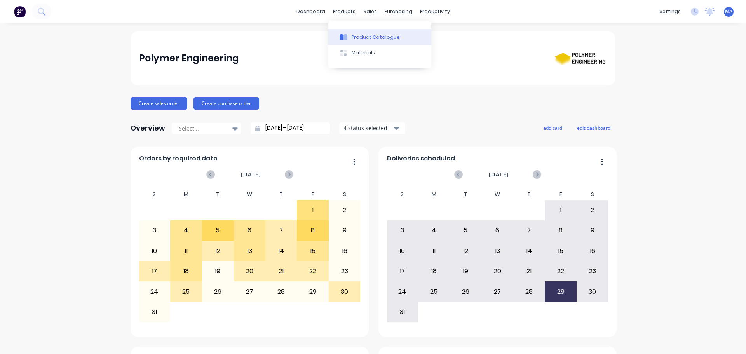
click at [347, 40] on icon at bounding box center [345, 37] width 4 height 6
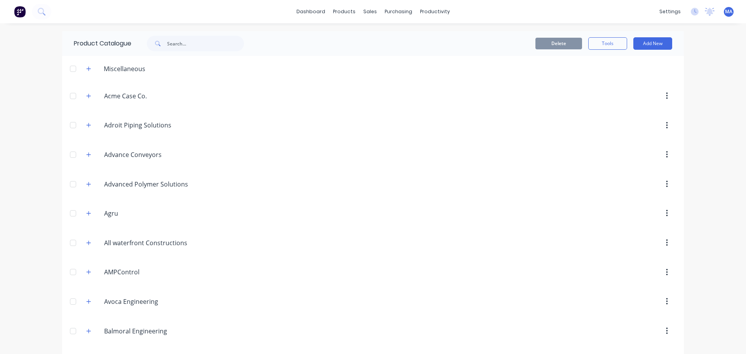
click at [80, 71] on div "Miscellaneous" at bounding box center [115, 69] width 71 height 10
click at [86, 70] on icon "button" at bounding box center [88, 68] width 5 height 5
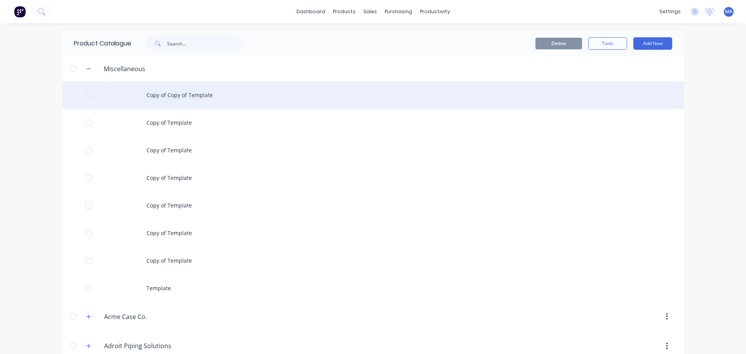
click at [191, 100] on div "Copy of Copy of Template" at bounding box center [372, 95] width 621 height 28
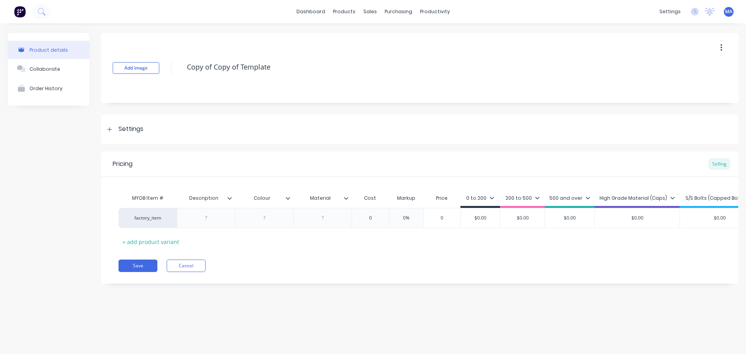
drag, startPoint x: 175, startPoint y: 66, endPoint x: 165, endPoint y: 75, distance: 12.7
click at [169, 70] on div "Add image Copy of Copy of Template" at bounding box center [419, 68] width 637 height 70
type textarea "x"
click at [42, 14] on icon at bounding box center [41, 11] width 6 height 6
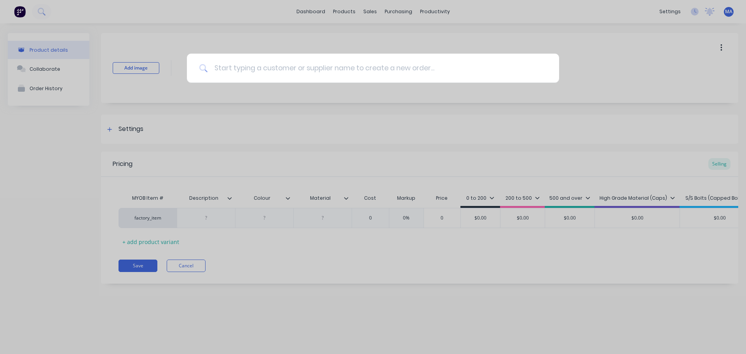
click at [291, 72] on input at bounding box center [377, 68] width 339 height 29
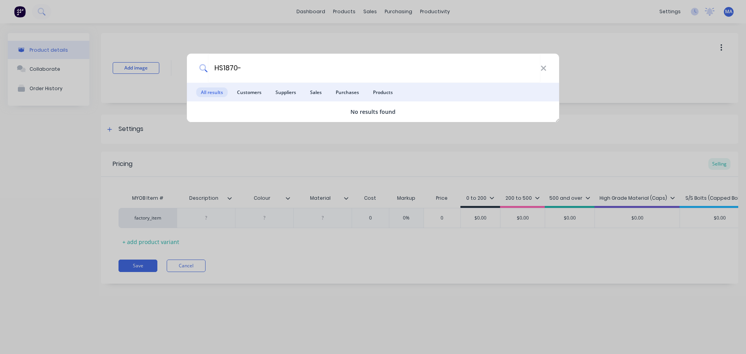
type input "HS1870-"
click at [306, 50] on div "HS1870- All results Customers Suppliers Sales Purchases Products No results fou…" at bounding box center [373, 177] width 746 height 354
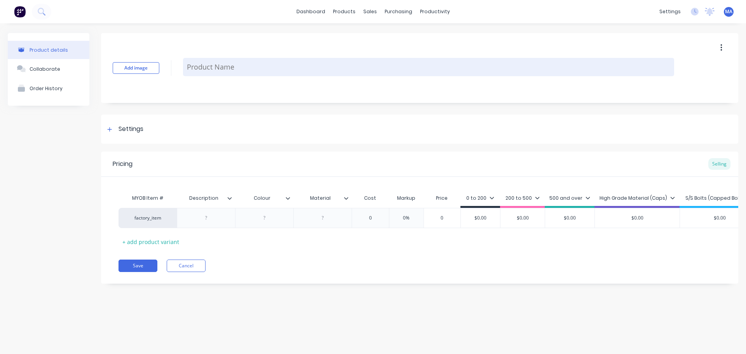
click at [255, 64] on textarea at bounding box center [428, 67] width 491 height 18
type textarea "x"
type textarea "H"
type textarea "x"
type textarea "HS"
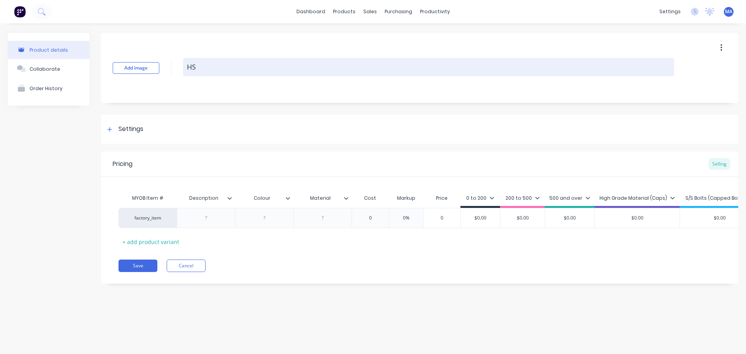
type textarea "x"
type textarea "HS1"
type textarea "x"
type textarea "HS18"
type textarea "x"
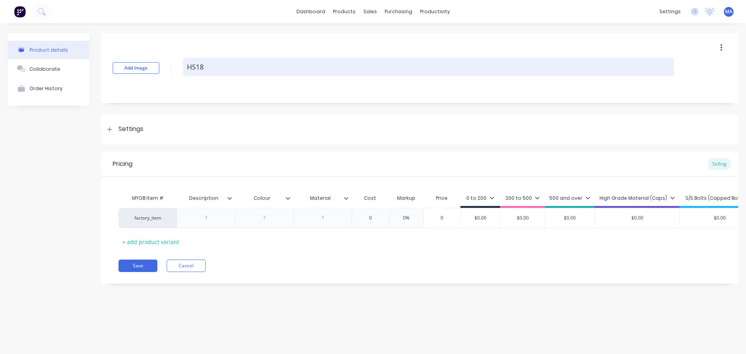
type textarea "HS185"
type textarea "x"
type textarea "HS1850"
type textarea "x"
type textarea "HS1850-"
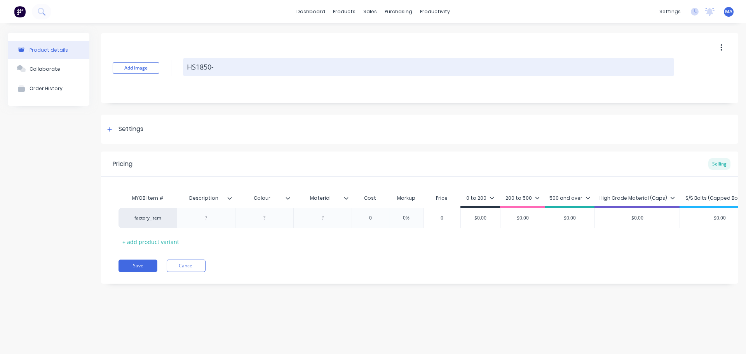
type textarea "x"
type textarea "HS1850-1"
type textarea "x"
type textarea "HS1850-11"
type textarea "x"
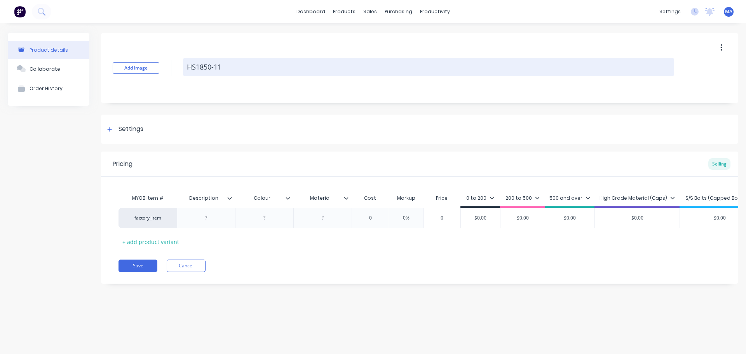
type textarea "HS1850-11-"
type textarea "x"
type textarea "HS1850-11-A"
type textarea "x"
type textarea "HS1850-11-AA"
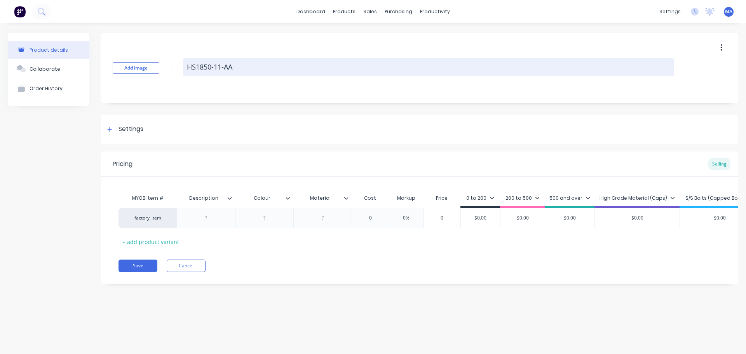
type textarea "x"
type textarea "HS1850-11-AA-"
type textarea "x"
type textarea "HS1850-11-AA-0"
type textarea "x"
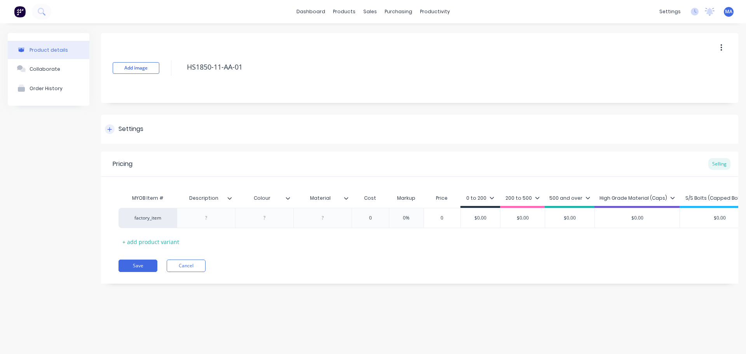
type textarea "HS1850-11-AA-01"
type textarea "x"
type textarea "HS1850-11-AA-01"
click at [140, 136] on div "Settings" at bounding box center [419, 129] width 637 height 29
type textarea "x"
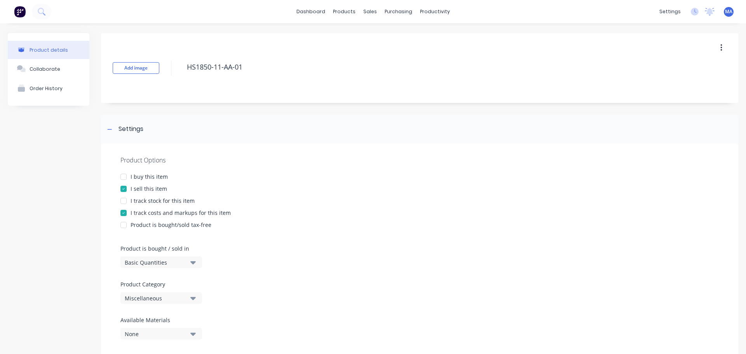
click at [159, 299] on div "Miscellaneous" at bounding box center [156, 298] width 62 height 8
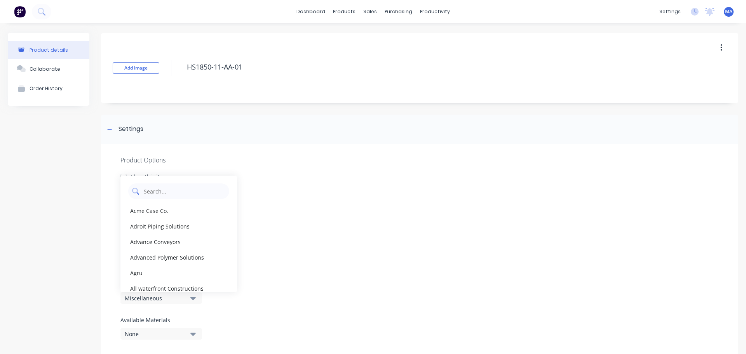
click at [164, 197] on Category "text" at bounding box center [184, 191] width 82 height 16
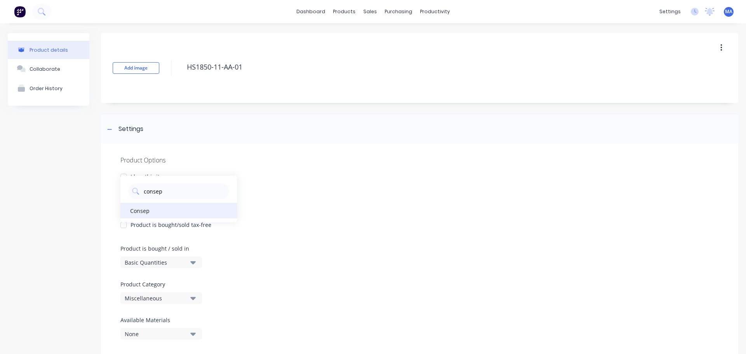
type Category "consep"
click at [154, 208] on div "Consep" at bounding box center [178, 211] width 117 height 16
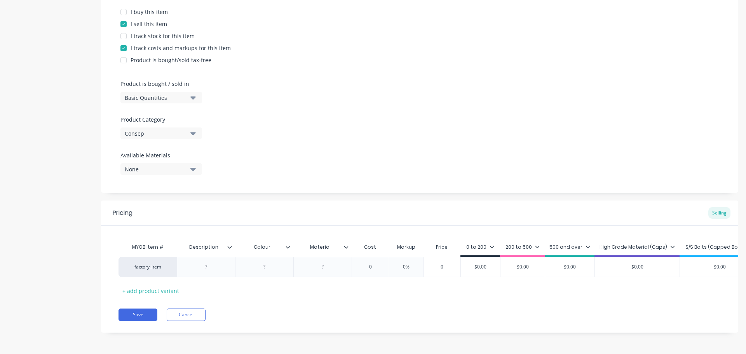
scroll to position [170, 0]
click at [206, 264] on div at bounding box center [206, 267] width 39 height 10
click at [352, 240] on div "Cost" at bounding box center [369, 247] width 37 height 16
click at [346, 245] on icon at bounding box center [346, 247] width 5 height 5
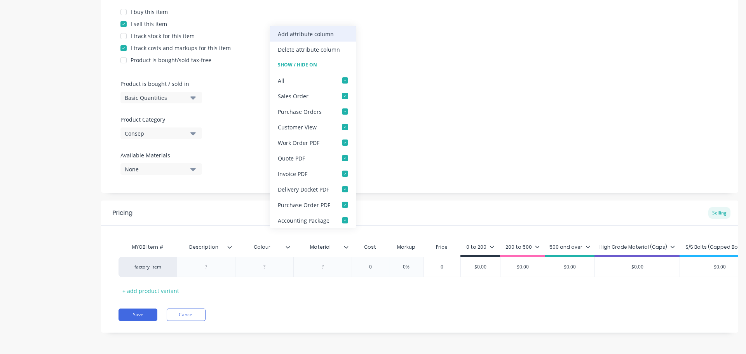
click at [326, 35] on div "Add attribute column" at bounding box center [306, 34] width 56 height 8
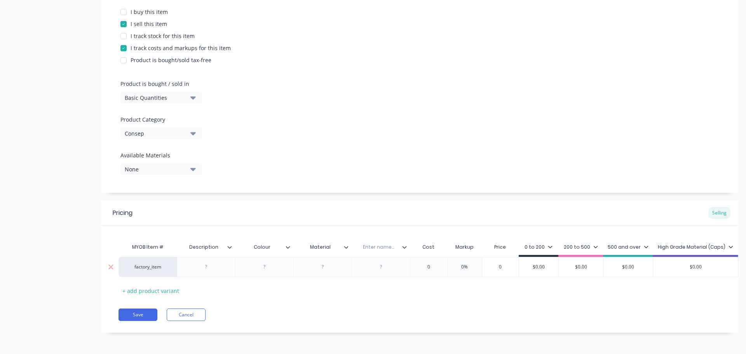
click at [210, 262] on div at bounding box center [206, 267] width 39 height 10
type textarea "x"
click at [222, 265] on div at bounding box center [206, 267] width 39 height 10
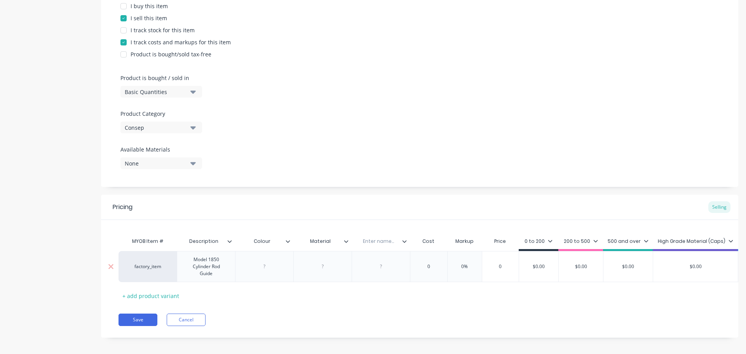
type textarea "x"
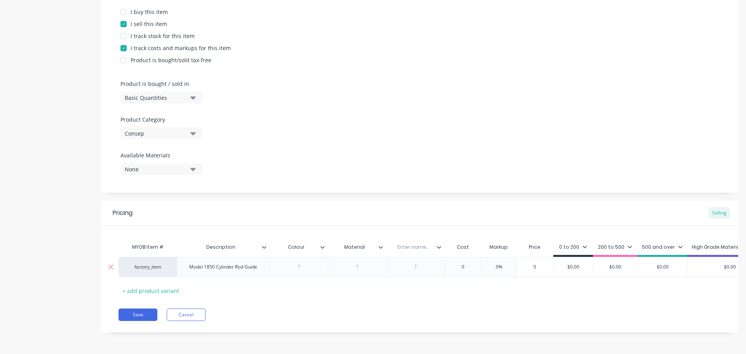
click at [273, 263] on div at bounding box center [299, 267] width 58 height 20
type textarea "x"
click at [423, 262] on div at bounding box center [415, 267] width 39 height 10
type textarea "x"
click at [406, 244] on input "text" at bounding box center [413, 246] width 54 height 7
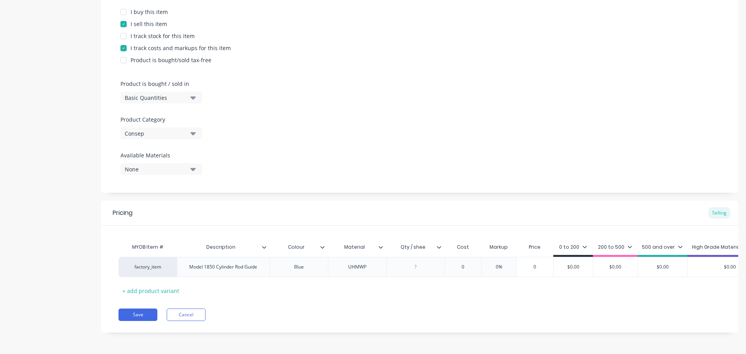
type input "Qty / sheet"
click at [424, 262] on div at bounding box center [415, 267] width 39 height 10
click at [421, 262] on div at bounding box center [415, 267] width 39 height 10
drag, startPoint x: 412, startPoint y: 257, endPoint x: 421, endPoint y: 257, distance: 8.2
click at [412, 262] on div at bounding box center [415, 267] width 39 height 10
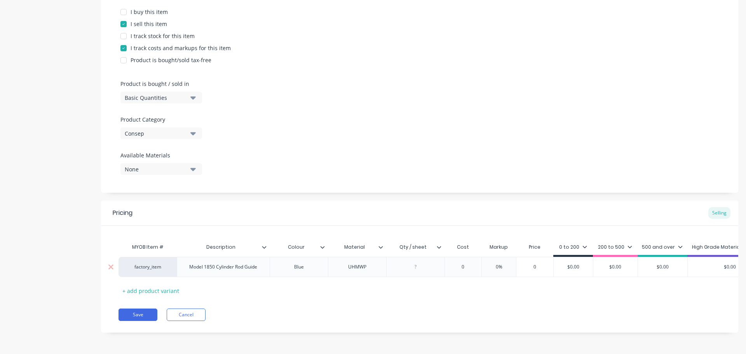
drag, startPoint x: 461, startPoint y: 260, endPoint x: 440, endPoint y: 261, distance: 21.0
click at [461, 263] on input "text" at bounding box center [462, 266] width 39 height 7
type textarea "x"
type input "0"
click at [438, 261] on div at bounding box center [415, 267] width 58 height 20
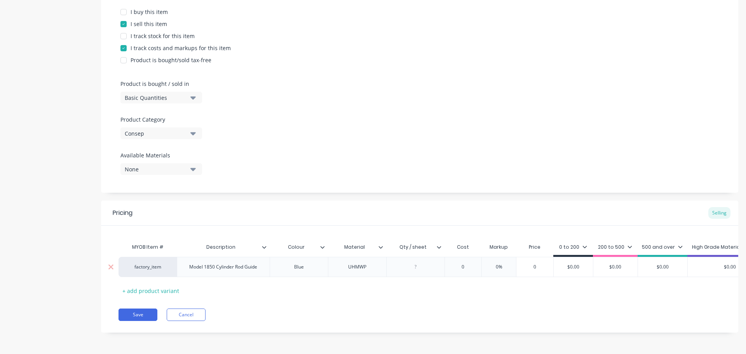
click at [412, 264] on div at bounding box center [415, 267] width 39 height 10
click at [462, 265] on div "0" at bounding box center [462, 266] width 39 height 19
click at [465, 264] on input "0" at bounding box center [462, 266] width 39 height 7
click at [469, 257] on div "0" at bounding box center [462, 266] width 39 height 19
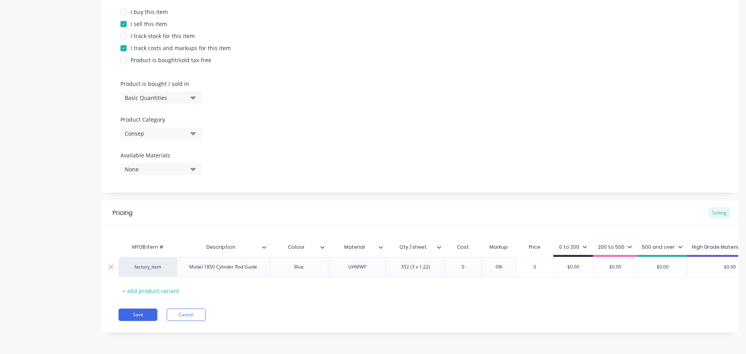
click at [469, 257] on div "0" at bounding box center [462, 266] width 39 height 19
click at [456, 263] on input "0" at bounding box center [462, 266] width 39 height 7
click at [466, 263] on input "0" at bounding box center [462, 266] width 39 height 7
click at [331, 203] on div "Pricing Selling" at bounding box center [419, 212] width 637 height 25
click at [470, 263] on input "0" at bounding box center [462, 266] width 39 height 7
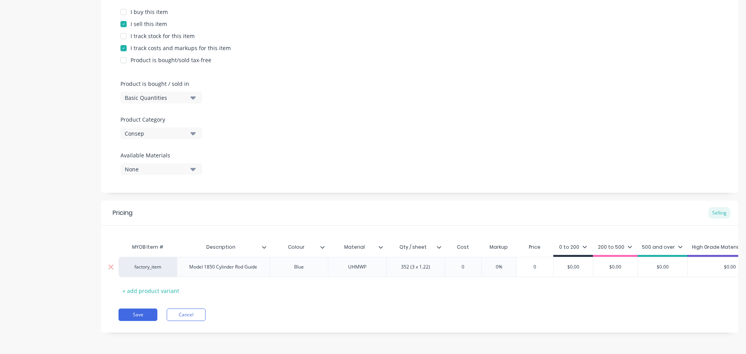
click at [470, 263] on input "0" at bounding box center [462, 266] width 39 height 7
type textarea "x"
type input "9"
type textarea "x"
type input "91."
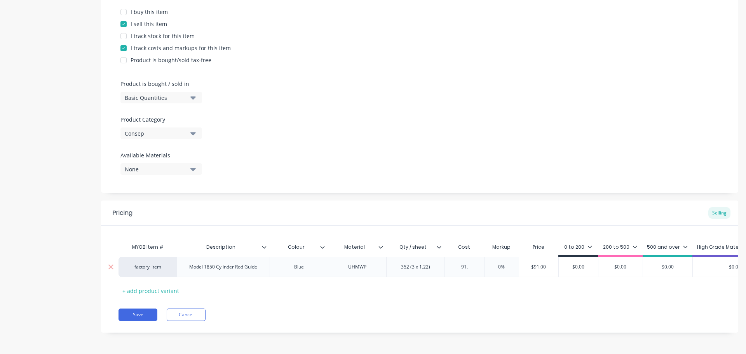
type textarea "x"
type input "91.4"
type textarea "x"
type input "91.42"
type input "0%"
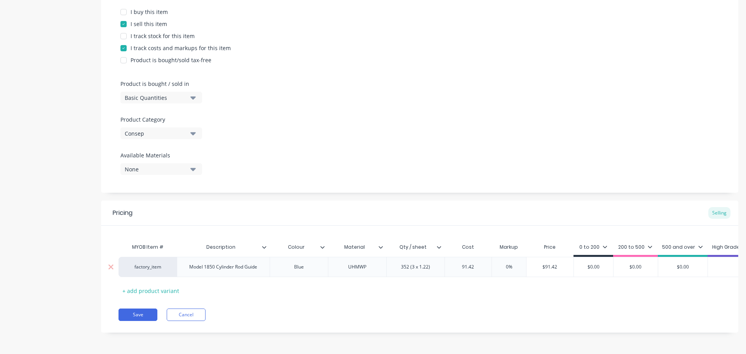
click at [508, 263] on input "0%" at bounding box center [508, 266] width 39 height 7
click at [505, 263] on input "0%" at bounding box center [508, 266] width 39 height 7
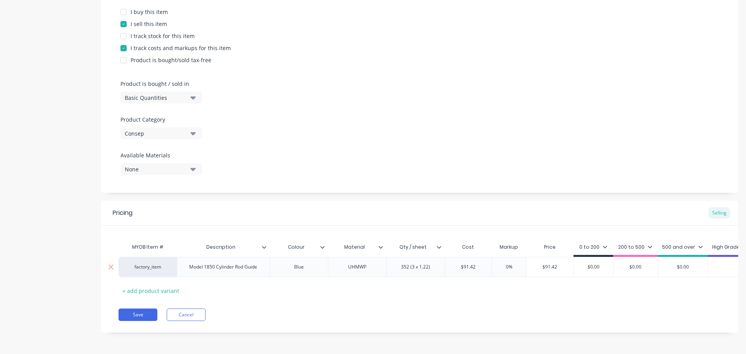
click at [505, 263] on input "0%" at bounding box center [508, 266] width 39 height 7
type textarea "x"
type input "5%"
type textarea "x"
type input "55%"
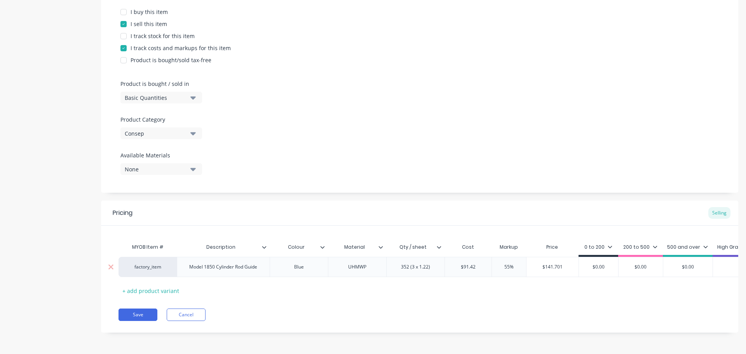
click at [502, 263] on input "55%" at bounding box center [508, 266] width 39 height 7
type textarea "x"
type input "3%"
type textarea "x"
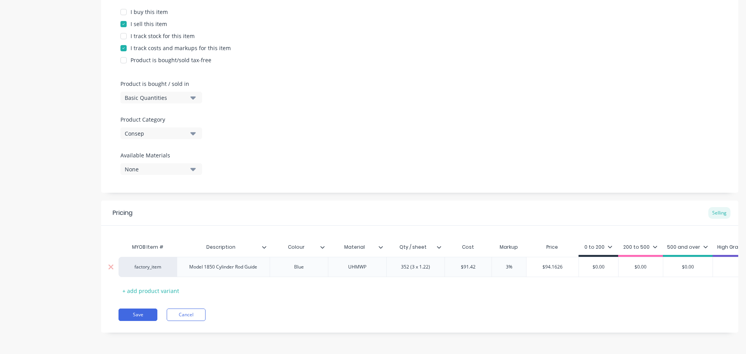
type input "30%"
click at [503, 263] on input "30%" at bounding box center [508, 266] width 39 height 7
type textarea "x"
type input "4%"
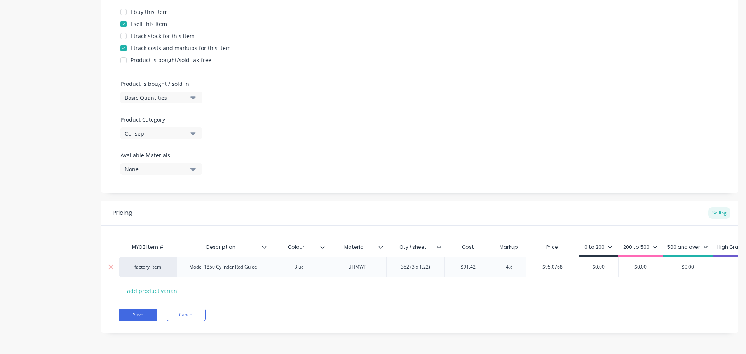
type textarea "x"
type input "40%"
type input "$127.988"
drag, startPoint x: 567, startPoint y: 260, endPoint x: 529, endPoint y: 259, distance: 37.3
click at [529, 263] on input "$127.988" at bounding box center [552, 266] width 52 height 7
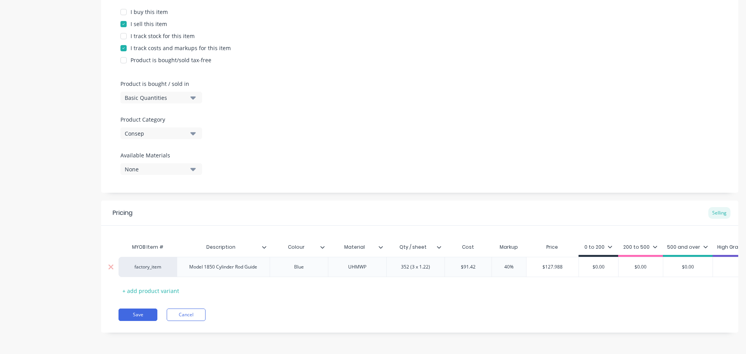
type input "$0.00"
drag, startPoint x: 610, startPoint y: 259, endPoint x: 577, endPoint y: 259, distance: 32.2
click at [579, 263] on input "$0.00" at bounding box center [598, 266] width 39 height 7
paste input "127.988"
type textarea "x"
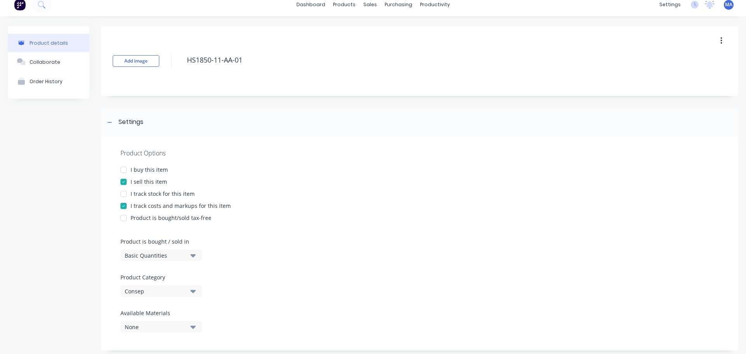
scroll to position [0, 0]
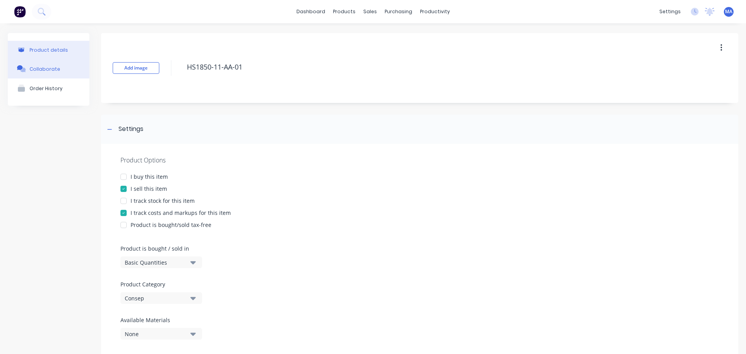
type input "$127.988"
click at [62, 66] on button "Collaborate" at bounding box center [49, 68] width 82 height 19
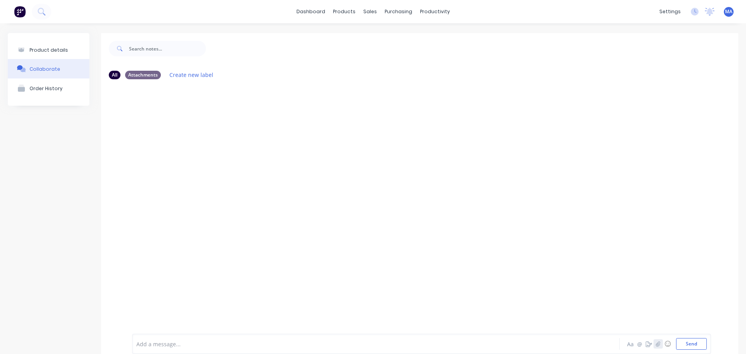
click at [656, 345] on icon "button" at bounding box center [658, 343] width 5 height 5
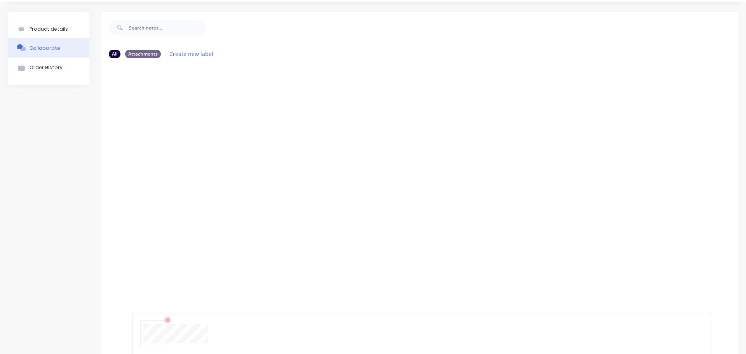
scroll to position [61, 0]
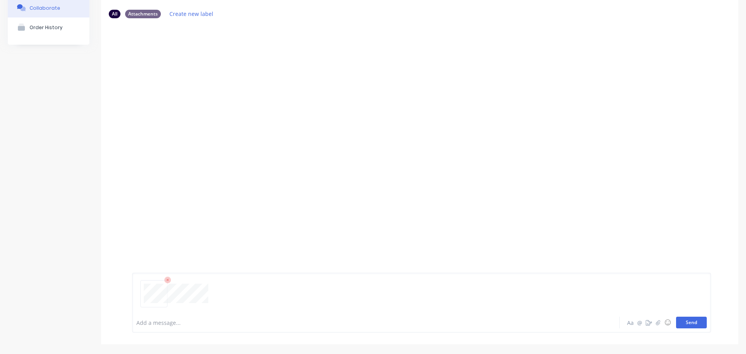
click at [687, 323] on button "Send" at bounding box center [691, 322] width 31 height 12
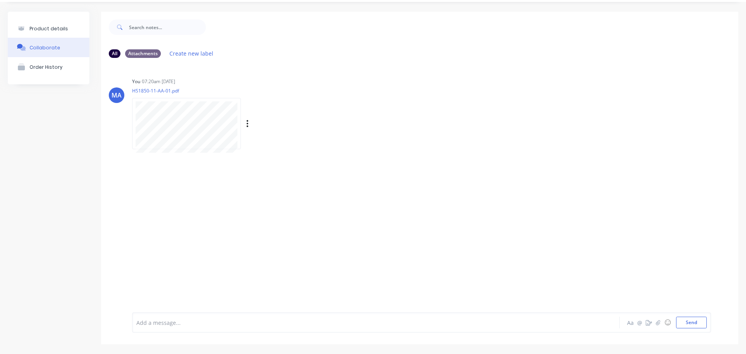
click at [245, 121] on div "Labels Auto-attach to new orders Sales Orders Purchase Orders Download Delete" at bounding box center [287, 123] width 87 height 11
click at [249, 123] on div "Labels Auto-attach to new orders Sales Orders Purchase Orders Download Delete" at bounding box center [287, 123] width 87 height 11
click at [249, 128] on button "button" at bounding box center [247, 123] width 3 height 11
click at [273, 144] on button "Auto-attach to new orders" at bounding box center [298, 145] width 87 height 18
click at [373, 140] on label at bounding box center [373, 140] width 0 height 0
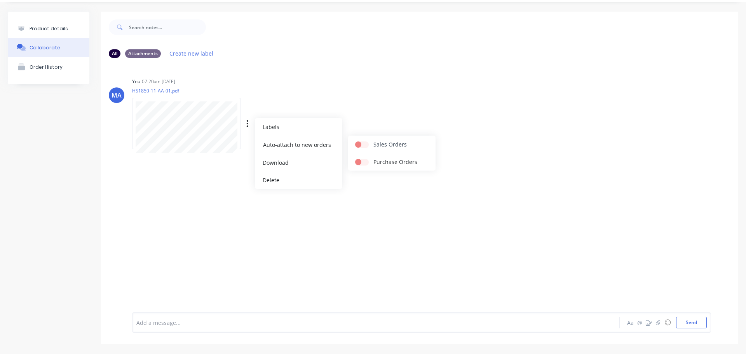
click at [361, 145] on input "checkbox" at bounding box center [358, 143] width 6 height 7
checkbox input "true"
click at [374, 115] on div "You 07:20am [DATE] HS1850-11-AA-01.pdf Labels Auto-attach to new orders Sales O…" at bounding box center [253, 111] width 243 height 70
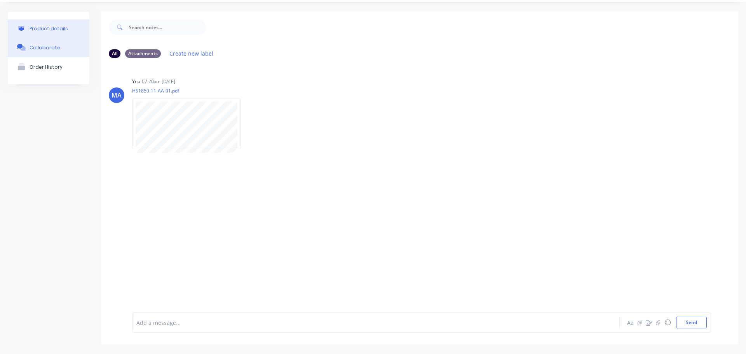
click at [71, 26] on button "Product details" at bounding box center [49, 28] width 82 height 18
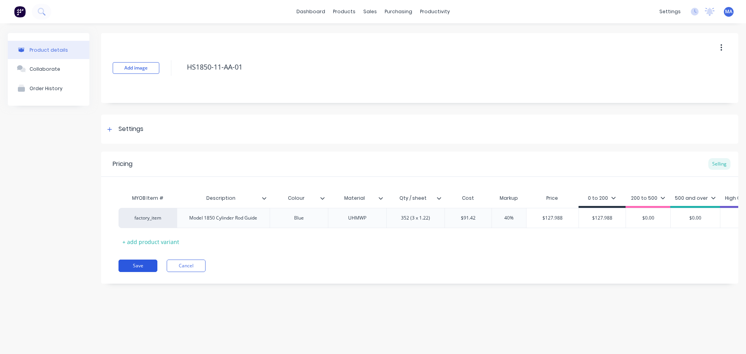
click at [148, 272] on button "Save" at bounding box center [137, 265] width 39 height 12
type textarea "x"
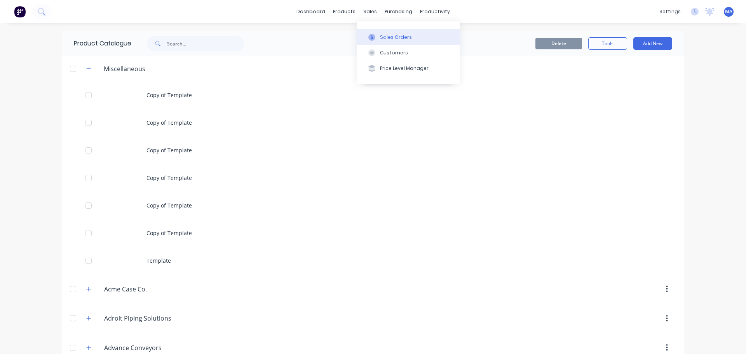
click at [373, 38] on icon at bounding box center [371, 37] width 2 height 4
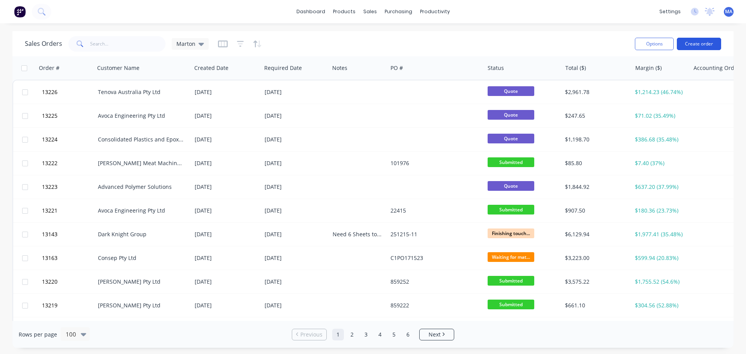
click at [699, 40] on button "Create order" at bounding box center [698, 44] width 44 height 12
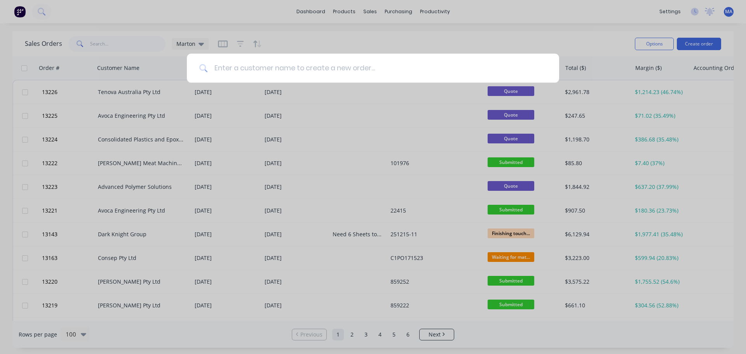
click at [338, 65] on input at bounding box center [377, 68] width 339 height 29
type input "consep"
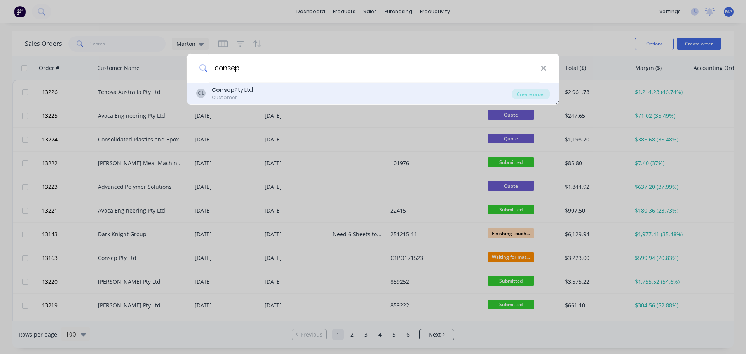
click at [219, 95] on div "Customer" at bounding box center [232, 97] width 41 height 7
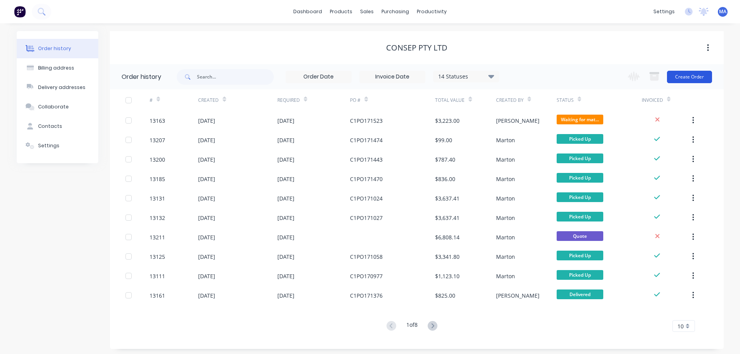
click at [699, 80] on button "Create Order" at bounding box center [689, 77] width 45 height 12
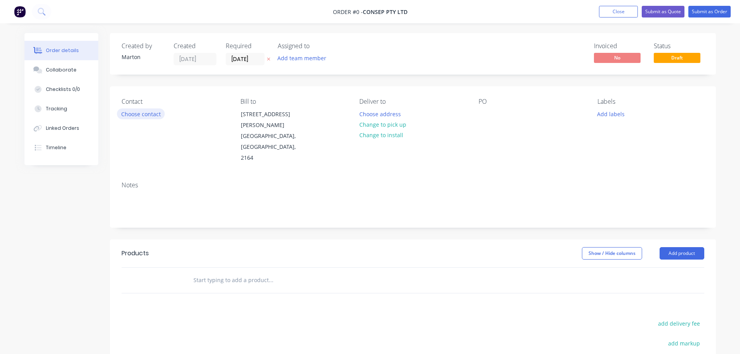
click at [153, 115] on button "Choose contact" at bounding box center [141, 113] width 48 height 10
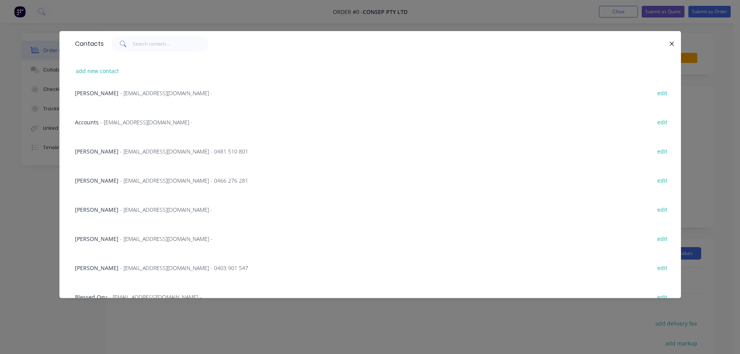
scroll to position [137, 0]
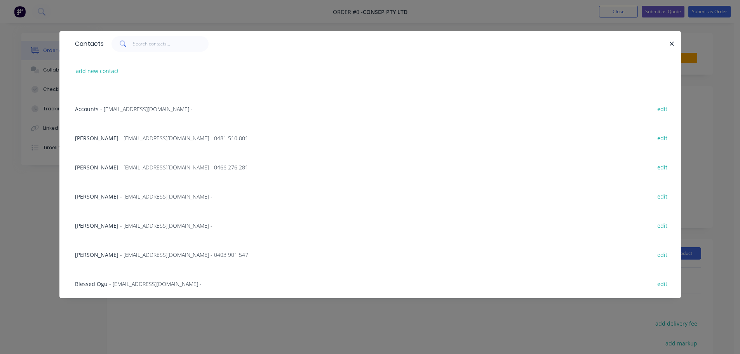
click at [102, 223] on span "[PERSON_NAME]" at bounding box center [96, 225] width 43 height 7
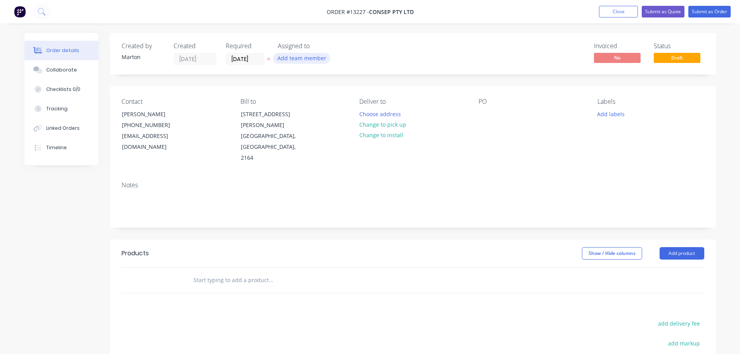
click at [302, 57] on button "Add team member" at bounding box center [301, 58] width 57 height 10
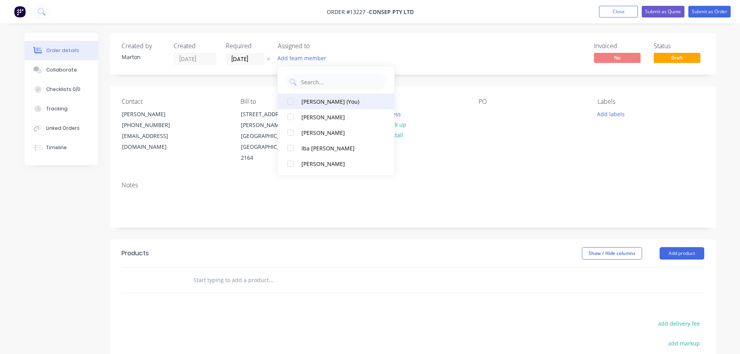
click at [289, 103] on div at bounding box center [291, 102] width 16 height 16
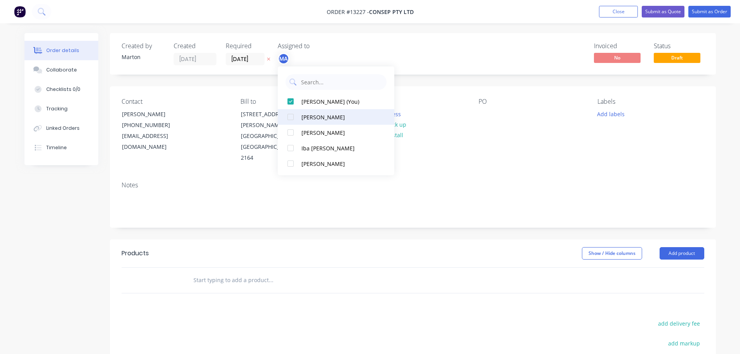
click at [286, 117] on div at bounding box center [291, 117] width 16 height 16
click at [389, 50] on div "Created by [PERSON_NAME] Created [DATE] Required [DATE] Assigned to MA CK Invoi…" at bounding box center [413, 54] width 606 height 42
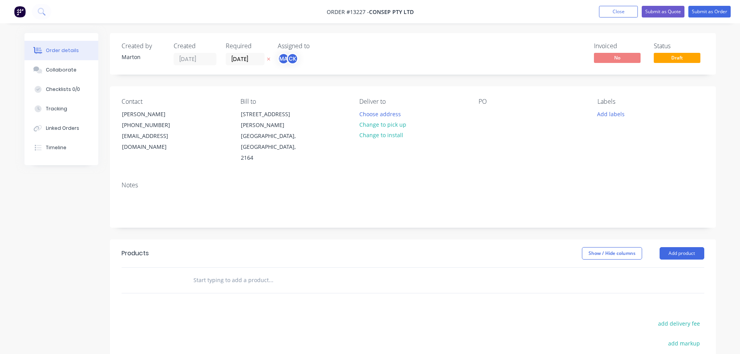
click at [254, 52] on div "Required [DATE]" at bounding box center [247, 53] width 43 height 23
click at [258, 57] on input "[DATE]" at bounding box center [245, 59] width 38 height 12
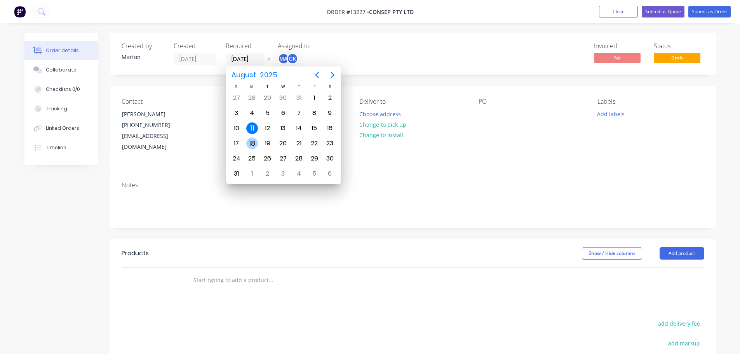
click at [254, 140] on div "18" at bounding box center [252, 143] width 12 height 12
type input "[DATE]"
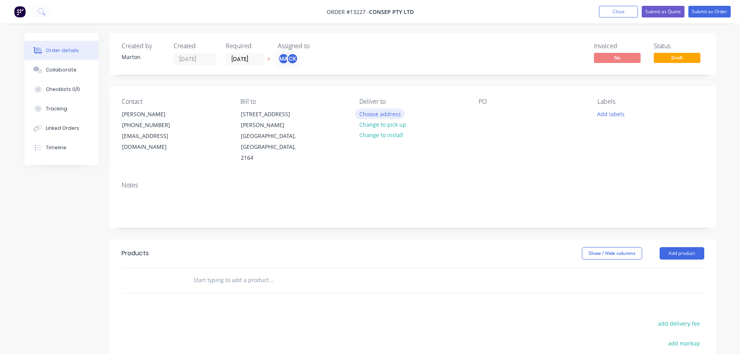
click at [370, 113] on button "Choose address" at bounding box center [380, 113] width 50 height 10
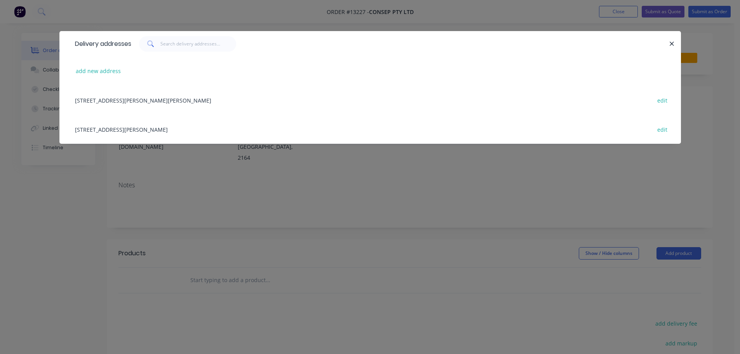
click at [120, 129] on div "[STREET_ADDRESS][PERSON_NAME] edit" at bounding box center [370, 129] width 598 height 29
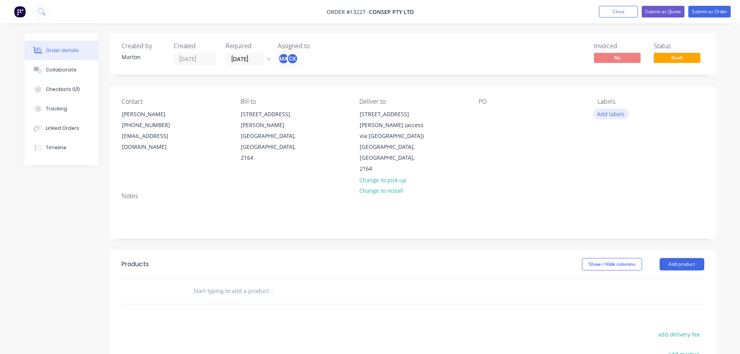
click at [614, 116] on button "Add labels" at bounding box center [611, 113] width 36 height 10
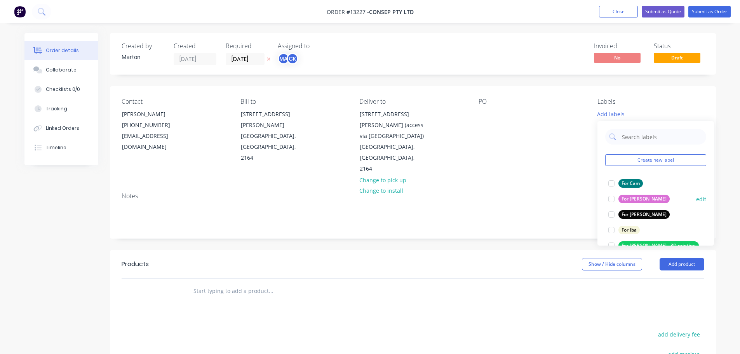
drag, startPoint x: 607, startPoint y: 185, endPoint x: 608, endPoint y: 191, distance: 5.9
click at [607, 185] on div at bounding box center [611, 184] width 16 height 16
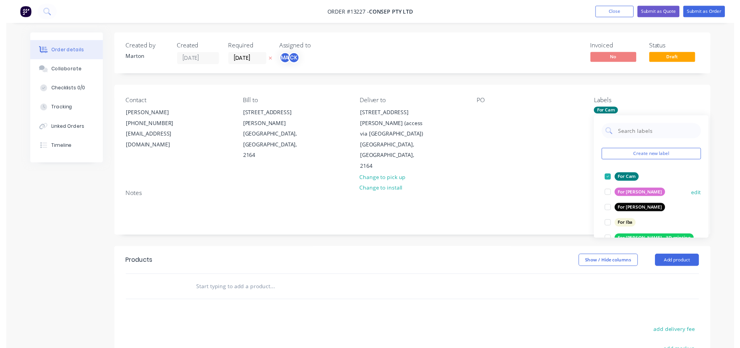
scroll to position [39, 0]
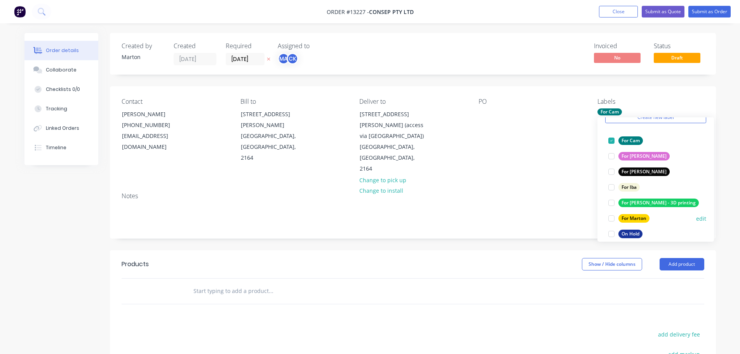
click at [614, 218] on div at bounding box center [611, 218] width 16 height 16
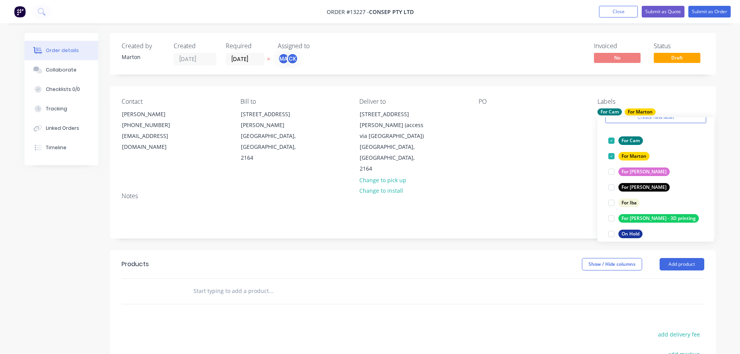
drag, startPoint x: 290, startPoint y: 268, endPoint x: 246, endPoint y: 271, distance: 44.7
click at [286, 283] on input "text" at bounding box center [270, 291] width 155 height 16
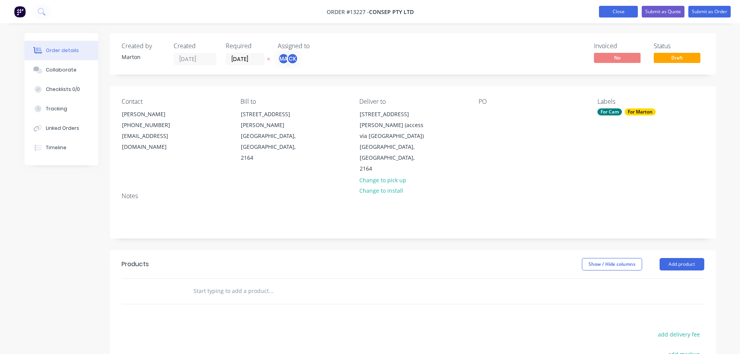
click at [620, 10] on button "Close" at bounding box center [618, 12] width 39 height 12
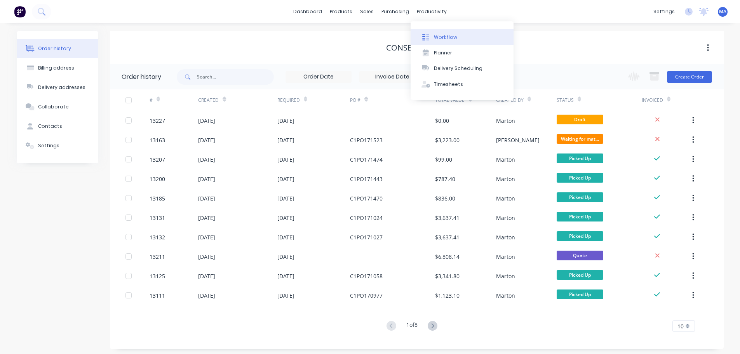
click at [440, 34] on div "Workflow" at bounding box center [445, 37] width 23 height 7
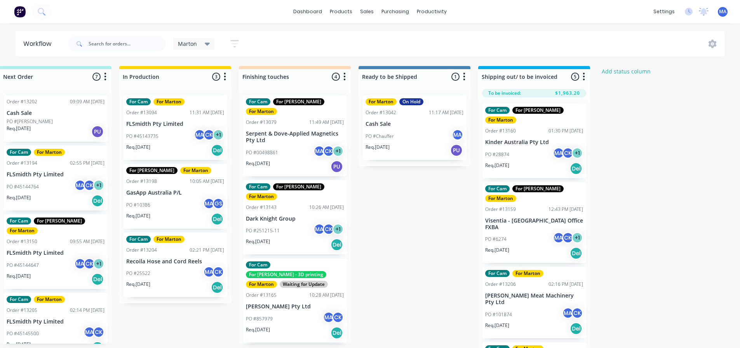
scroll to position [0, 258]
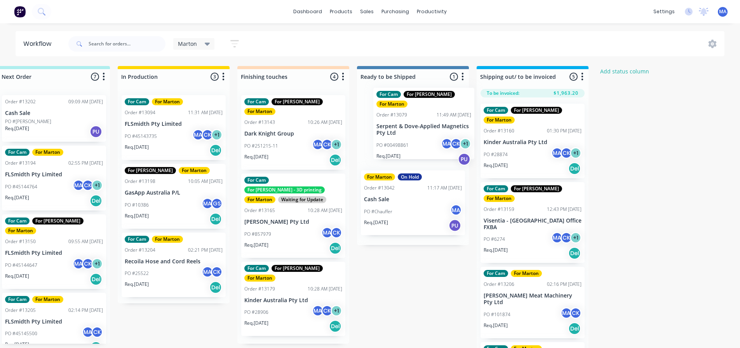
drag, startPoint x: 281, startPoint y: 129, endPoint x: 415, endPoint y: 122, distance: 134.2
click at [415, 122] on div "Submitted 10 Status colour #32CD32 hex #32CD32 Save Cancel Summaries Total orde…" at bounding box center [271, 209] width 1070 height 286
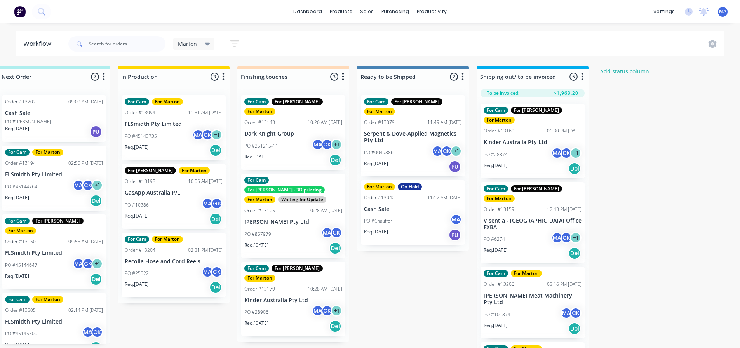
click at [290, 305] on div "PO #28906 MA CK + 1" at bounding box center [293, 312] width 98 height 15
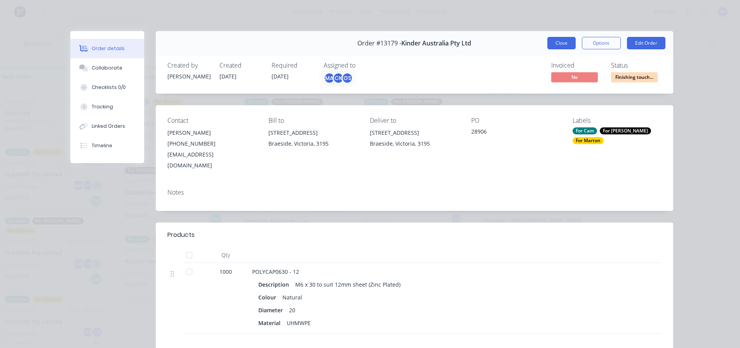
click at [553, 44] on button "Close" at bounding box center [561, 43] width 28 height 12
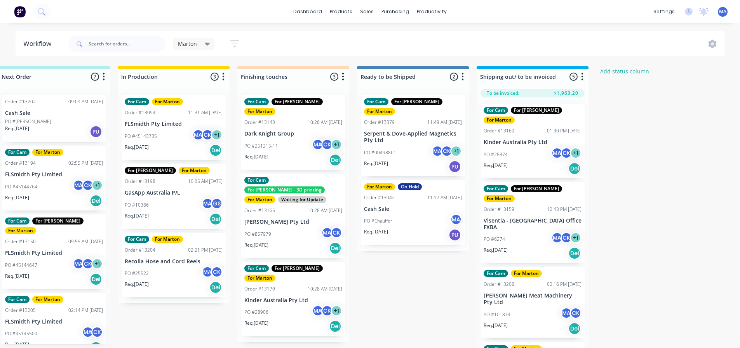
click at [305, 227] on div "PO #857979 MA CK" at bounding box center [293, 234] width 98 height 15
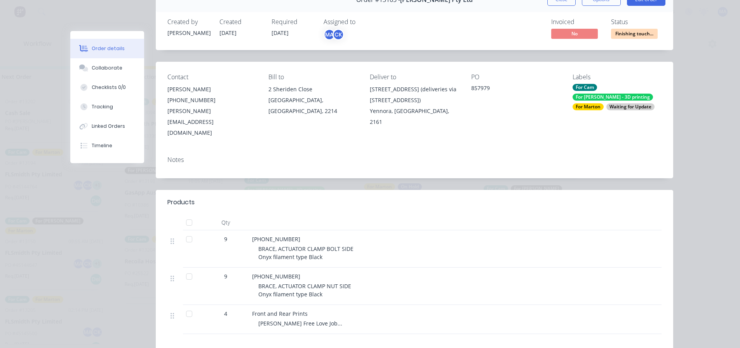
scroll to position [39, 0]
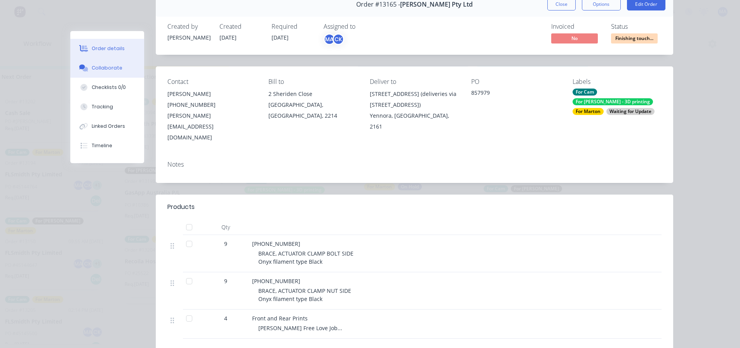
click at [112, 64] on button "Collaborate" at bounding box center [107, 67] width 74 height 19
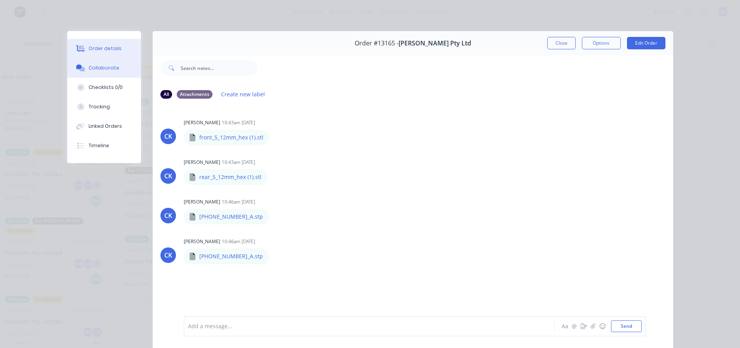
click at [112, 42] on button "Order details" at bounding box center [104, 48] width 74 height 19
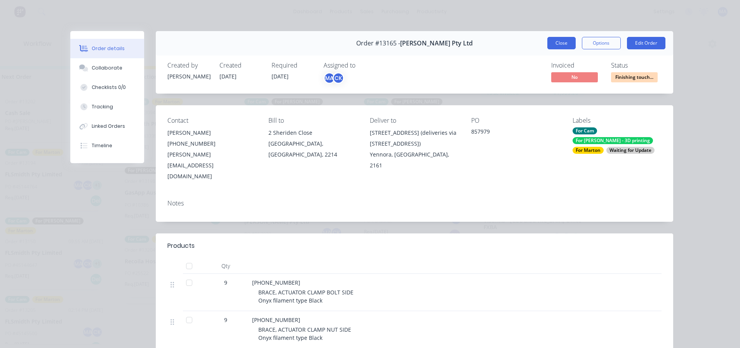
click at [558, 38] on button "Close" at bounding box center [561, 43] width 28 height 12
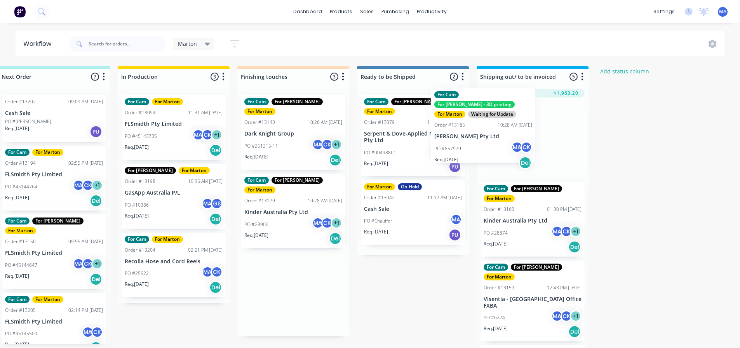
drag, startPoint x: 284, startPoint y: 213, endPoint x: 511, endPoint y: 138, distance: 239.2
click at [511, 138] on div "Submitted 10 Status colour #32CD32 hex #32CD32 Save Cancel Summaries Total orde…" at bounding box center [271, 209] width 1070 height 286
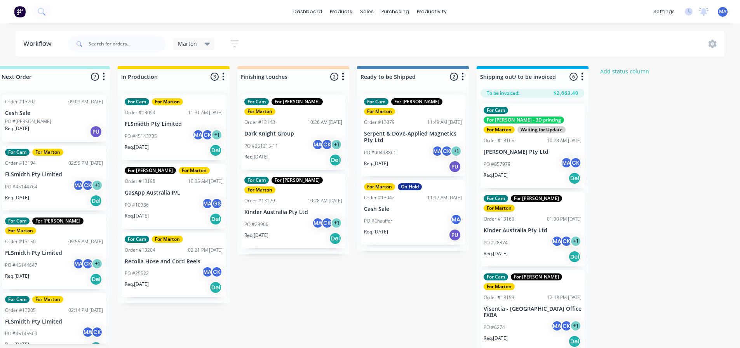
click at [181, 139] on div "PO #45143735 MA CK + 1" at bounding box center [174, 136] width 98 height 15
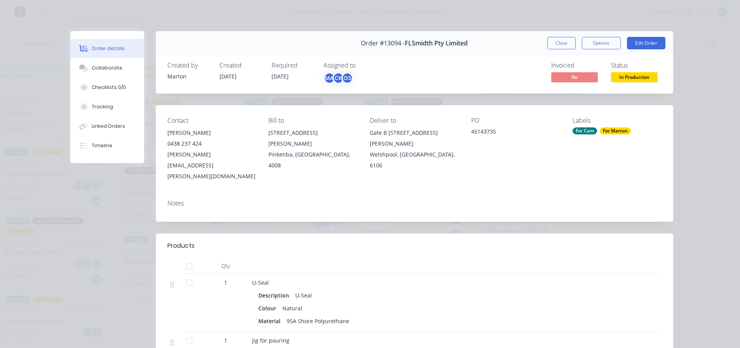
scroll to position [39, 0]
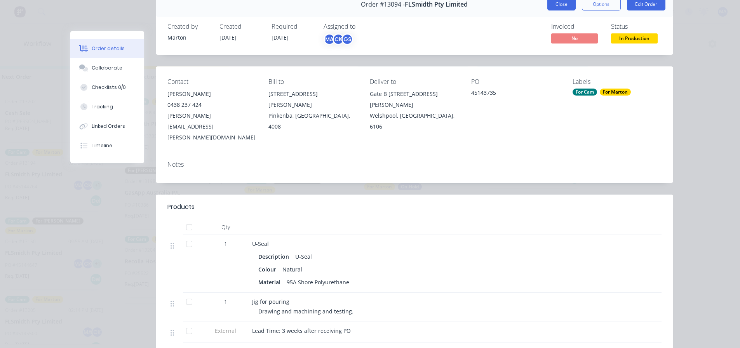
click at [561, 7] on button "Close" at bounding box center [561, 4] width 28 height 12
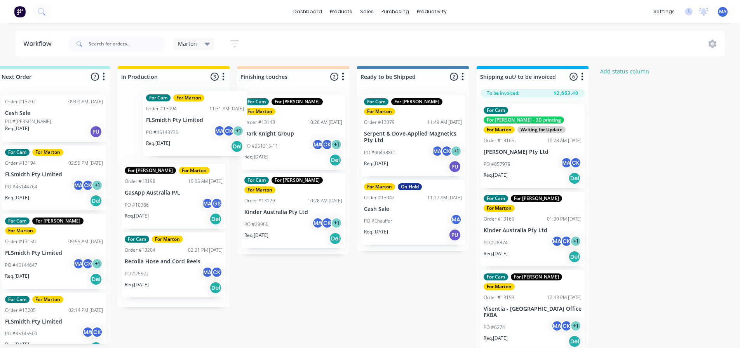
scroll to position [0, 257]
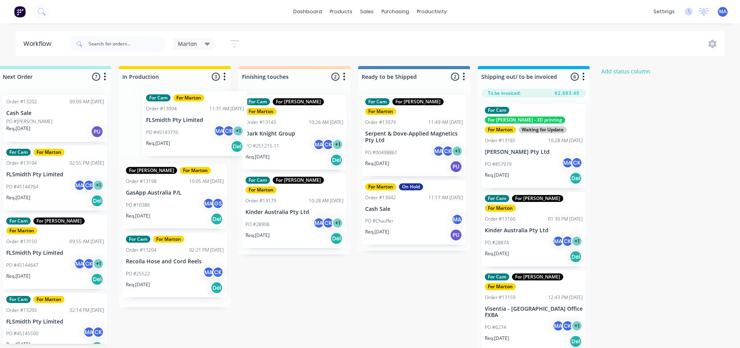
drag, startPoint x: 174, startPoint y: 128, endPoint x: 259, endPoint y: 117, distance: 86.2
click at [259, 117] on div "Submitted 10 Status colour #32CD32 hex #32CD32 Save Cancel Summaries Total orde…" at bounding box center [272, 209] width 1070 height 286
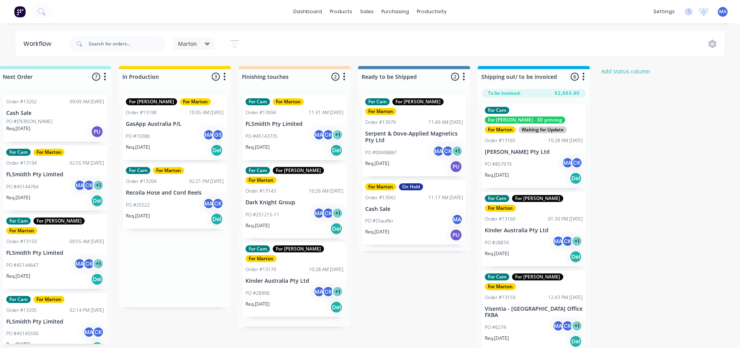
click at [181, 133] on div "PO #10386 MA GS" at bounding box center [175, 136] width 98 height 15
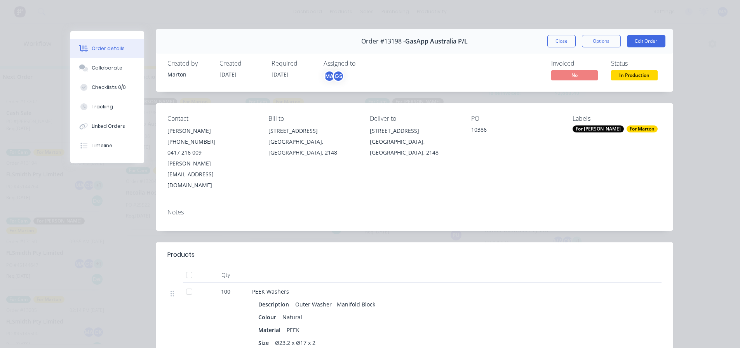
scroll to position [0, 0]
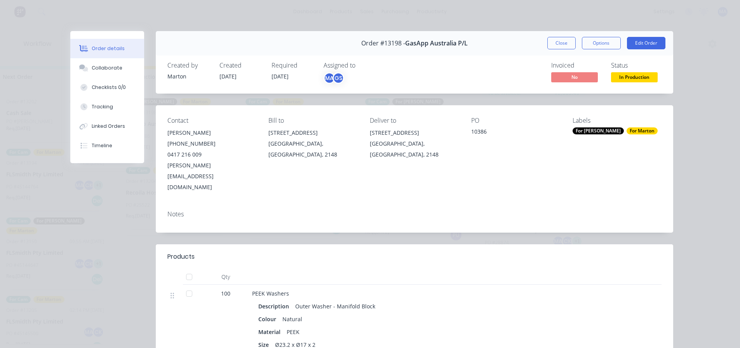
click at [553, 42] on button "Close" at bounding box center [561, 43] width 28 height 12
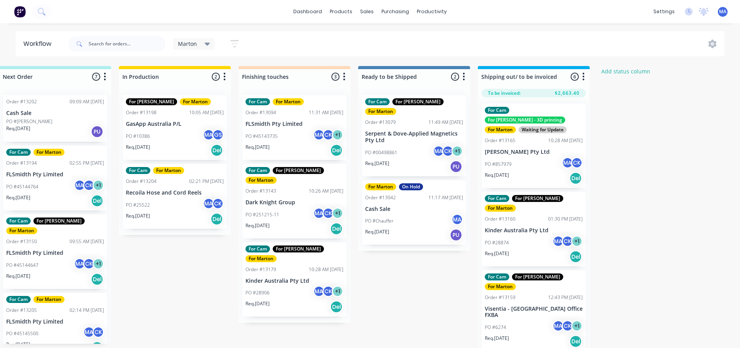
scroll to position [0, 256]
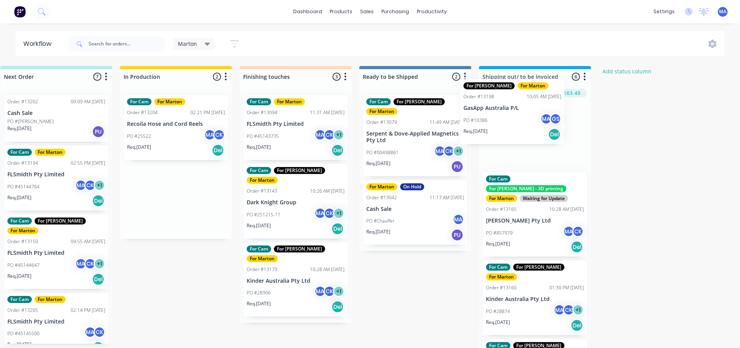
drag, startPoint x: 153, startPoint y: 132, endPoint x: 492, endPoint y: 116, distance: 339.8
click at [492, 116] on div "Submitted 10 Status colour #32CD32 hex #32CD32 Save Cancel Summaries Total orde…" at bounding box center [274, 209] width 1070 height 286
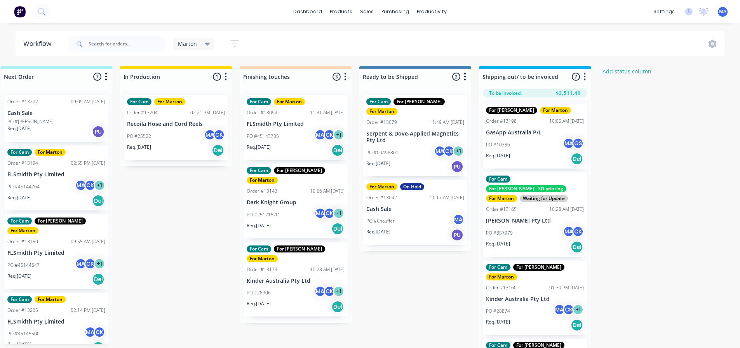
click at [186, 118] on div "For Cam For Marton Order #13204 02:21 PM [DATE] Recoila Hose and Cord Reels PO …" at bounding box center [176, 127] width 104 height 65
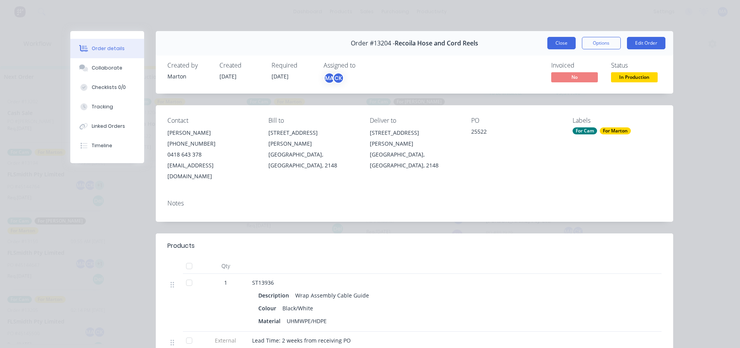
click at [563, 45] on button "Close" at bounding box center [561, 43] width 28 height 12
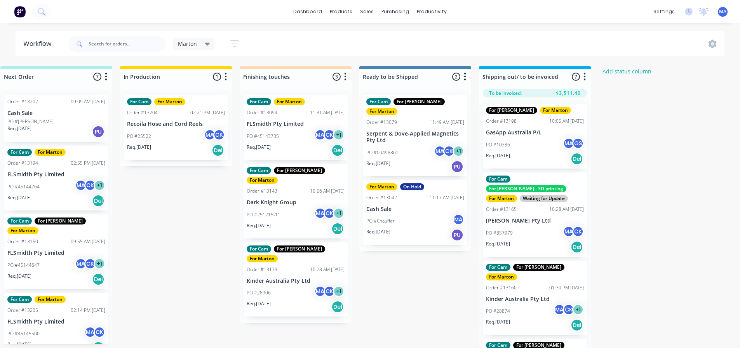
click at [508, 143] on p "PO #10386" at bounding box center [498, 144] width 24 height 7
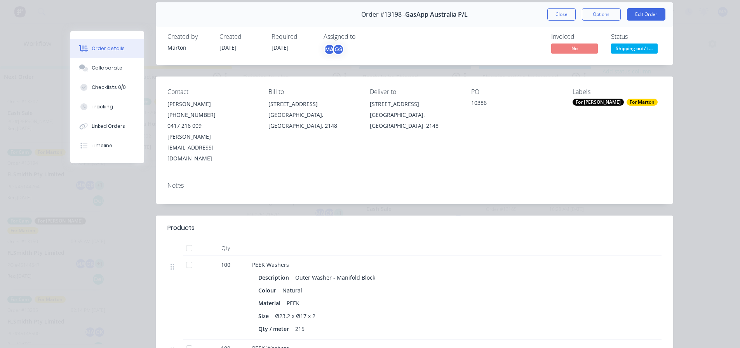
scroll to position [0, 0]
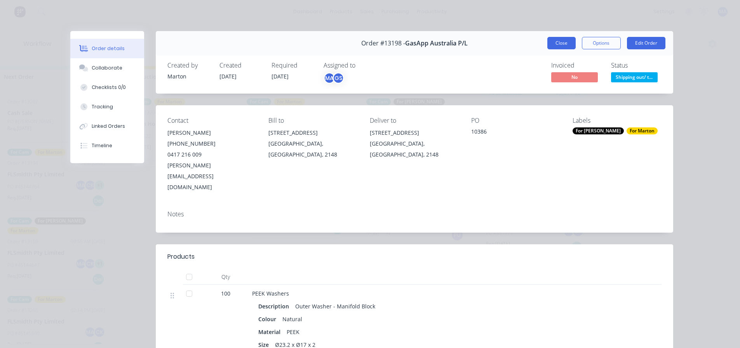
click at [560, 49] on button "Close" at bounding box center [561, 43] width 28 height 12
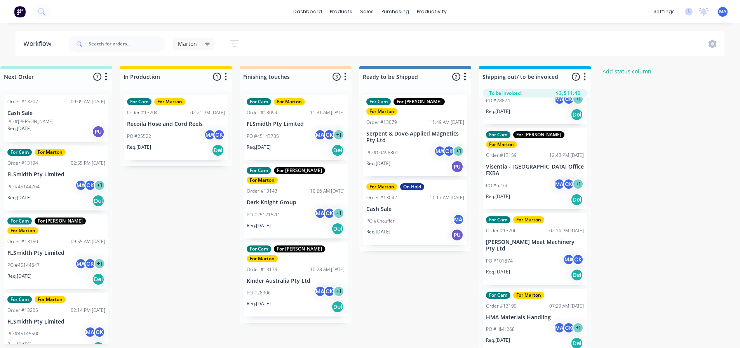
scroll to position [238, 0]
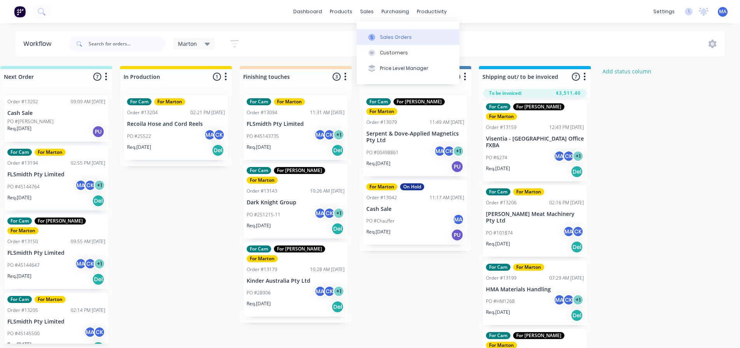
click at [381, 36] on div "Sales Orders" at bounding box center [396, 37] width 32 height 7
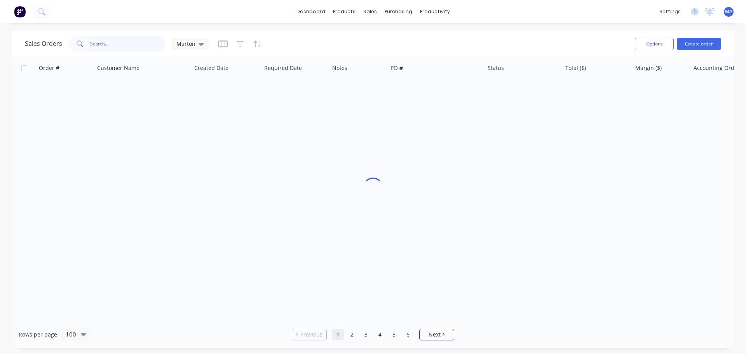
click at [134, 48] on input "text" at bounding box center [128, 44] width 76 height 16
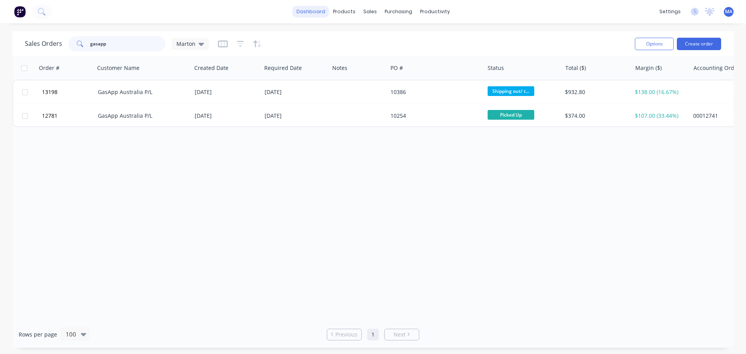
type input "gasapp"
click at [314, 15] on link "dashboard" at bounding box center [310, 12] width 37 height 12
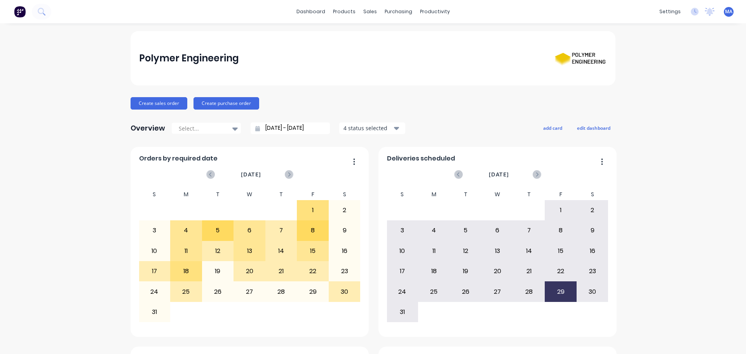
click at [391, 78] on div "Polymer Engineering" at bounding box center [372, 58] width 485 height 54
click at [357, 34] on div "Product Catalogue" at bounding box center [375, 37] width 48 height 7
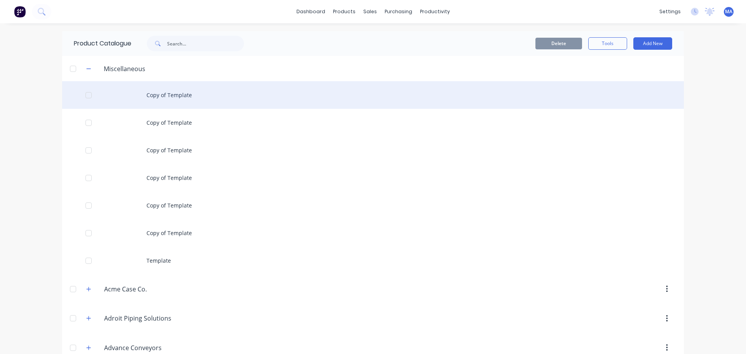
click at [174, 100] on div "Copy of Template" at bounding box center [372, 95] width 621 height 28
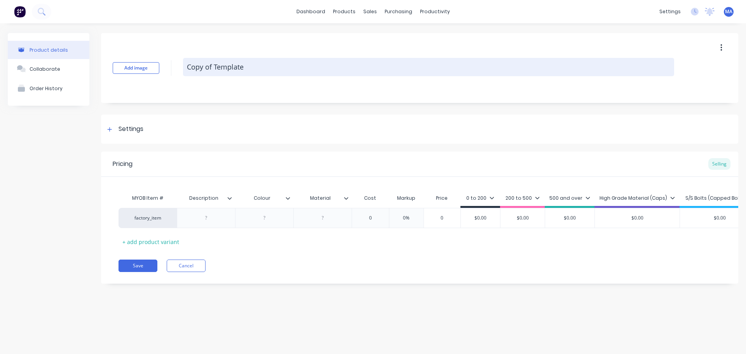
click at [261, 68] on textarea "Copy of Template" at bounding box center [428, 67] width 491 height 18
paste textarea "HS1870-11-AA-00"
type textarea "x"
type textarea "Copy of TemplateHS1870-11-AA-00"
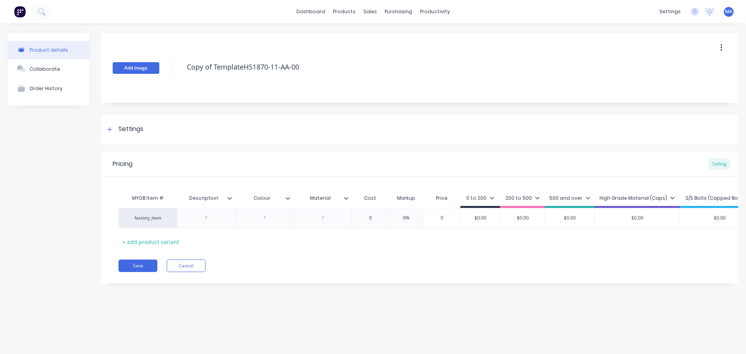
drag, startPoint x: 267, startPoint y: 66, endPoint x: 156, endPoint y: 66, distance: 111.1
click at [159, 65] on div "Add image Copy of TemplateHS1870-11-AA-00" at bounding box center [419, 68] width 637 height 70
paste textarea
type textarea "x"
type textarea "HS1870-11-AA-00"
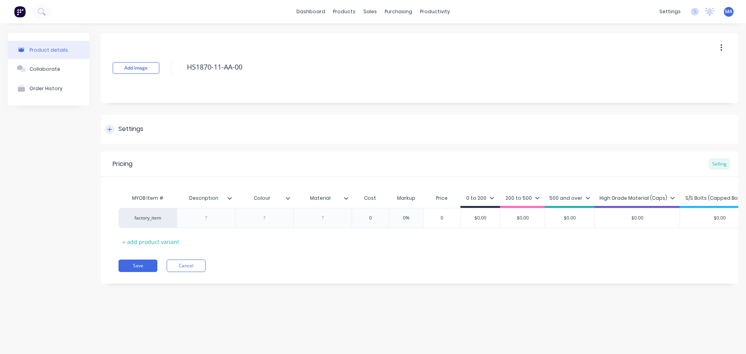
type textarea "x"
type textarea "HS1870-11-AA-00"
click at [132, 120] on div "Settings" at bounding box center [419, 129] width 637 height 29
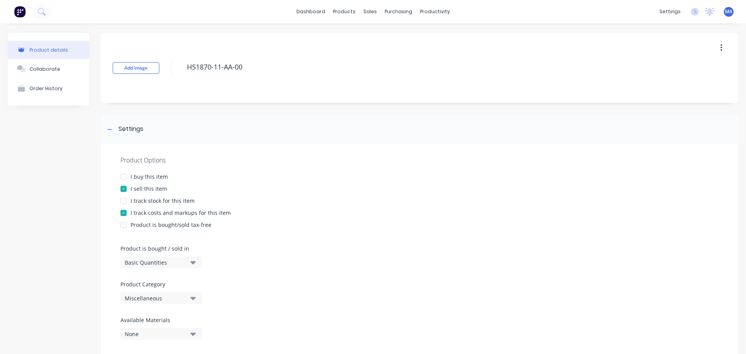
click at [146, 298] on div "Miscellaneous" at bounding box center [156, 298] width 62 height 8
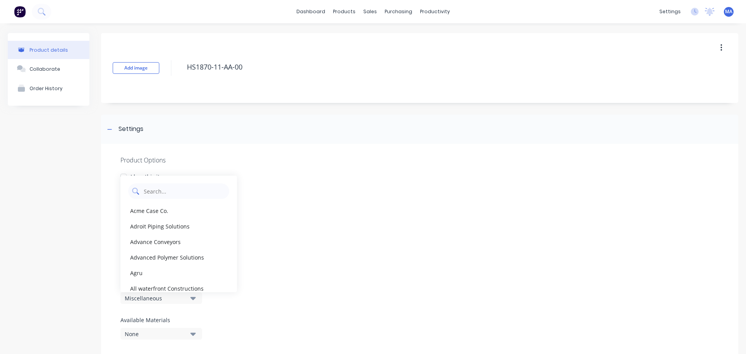
click at [163, 185] on Category "text" at bounding box center [184, 191] width 82 height 16
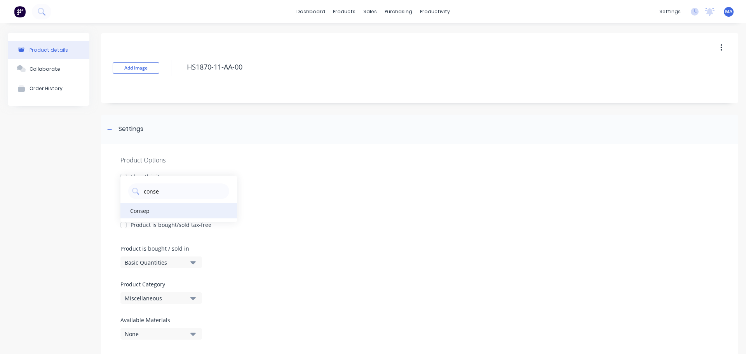
type Category "conse"
click at [146, 209] on div "Consep" at bounding box center [178, 211] width 117 height 16
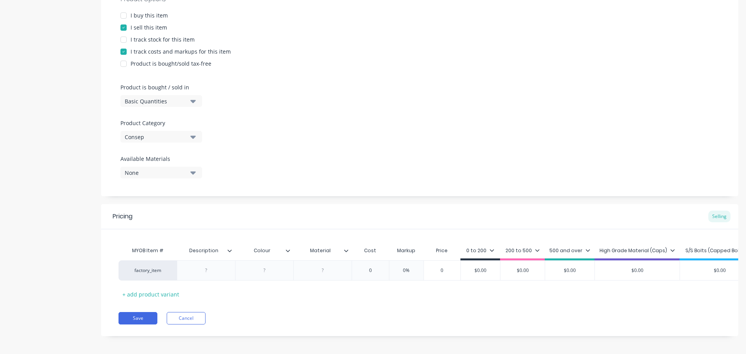
scroll to position [170, 0]
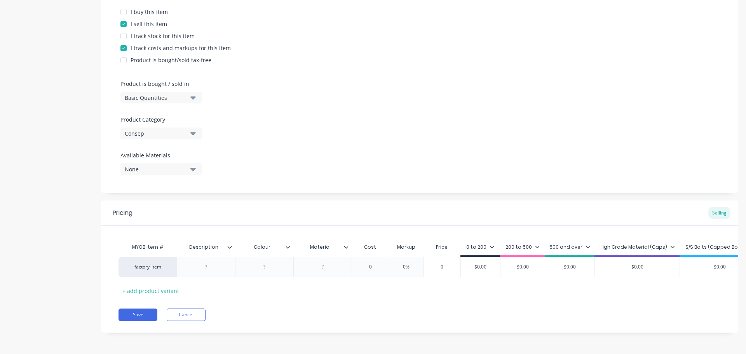
click at [347, 246] on icon at bounding box center [346, 247] width 4 height 2
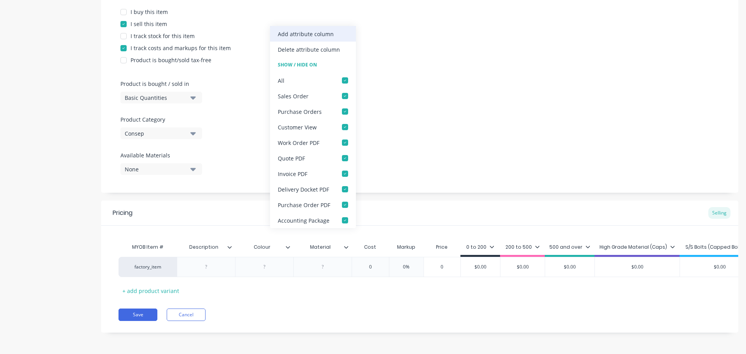
click at [331, 32] on div "Add attribute column" at bounding box center [306, 34] width 56 height 8
type textarea "x"
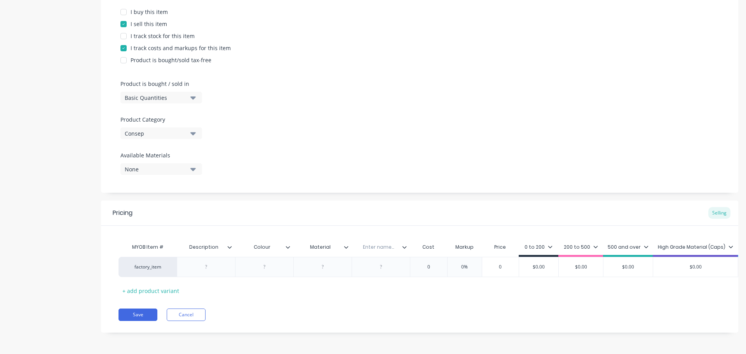
click at [374, 243] on input "text" at bounding box center [378, 246] width 54 height 7
type input "Qty / sheet"
click at [218, 262] on div at bounding box center [206, 267] width 39 height 10
type textarea "x"
click at [208, 264] on div at bounding box center [206, 267] width 39 height 10
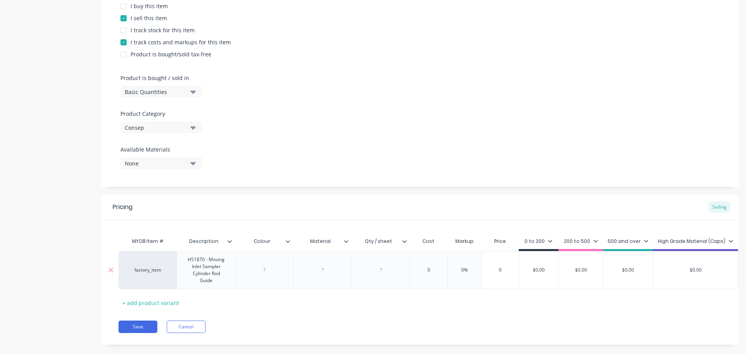
click at [284, 270] on div at bounding box center [264, 270] width 58 height 38
type textarea "x"
click at [264, 271] on div "MYOB Item # Description Colour Material Qty / sheet Cost Markup Price 0 to 200 …" at bounding box center [419, 270] width 602 height 75
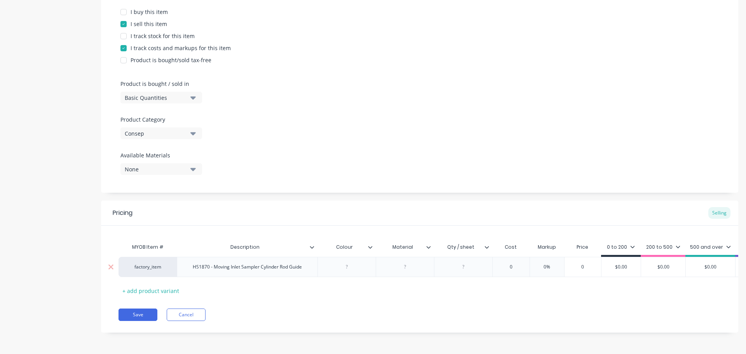
click at [349, 262] on div at bounding box center [346, 267] width 39 height 10
type textarea "x"
click at [454, 262] on div at bounding box center [463, 267] width 39 height 10
click at [404, 265] on div "UHMWPE" at bounding box center [405, 267] width 39 height 10
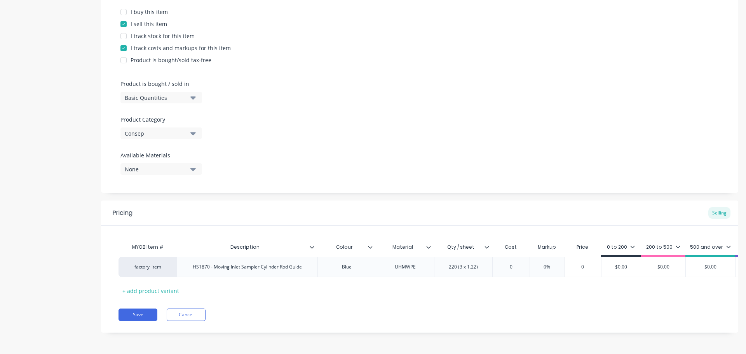
type textarea "x"
click at [400, 275] on div "MYOB Item # Description Colour Material Qty / sheet Cost Markup Price 0 to 200 …" at bounding box center [419, 267] width 602 height 57
type input "0"
click at [515, 263] on input "0" at bounding box center [510, 266] width 39 height 7
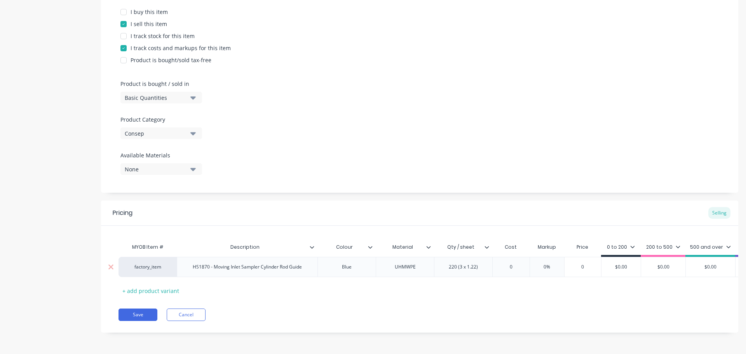
click at [515, 263] on input "0" at bounding box center [510, 266] width 39 height 7
type textarea "x"
type input "9"
type textarea "x"
type input "91."
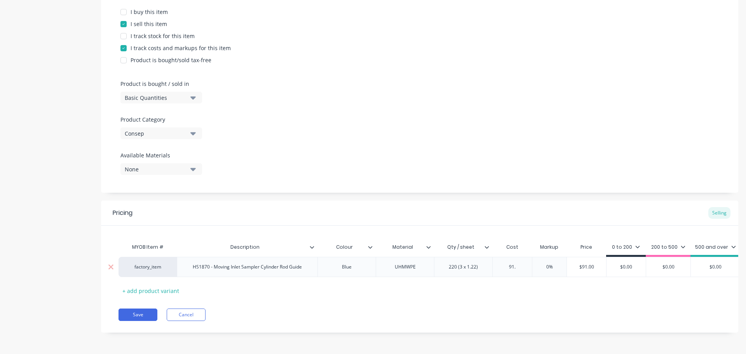
type textarea "x"
type input "91.4"
type textarea "x"
click at [535, 263] on input "91.42" at bounding box center [515, 266] width 47 height 7
type input "91.42"
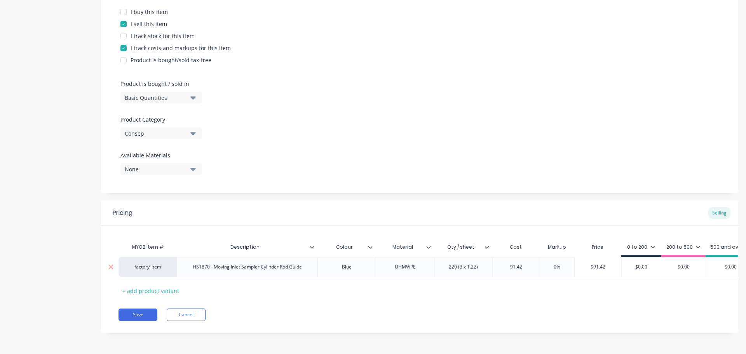
type input "0%"
click at [563, 263] on input "0%" at bounding box center [556, 266] width 39 height 7
click at [550, 263] on input "0%" at bounding box center [556, 266] width 39 height 7
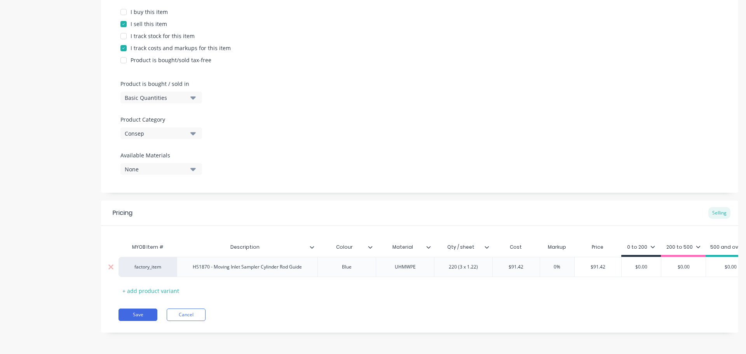
type textarea "x"
type input "4%"
type textarea "x"
type input "40%"
type input "$91.42"
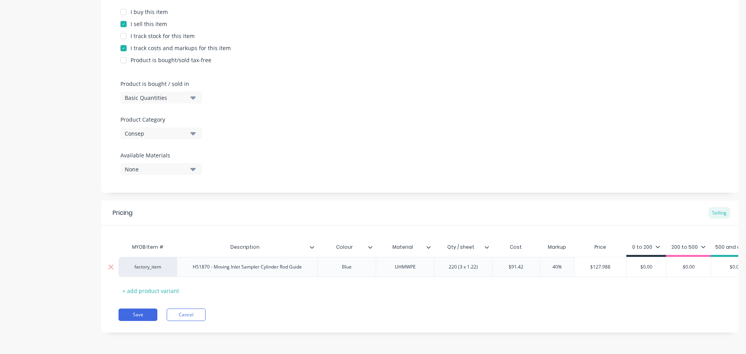
click at [520, 263] on input "$91.42" at bounding box center [515, 266] width 47 height 7
type textarea "x"
type input "$8"
type textarea "x"
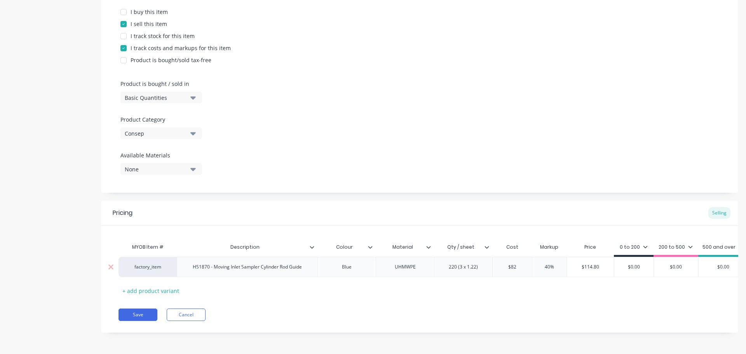
type input "$82."
type textarea "x"
type input "$82.2"
type textarea "x"
type input "$82.27"
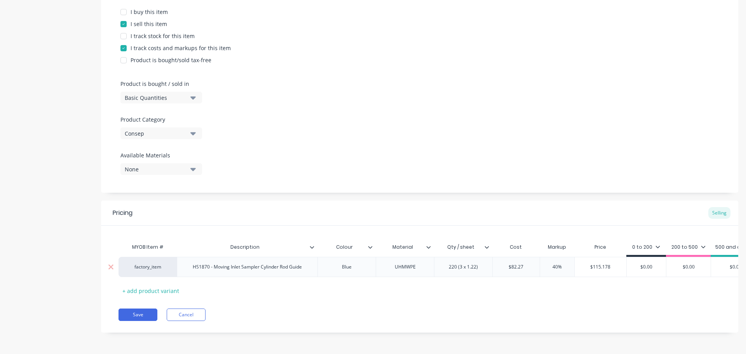
click at [520, 263] on input "$82.27" at bounding box center [515, 266] width 47 height 7
type textarea "x"
type input "$9"
type textarea "x"
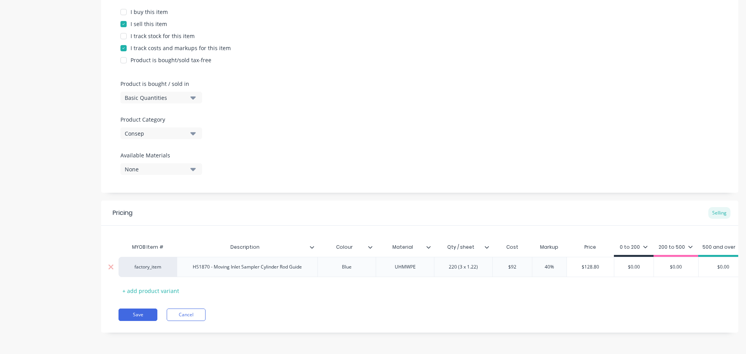
type input "$92."
type textarea "x"
type input "$92.2"
type textarea "x"
type input "$92.27"
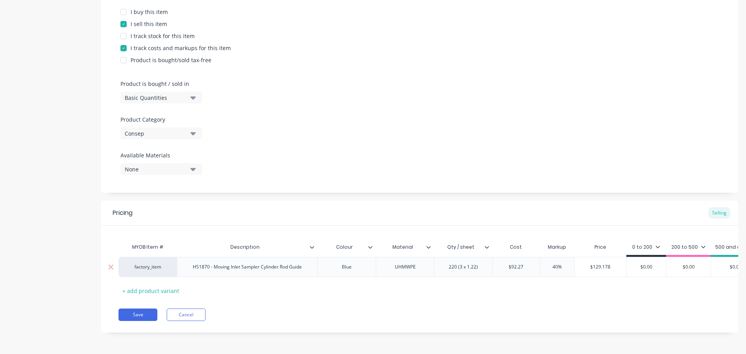
click at [544, 263] on input "40%" at bounding box center [556, 266] width 39 height 7
click at [553, 277] on div "MYOB Item # Description Colour Material Qty / sheet Cost Markup Price 0 to 200 …" at bounding box center [419, 267] width 602 height 57
type input "$129.178"
drag, startPoint x: 611, startPoint y: 259, endPoint x: 577, endPoint y: 263, distance: 34.8
click at [577, 263] on input "$129.178" at bounding box center [600, 266] width 52 height 7
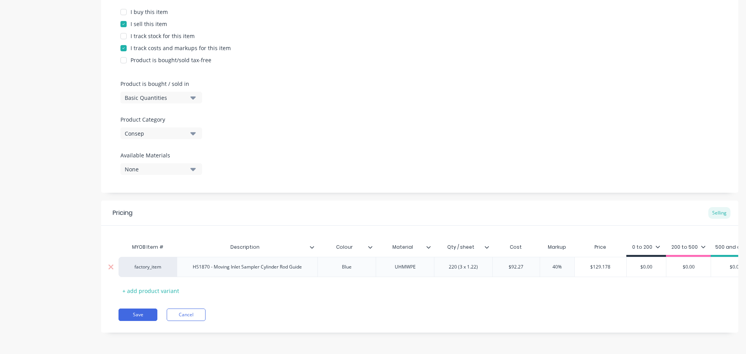
type input "$0.00"
drag, startPoint x: 652, startPoint y: 264, endPoint x: 572, endPoint y: 260, distance: 79.7
click at [600, 261] on div "factory_item HS1870 - Moving Inlet Sampler Cylinder Rod Guide Blue UHMWPE 220 (…" at bounding box center [521, 267] width 807 height 20
paste input "129.178"
type textarea "x"
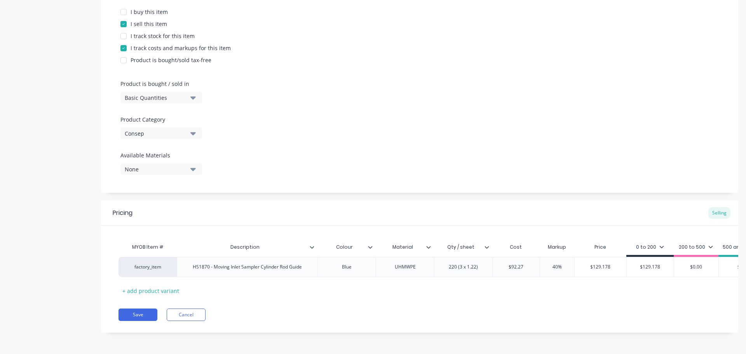
type input "$129.178"
click at [264, 145] on div at bounding box center [419, 148] width 598 height 6
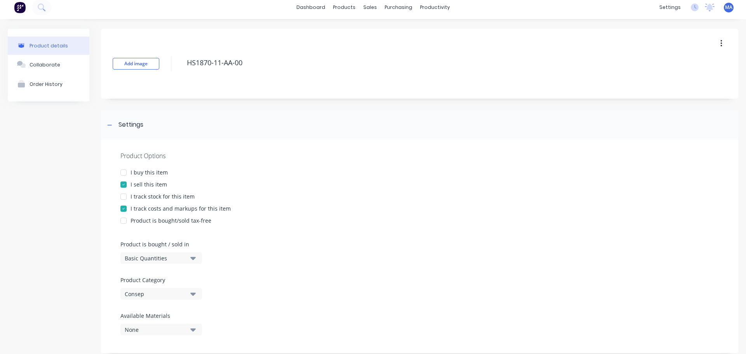
scroll to position [0, 0]
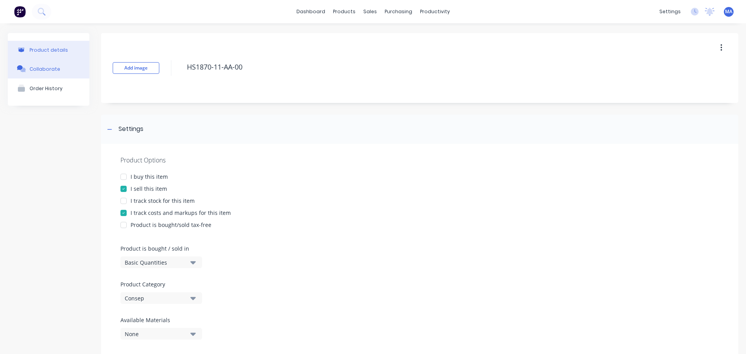
click at [67, 68] on button "Collaborate" at bounding box center [49, 68] width 82 height 19
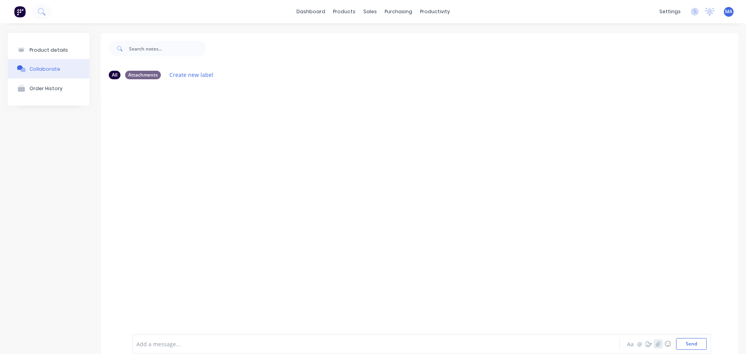
click at [656, 342] on icon "button" at bounding box center [658, 343] width 4 height 5
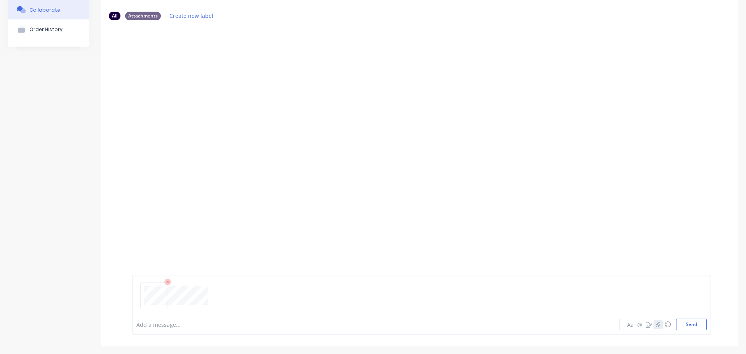
scroll to position [61, 0]
click at [684, 318] on button "Send" at bounding box center [691, 322] width 31 height 12
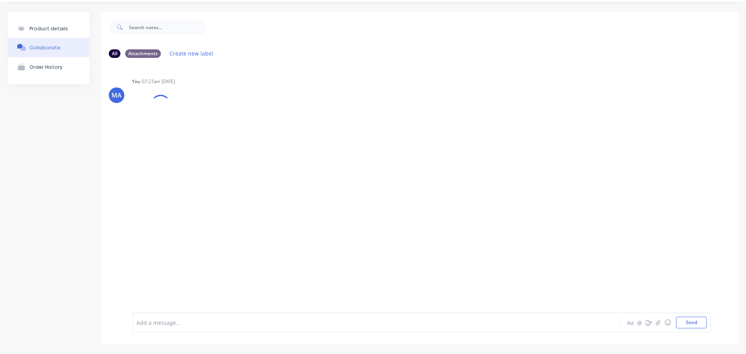
scroll to position [21, 0]
click at [246, 122] on button "button" at bounding box center [247, 123] width 3 height 11
click at [282, 142] on button "Auto-attach to new orders" at bounding box center [298, 145] width 87 height 18
click at [373, 140] on label at bounding box center [373, 140] width 0 height 0
click at [361, 144] on input "checkbox" at bounding box center [358, 143] width 6 height 7
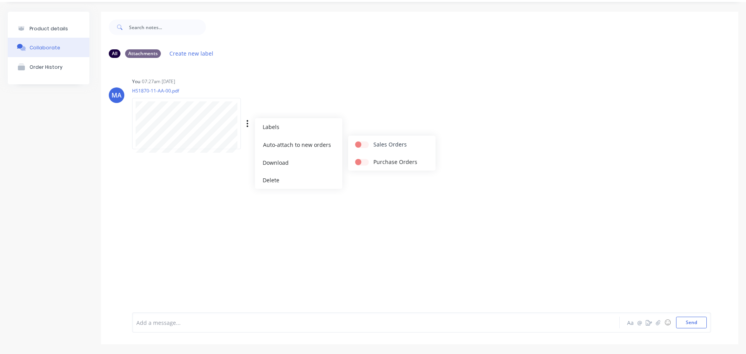
checkbox input "true"
click at [377, 103] on div "MA You 07:27am [DATE] HS1870-11-AA-00.pdf Labels Auto-attach to new orders Sale…" at bounding box center [419, 111] width 637 height 70
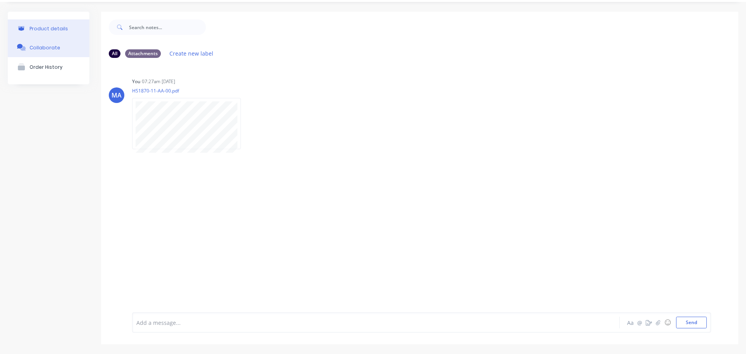
click at [66, 26] on button "Product details" at bounding box center [49, 28] width 82 height 18
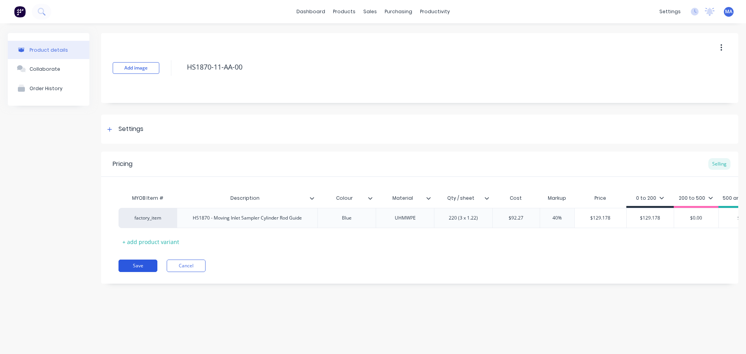
click at [146, 271] on button "Save" at bounding box center [137, 265] width 39 height 12
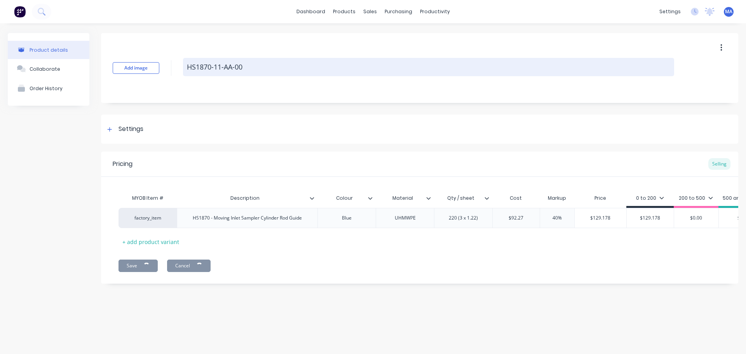
type textarea "x"
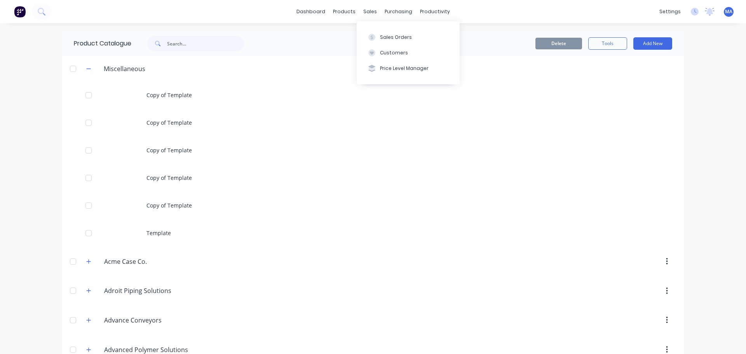
click at [379, 39] on button "Sales Orders" at bounding box center [407, 37] width 103 height 16
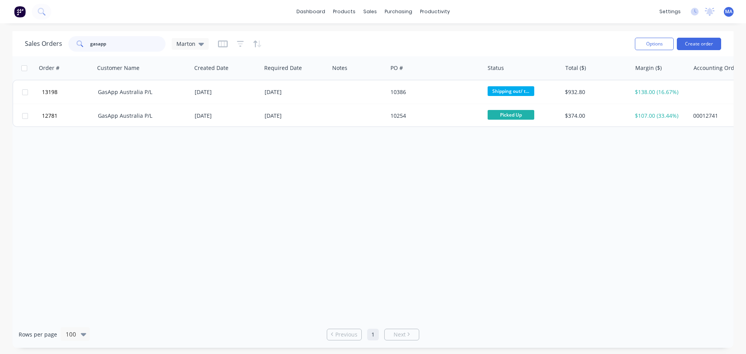
click at [128, 43] on input "gasapp" at bounding box center [128, 44] width 76 height 16
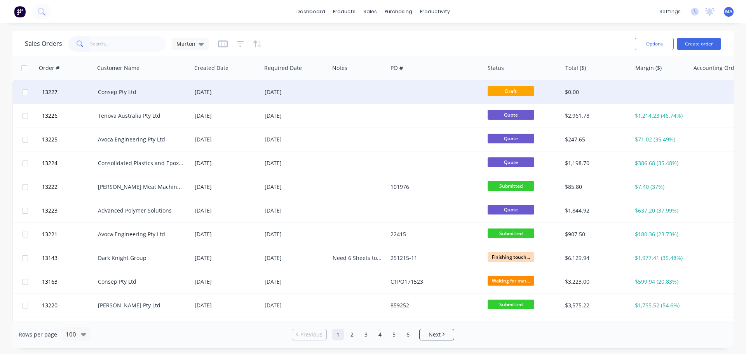
click at [127, 92] on div "Consep Pty Ltd" at bounding box center [141, 92] width 86 height 8
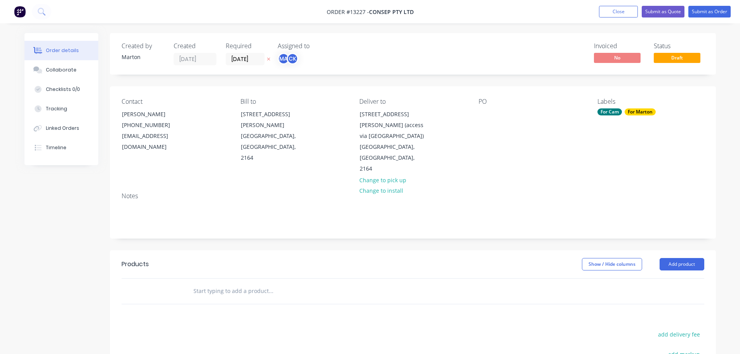
click at [236, 278] on div at bounding box center [324, 290] width 280 height 25
click at [225, 283] on input "text" at bounding box center [270, 291] width 155 height 16
click at [244, 283] on input "text" at bounding box center [270, 291] width 155 height 16
click at [680, 258] on button "Add product" at bounding box center [681, 264] width 45 height 12
click at [659, 278] on div "Product catalogue" at bounding box center [667, 283] width 60 height 11
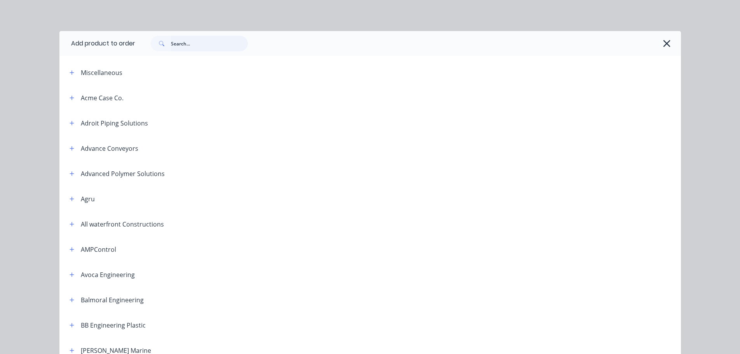
click at [206, 41] on input "text" at bounding box center [209, 44] width 77 height 16
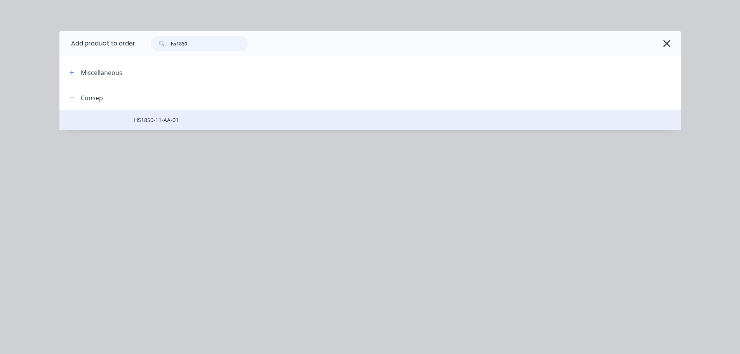
type input "hs1850"
click at [171, 120] on span "HS1850-11-AA-01" at bounding box center [352, 120] width 437 height 8
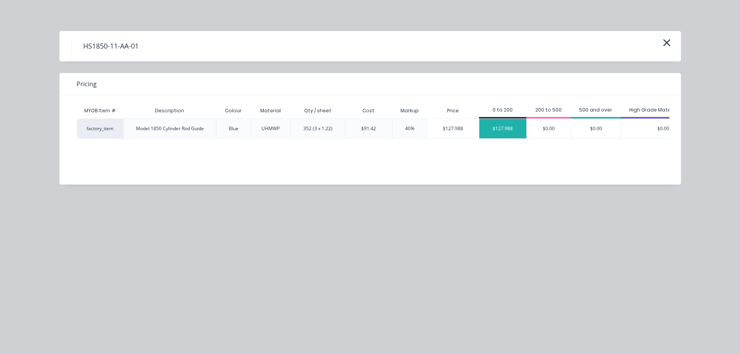
click at [512, 126] on div "$127.988" at bounding box center [502, 128] width 47 height 19
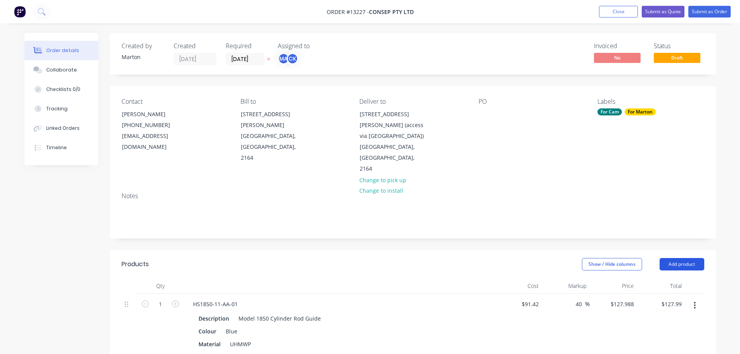
click at [687, 258] on button "Add product" at bounding box center [681, 264] width 45 height 12
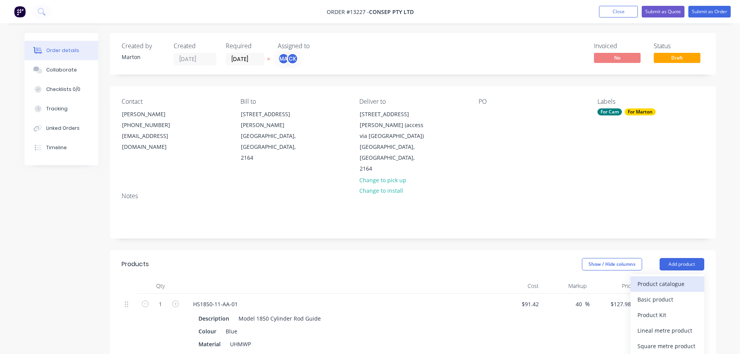
click at [668, 278] on div "Product catalogue" at bounding box center [667, 283] width 60 height 11
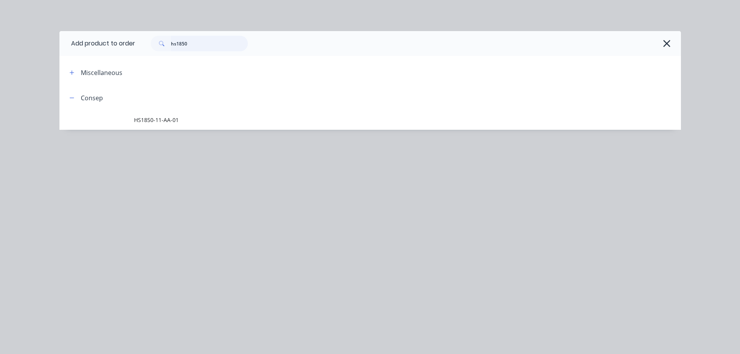
click at [212, 43] on input "hs1850" at bounding box center [209, 44] width 77 height 16
type input "hs1870"
click at [185, 117] on span "HS1870-11-AA-00" at bounding box center [352, 120] width 437 height 8
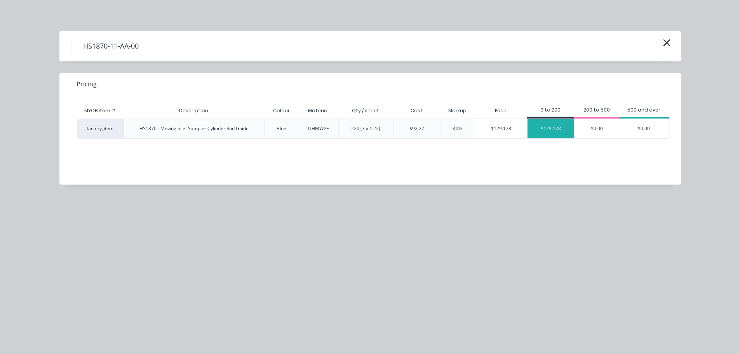
click at [538, 130] on div "$129.178" at bounding box center [550, 128] width 47 height 19
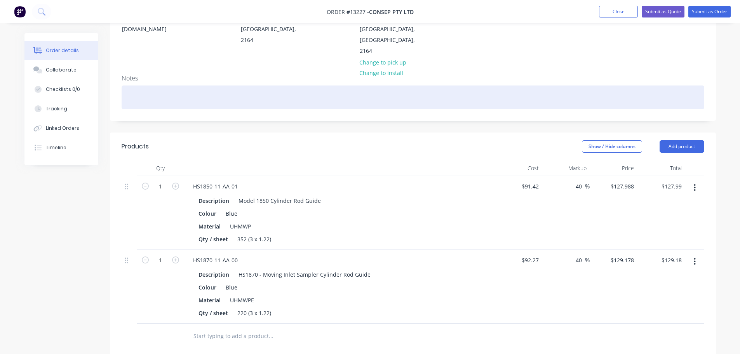
scroll to position [117, 0]
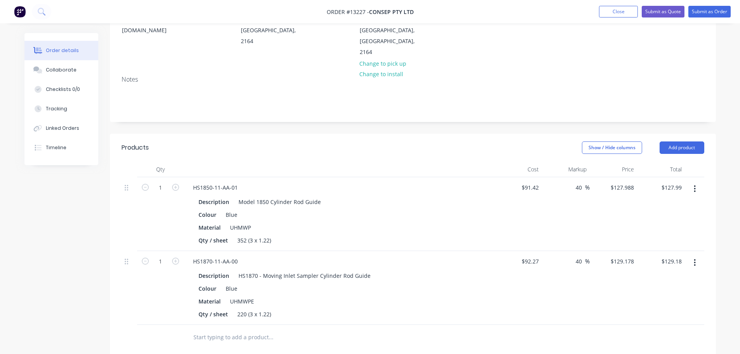
click at [696, 134] on header "Products Show / Hide columns Add product" at bounding box center [413, 148] width 606 height 28
click at [693, 141] on button "Add product" at bounding box center [681, 147] width 45 height 12
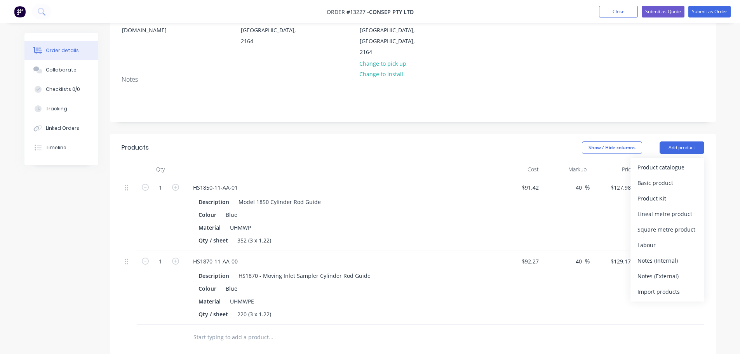
drag, startPoint x: 657, startPoint y: 251, endPoint x: 631, endPoint y: 254, distance: 27.0
click at [657, 270] on div "Notes (External)" at bounding box center [667, 275] width 60 height 11
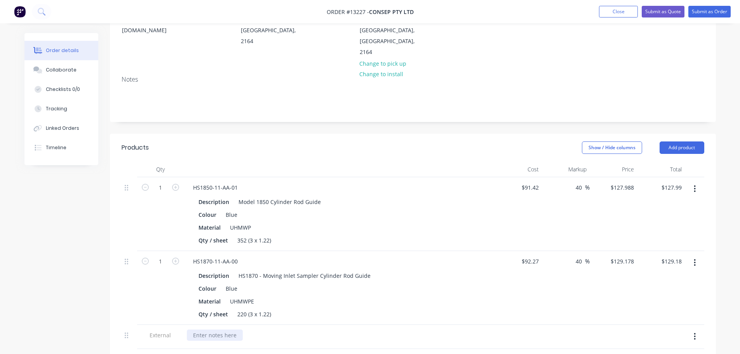
click at [214, 329] on div at bounding box center [215, 334] width 56 height 11
click at [269, 329] on div "Lead Time: 3-5 days from receving [PERSON_NAME]" at bounding box center [260, 334] width 147 height 11
click at [359, 325] on div "Lead Time: 3-5 days from receiving PO" at bounding box center [339, 337] width 311 height 24
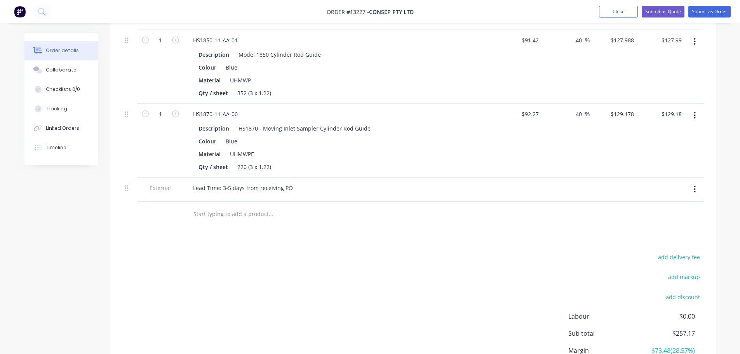
scroll to position [272, 0]
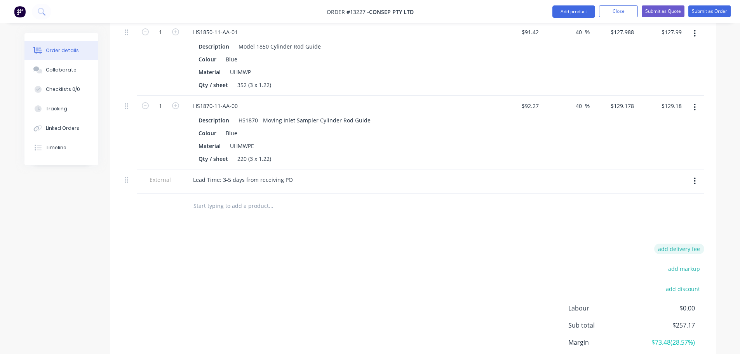
click at [659, 243] on button "add delivery fee" at bounding box center [679, 248] width 50 height 10
type input "20"
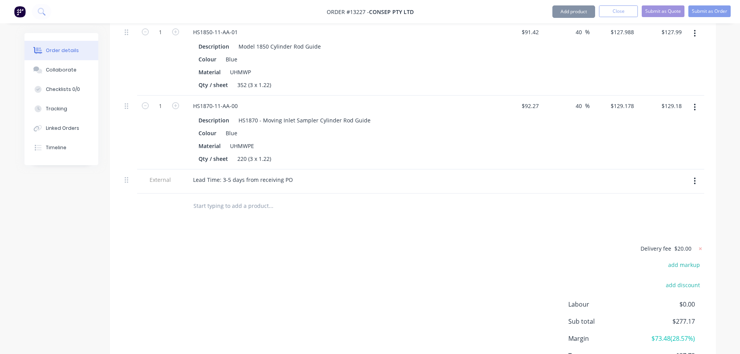
click at [510, 243] on div "Delivery fee $20.00 add markup add discount Labour $0.00 Sub total $277.17 Marg…" at bounding box center [413, 316] width 583 height 146
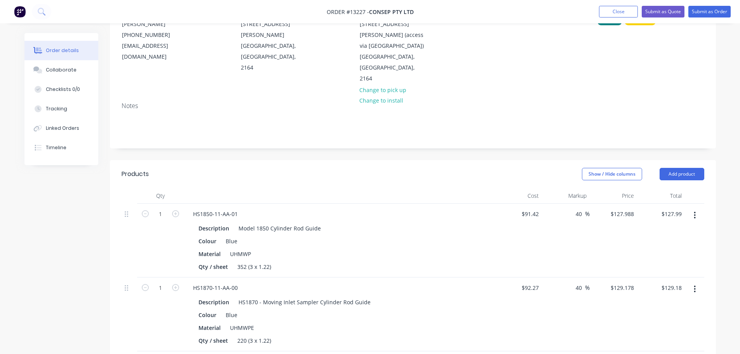
scroll to position [0, 0]
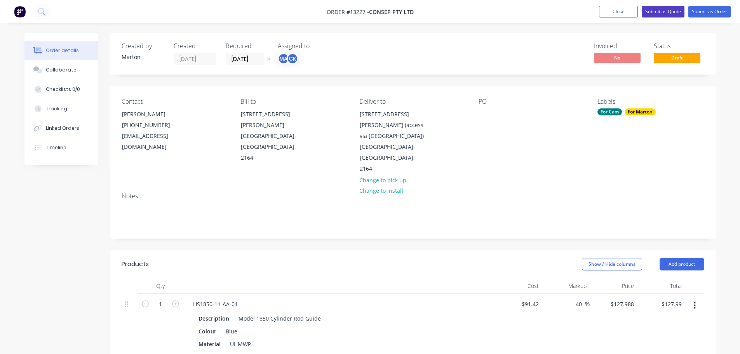
click at [662, 12] on button "Submit as Quote" at bounding box center [663, 12] width 43 height 12
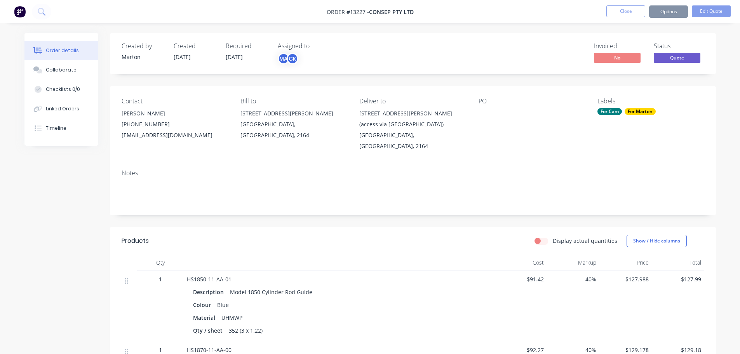
click at [667, 18] on nav "Order #13227 - Consep Pty Ltd Close Options Edit Quote" at bounding box center [370, 11] width 740 height 23
click at [664, 14] on button "Options" at bounding box center [668, 11] width 39 height 12
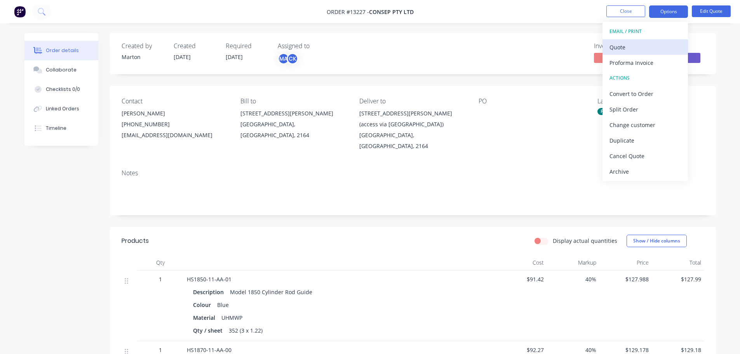
click at [654, 43] on div "Quote" at bounding box center [644, 47] width 71 height 11
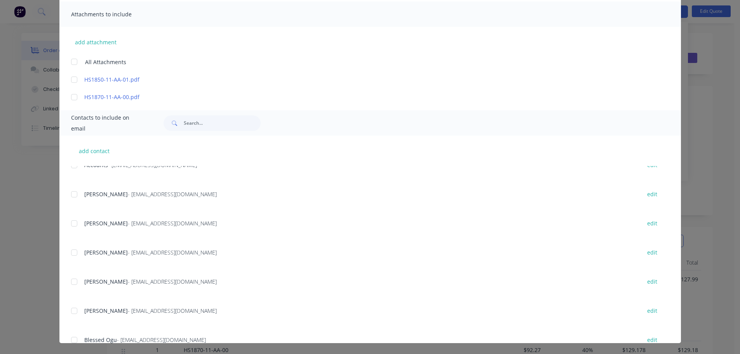
scroll to position [155, 0]
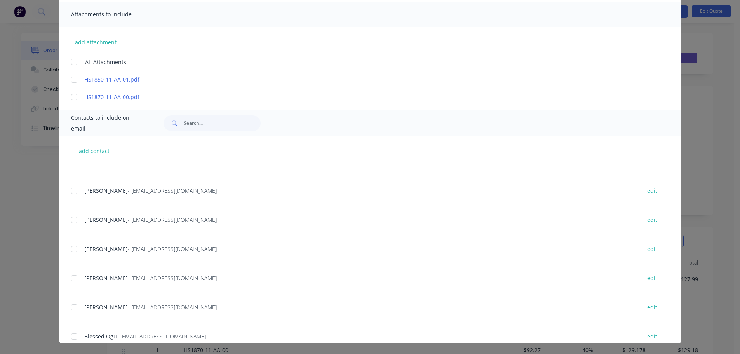
click at [74, 280] on div at bounding box center [74, 278] width 16 height 16
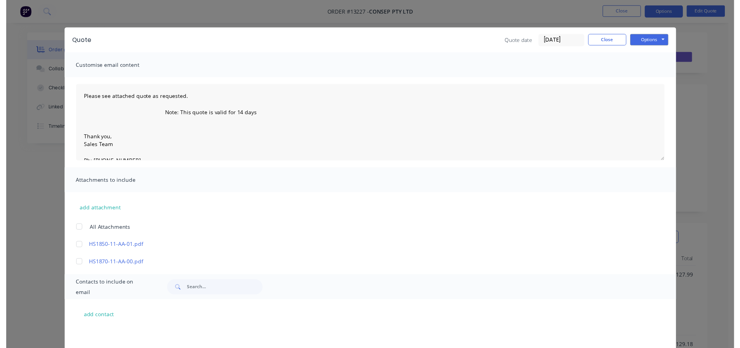
scroll to position [0, 0]
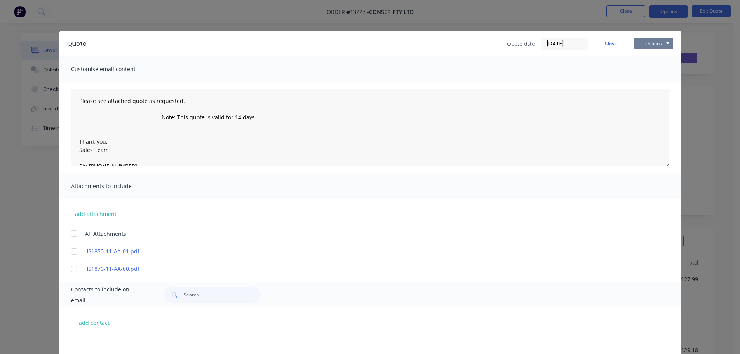
click at [656, 44] on button "Options" at bounding box center [653, 44] width 39 height 12
click at [650, 83] on button "Email" at bounding box center [659, 83] width 50 height 13
type textarea "Please see attached quote as requested. Note: This quote is valid for 14 days T…"
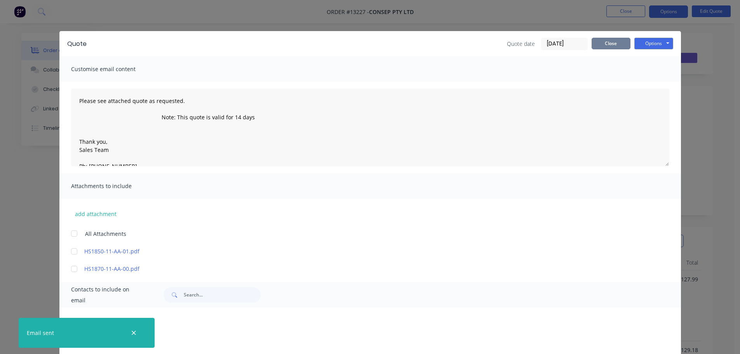
click at [600, 49] on button "Close" at bounding box center [610, 44] width 39 height 12
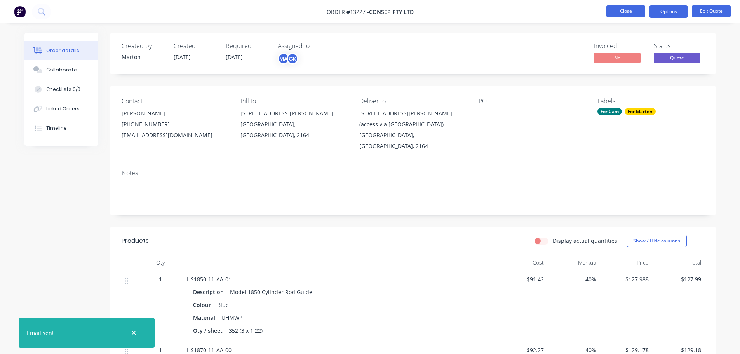
click at [626, 15] on button "Close" at bounding box center [625, 11] width 39 height 12
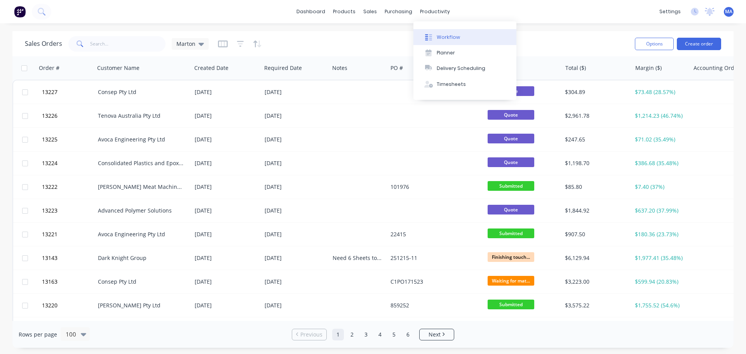
click at [436, 32] on button "Workflow" at bounding box center [464, 37] width 103 height 16
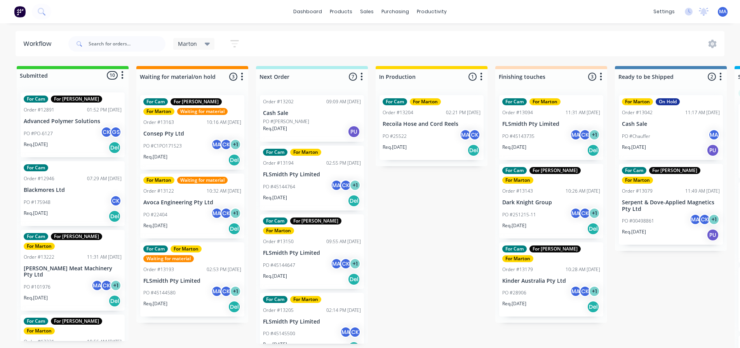
click at [194, 212] on div "PO #22404 MA CK + 1" at bounding box center [192, 214] width 98 height 15
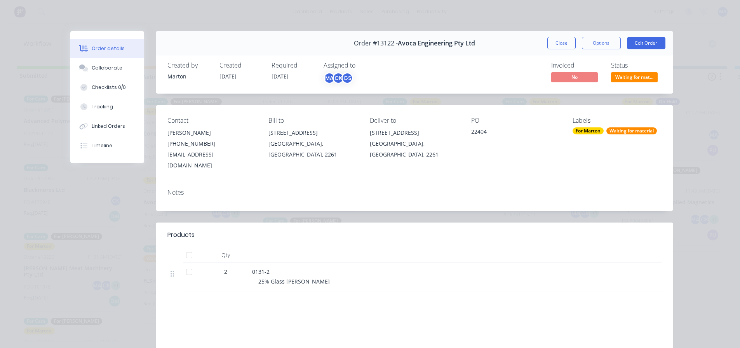
click at [562, 37] on div "Order #13122 - Avoca Engineering Pty Ltd Close Options Edit Order" at bounding box center [414, 43] width 517 height 24
click at [558, 43] on button "Close" at bounding box center [561, 43] width 28 height 12
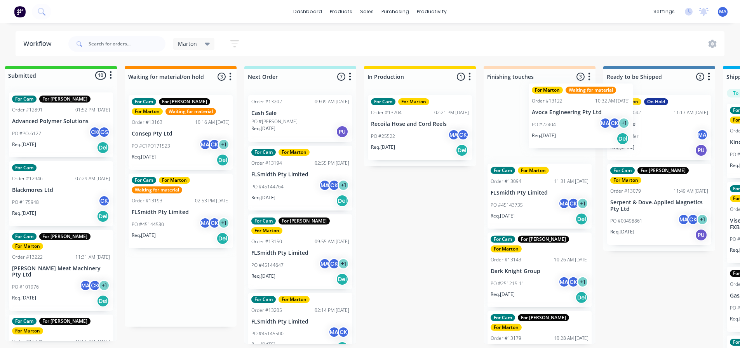
scroll to position [0, 18]
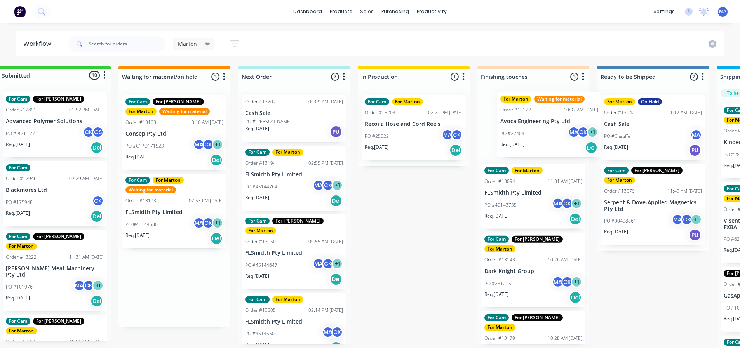
drag, startPoint x: 192, startPoint y: 218, endPoint x: 544, endPoint y: 136, distance: 360.8
click at [544, 136] on div "Submitted 10 Status colour #32CD32 hex #32CD32 Save Cancel Summaries Total orde…" at bounding box center [511, 209] width 1070 height 286
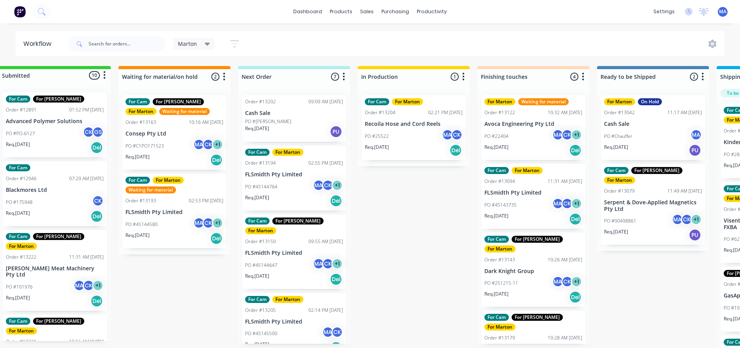
click at [521, 152] on div "Req. [DATE] Del" at bounding box center [533, 150] width 98 height 13
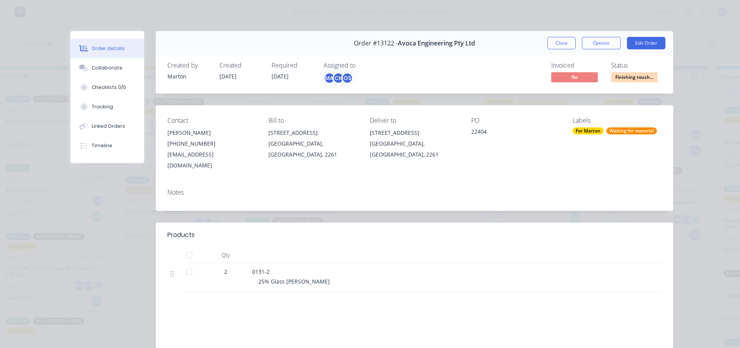
click at [633, 131] on div "Waiting for material" at bounding box center [631, 130] width 50 height 7
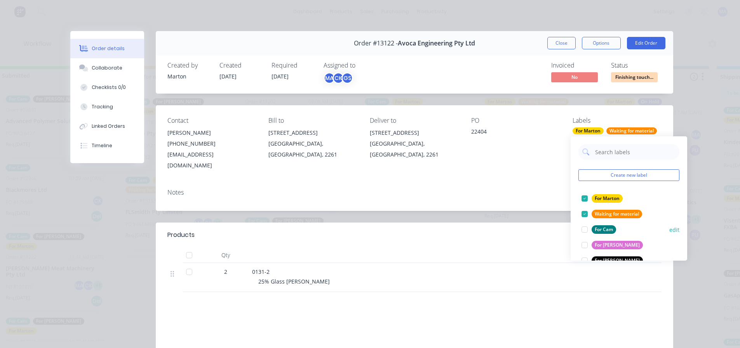
click at [586, 209] on div at bounding box center [585, 214] width 16 height 16
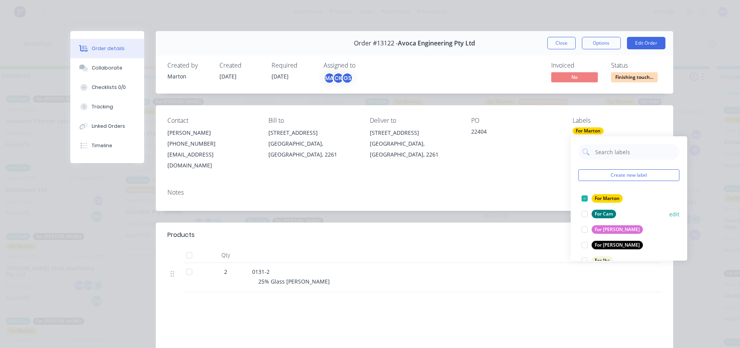
click at [584, 215] on div at bounding box center [585, 214] width 16 height 16
click at [549, 151] on div "PO 22404" at bounding box center [515, 144] width 89 height 54
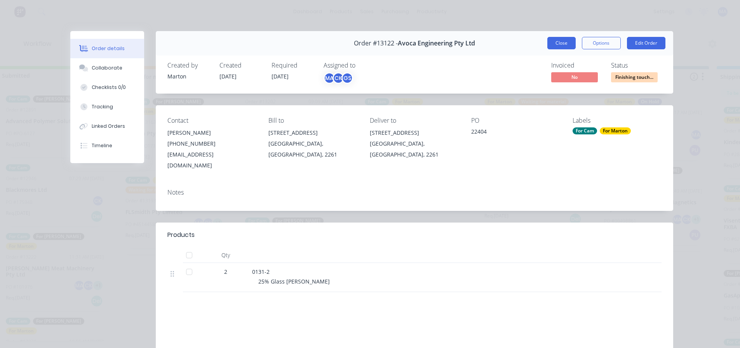
click at [561, 48] on button "Close" at bounding box center [561, 43] width 28 height 12
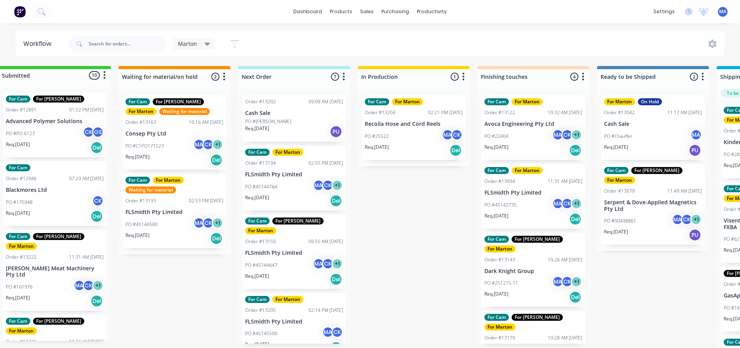
scroll to position [0, 0]
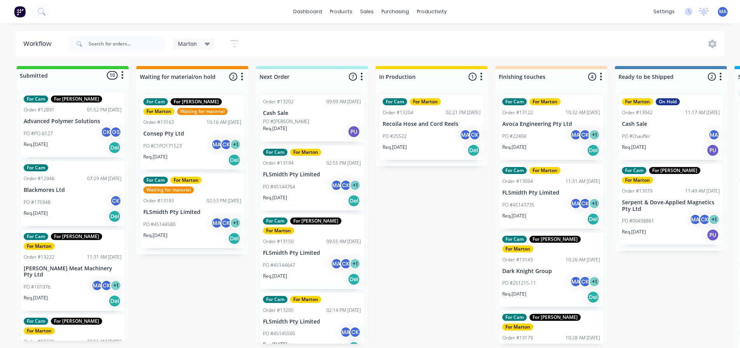
click at [63, 123] on p "Advanced Polymer Solutions" at bounding box center [73, 121] width 98 height 7
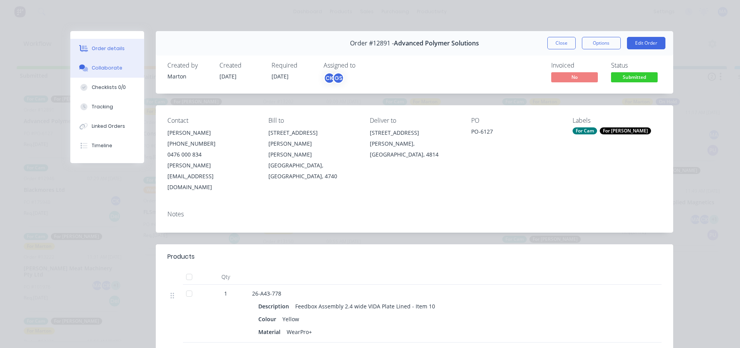
click at [108, 74] on button "Collaborate" at bounding box center [107, 67] width 74 height 19
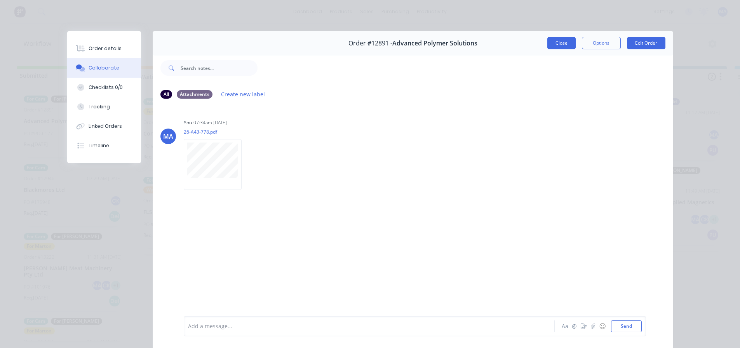
click at [556, 46] on button "Close" at bounding box center [561, 43] width 28 height 12
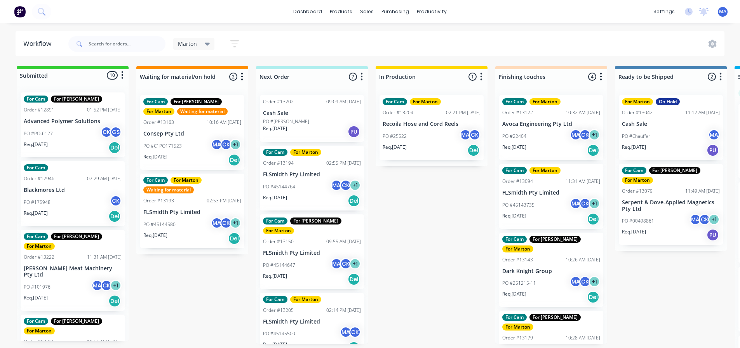
click at [186, 143] on div "PO #C1PO171523 MA CK + 1" at bounding box center [192, 146] width 98 height 15
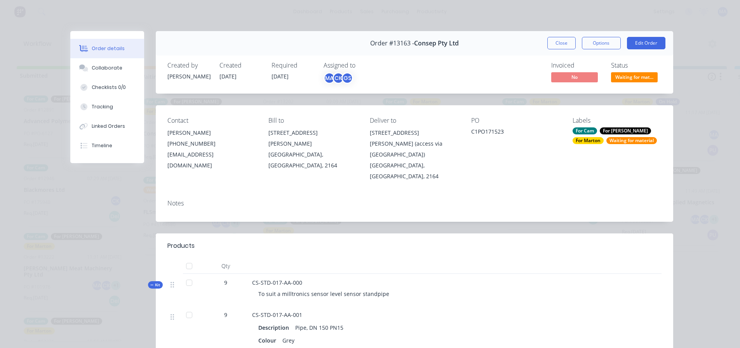
click at [552, 43] on button "Close" at bounding box center [561, 43] width 28 height 12
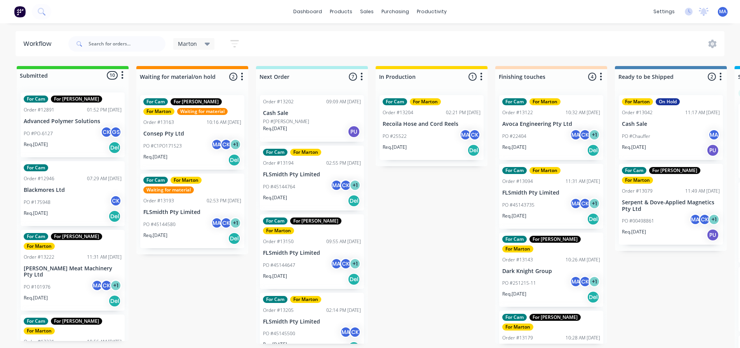
click at [50, 126] on div "PO #PO-6127 CK GS" at bounding box center [73, 133] width 98 height 15
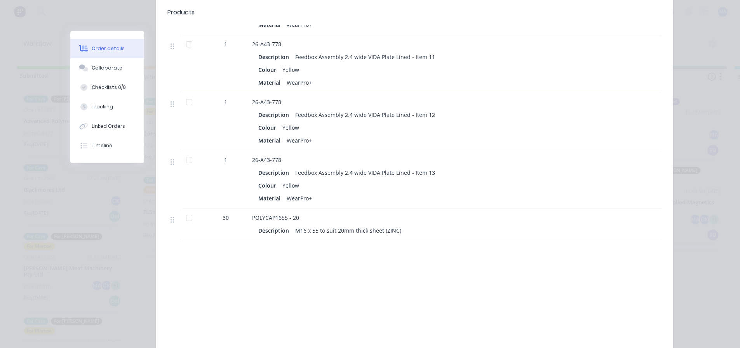
scroll to position [311, 0]
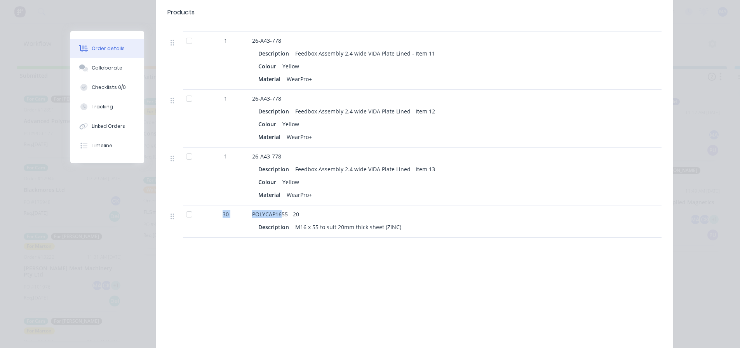
drag, startPoint x: 213, startPoint y: 189, endPoint x: 280, endPoint y: 191, distance: 66.5
click at [280, 205] on div "30 POLYCAP1655 - 20 Description M16 x 55 to suit 20mm thick sheet (ZINC)" at bounding box center [414, 221] width 494 height 32
drag, startPoint x: 285, startPoint y: 204, endPoint x: 347, endPoint y: 205, distance: 62.1
click at [347, 221] on div "Description M16 x 55 to suit 20mm thick sheet (ZINC)" at bounding box center [404, 226] width 292 height 11
click at [413, 221] on div "Description M16 x 55 to suit 20mm thick sheet (ZINC)" at bounding box center [404, 226] width 292 height 11
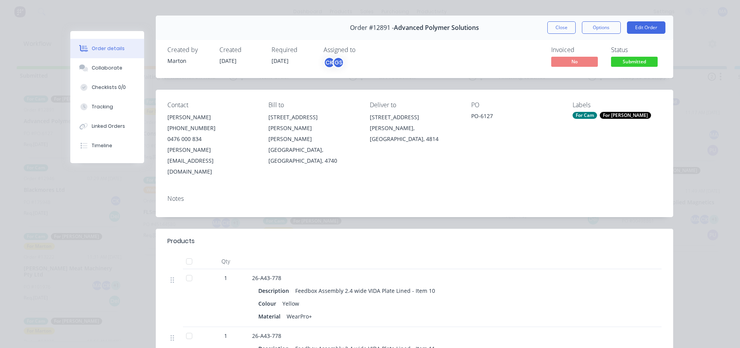
scroll to position [0, 0]
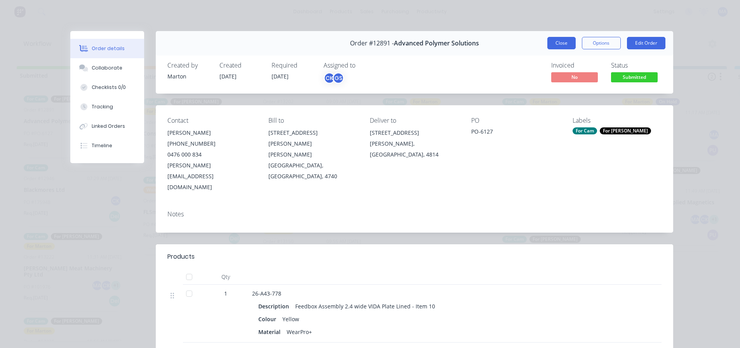
click at [565, 44] on button "Close" at bounding box center [561, 43] width 28 height 12
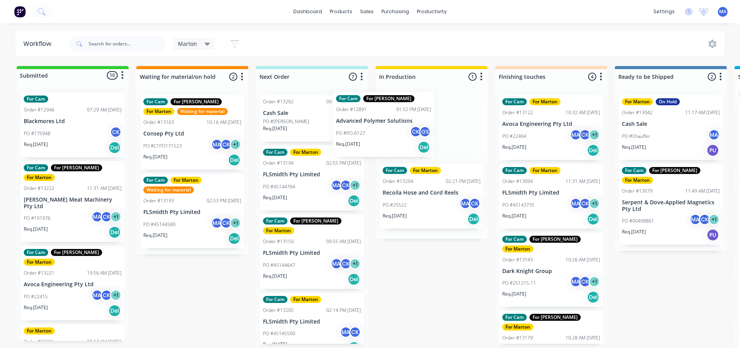
drag, startPoint x: 107, startPoint y: 136, endPoint x: 310, endPoint y: 123, distance: 203.5
click at [310, 123] on div "Submitted 10 Status colour #32CD32 hex #32CD32 Save Cancel Summaries Total orde…" at bounding box center [529, 209] width 1070 height 286
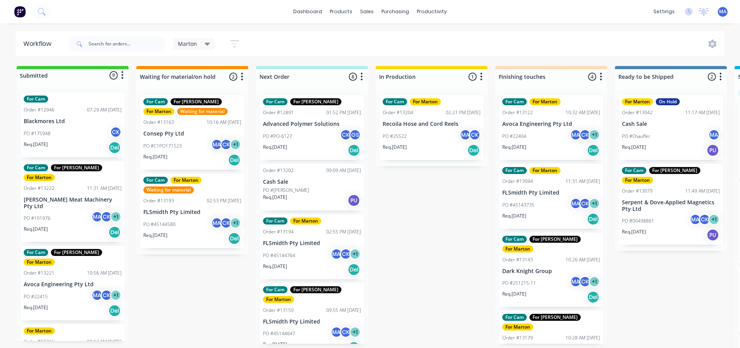
click at [297, 184] on p "Cash Sale" at bounding box center [312, 182] width 98 height 7
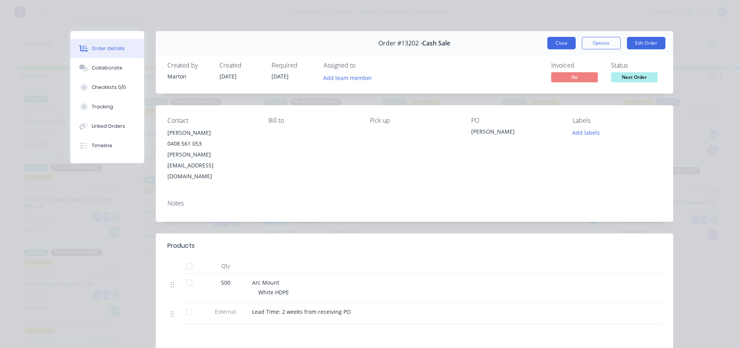
click at [556, 45] on button "Close" at bounding box center [561, 43] width 28 height 12
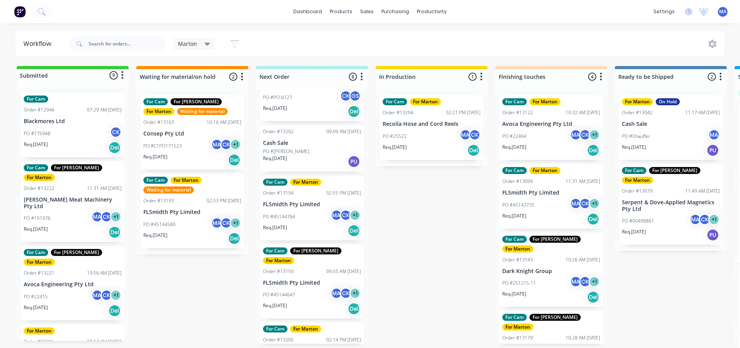
scroll to position [35, 0]
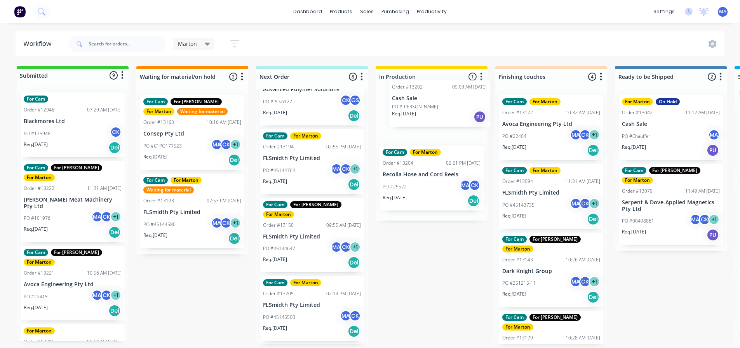
drag, startPoint x: 303, startPoint y: 158, endPoint x: 435, endPoint y: 113, distance: 139.6
click at [435, 113] on div "Submitted 9 Status colour #32CD32 hex #32CD32 Save Cancel Summaries Total order…" at bounding box center [529, 209] width 1070 height 286
click at [300, 167] on div "PO #45144764 MA CK + 1" at bounding box center [312, 170] width 98 height 15
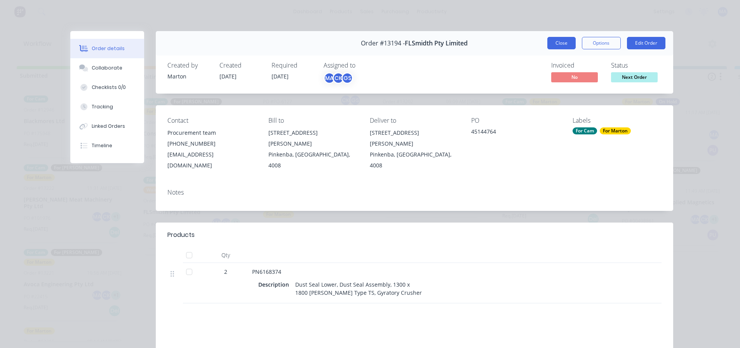
click at [556, 42] on button "Close" at bounding box center [561, 43] width 28 height 12
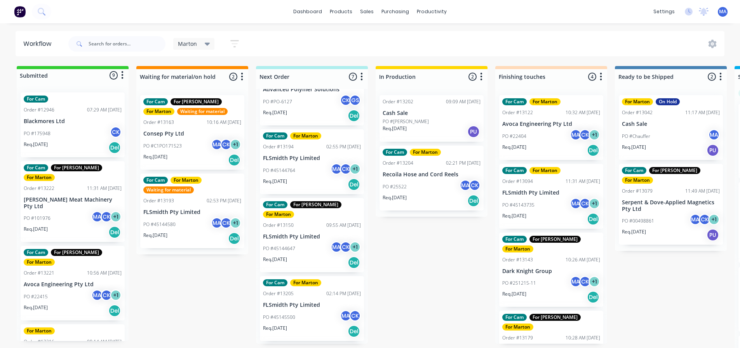
click at [441, 132] on div "Req. [DATE] PU" at bounding box center [432, 131] width 98 height 13
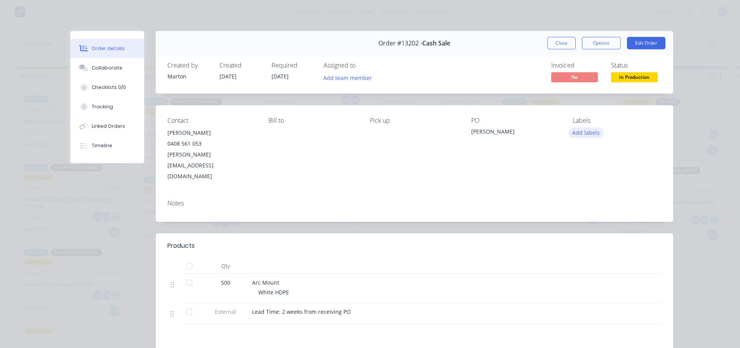
click at [586, 132] on button "Add labels" at bounding box center [586, 132] width 36 height 10
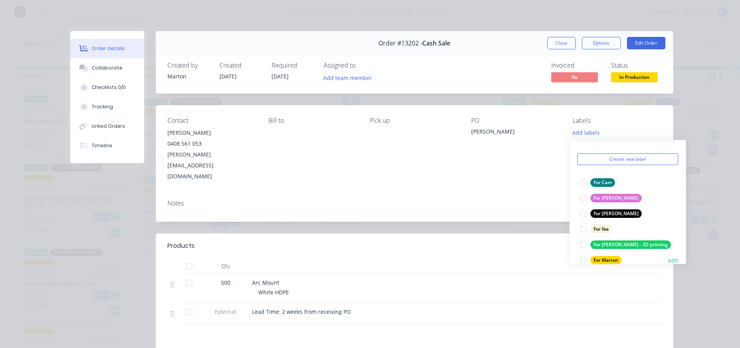
scroll to position [39, 0]
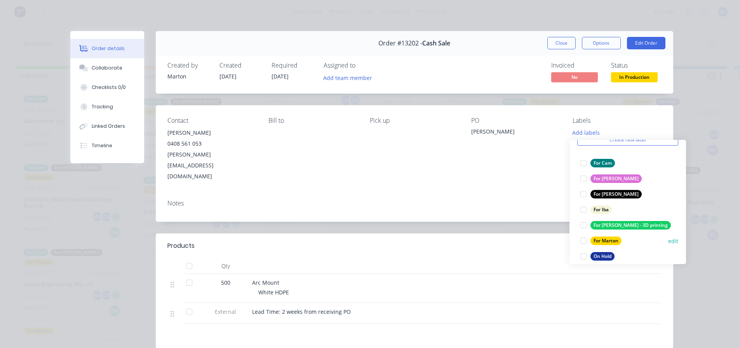
click at [582, 241] on div at bounding box center [584, 241] width 16 height 16
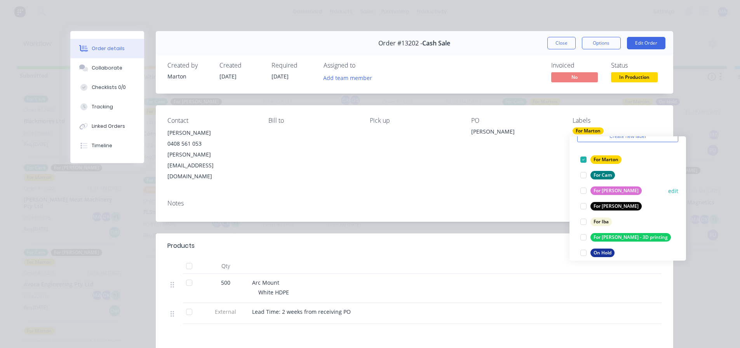
scroll to position [0, 0]
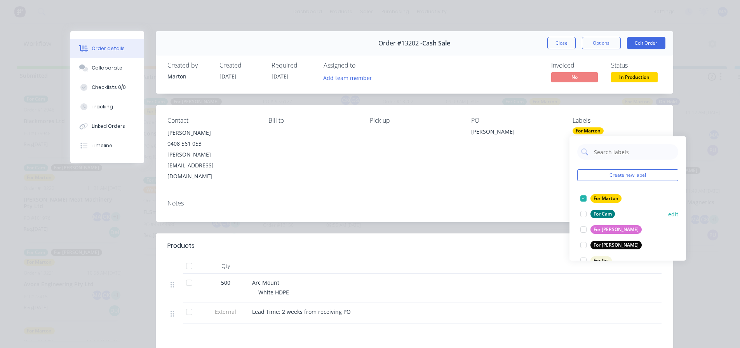
click at [584, 217] on div at bounding box center [584, 214] width 16 height 16
click at [473, 72] on div "Created by [PERSON_NAME] Created [DATE] Required [DATE] Assigned to Add team me…" at bounding box center [414, 72] width 517 height 41
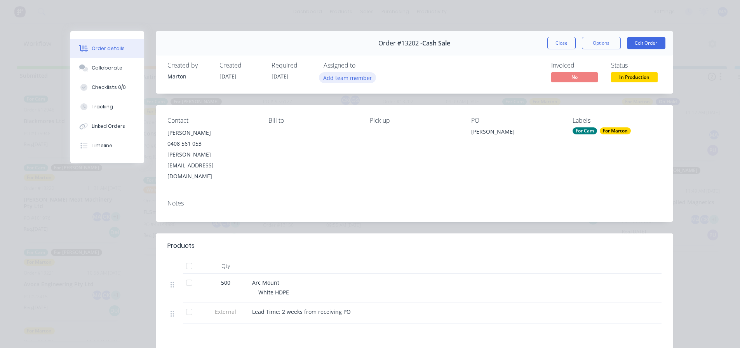
click at [337, 78] on button "Add team member" at bounding box center [347, 77] width 57 height 10
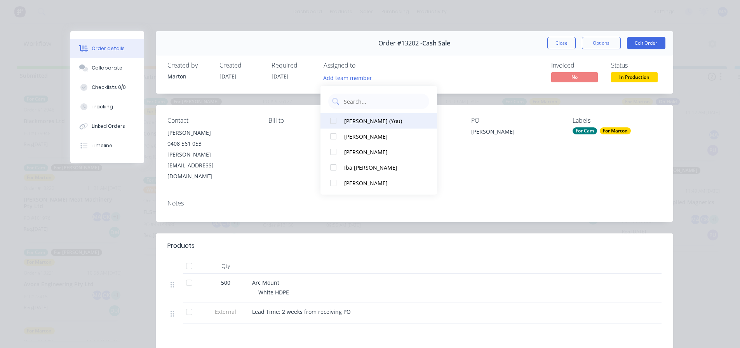
click at [333, 124] on div at bounding box center [333, 121] width 16 height 16
click at [335, 136] on div at bounding box center [333, 137] width 16 height 16
click at [464, 77] on div "Created by [PERSON_NAME] Created [DATE] Required [DATE] Assigned to MA CK Invoi…" at bounding box center [414, 72] width 517 height 41
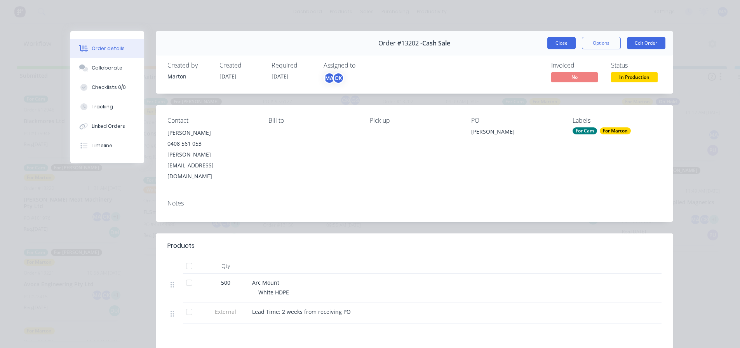
click at [558, 47] on button "Close" at bounding box center [561, 43] width 28 height 12
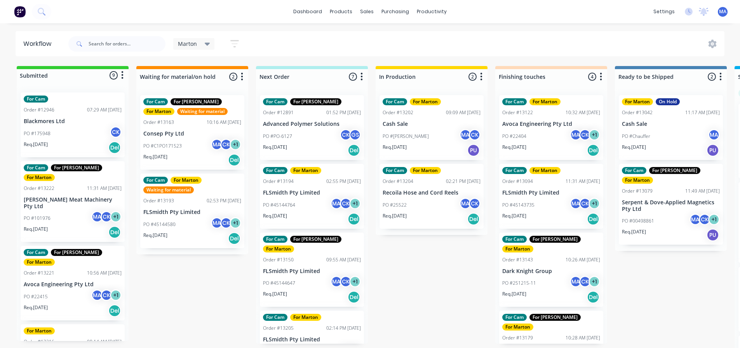
click at [300, 200] on div "PO #45144764 MA CK + 1" at bounding box center [312, 205] width 98 height 15
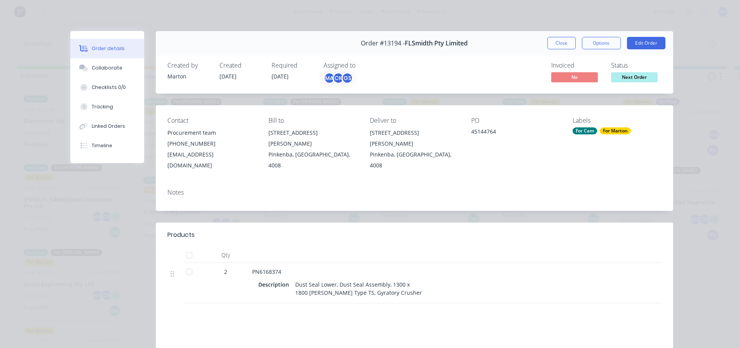
click at [553, 42] on button "Close" at bounding box center [561, 43] width 28 height 12
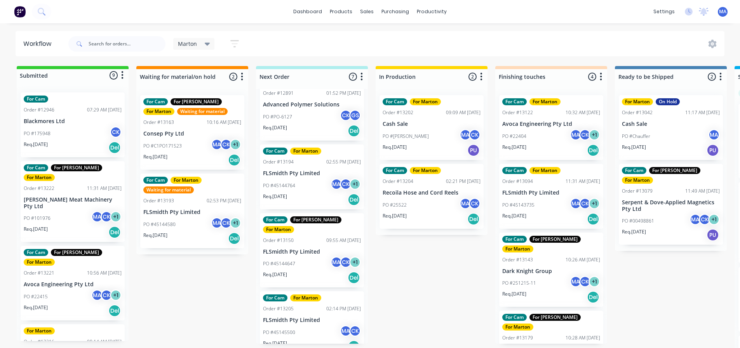
scroll to position [39, 0]
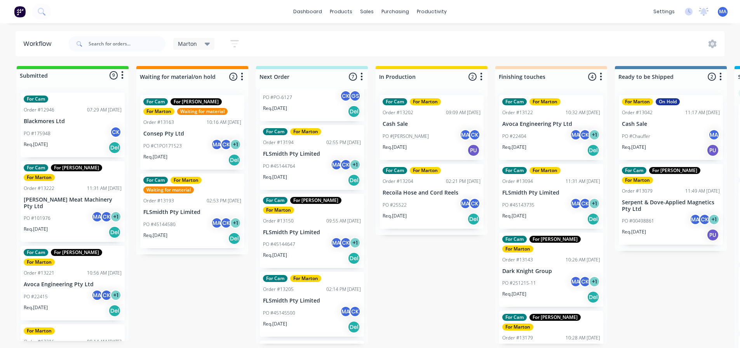
click at [301, 237] on div "PO #45144647 MA CK + 1" at bounding box center [312, 244] width 98 height 15
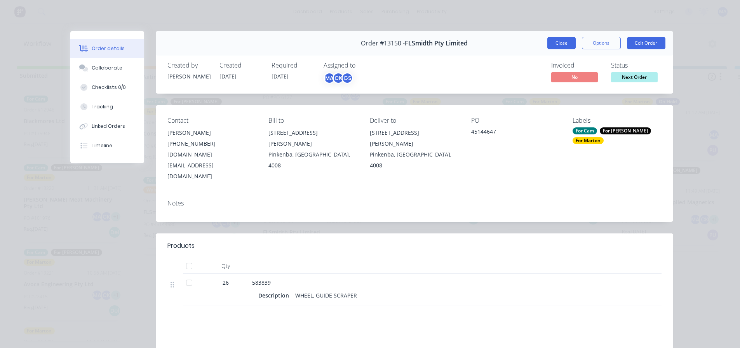
click at [551, 46] on button "Close" at bounding box center [561, 43] width 28 height 12
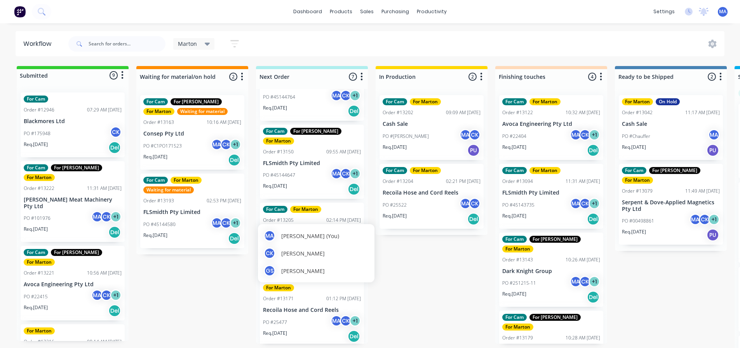
scroll to position [117, 0]
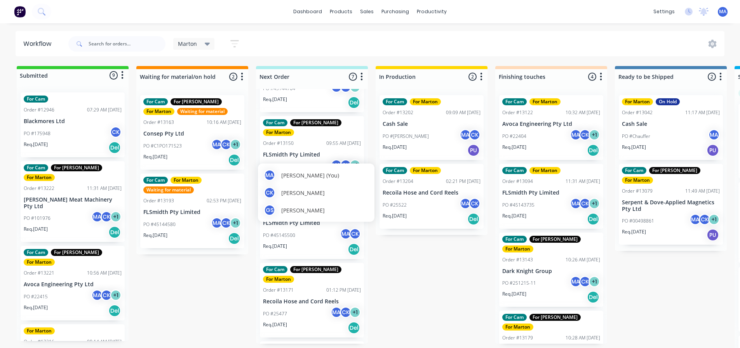
click at [309, 223] on div "MA [PERSON_NAME] (You) [PERSON_NAME] [PERSON_NAME] [PERSON_NAME]" at bounding box center [316, 192] width 117 height 63
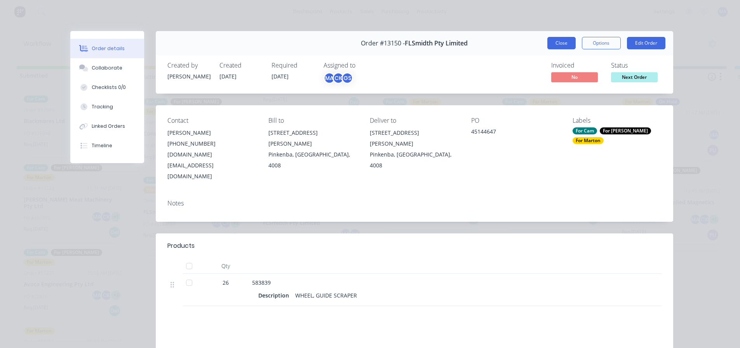
click at [550, 42] on button "Close" at bounding box center [561, 43] width 28 height 12
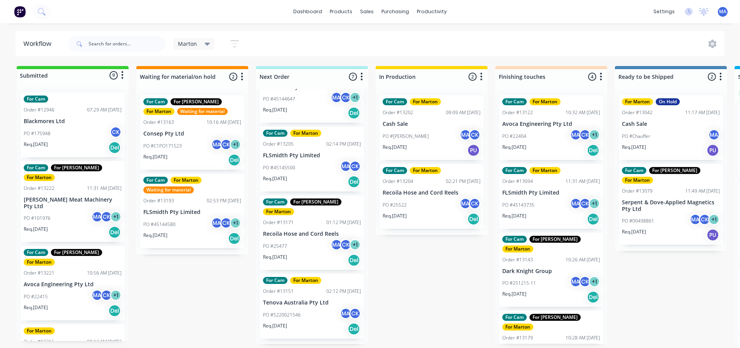
scroll to position [194, 0]
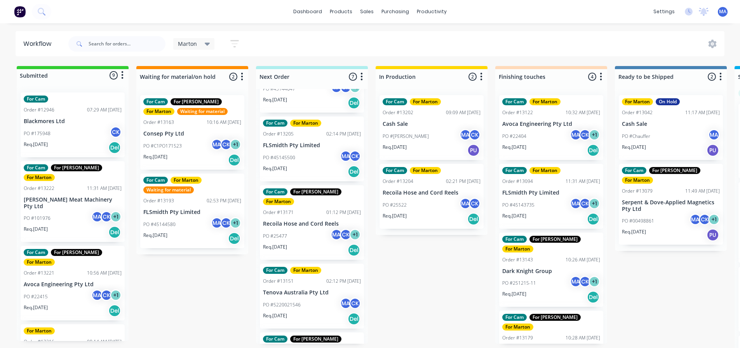
click at [303, 297] on div "PO #5220021546 MA CK" at bounding box center [312, 304] width 98 height 15
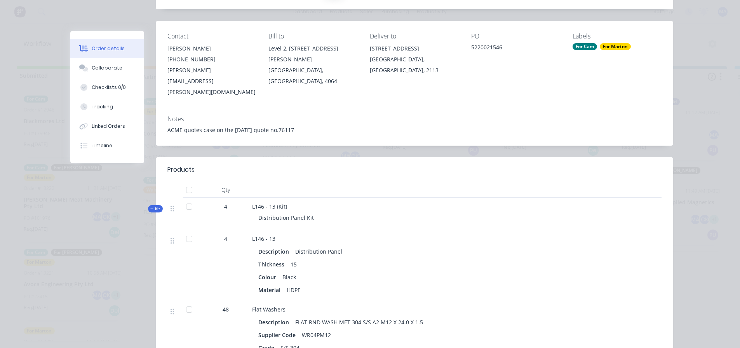
scroll to position [0, 0]
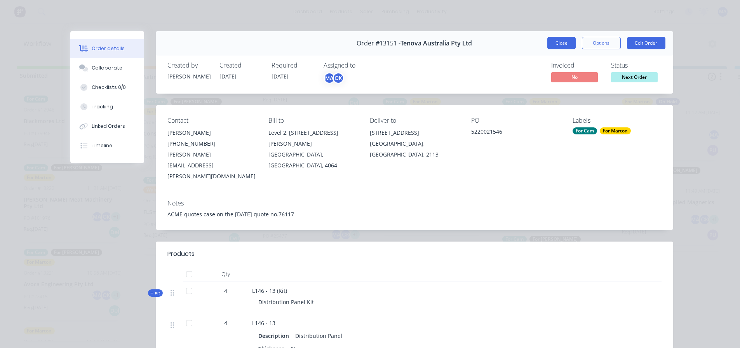
click at [549, 38] on button "Close" at bounding box center [561, 43] width 28 height 12
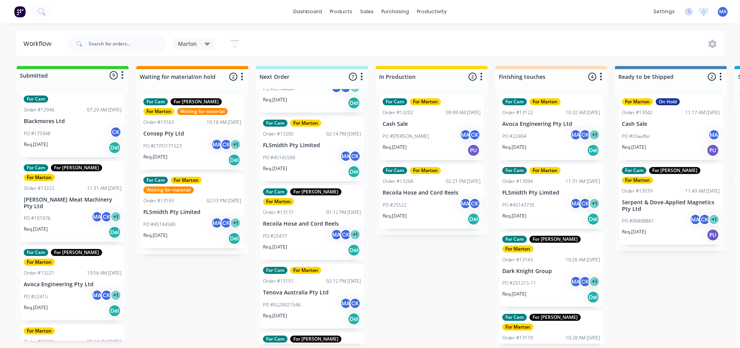
scroll to position [229, 0]
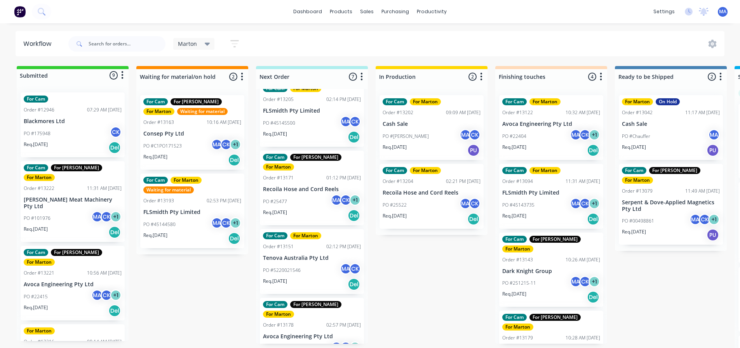
click at [310, 341] on div "PO #22400 MA CK + 1" at bounding box center [312, 348] width 98 height 15
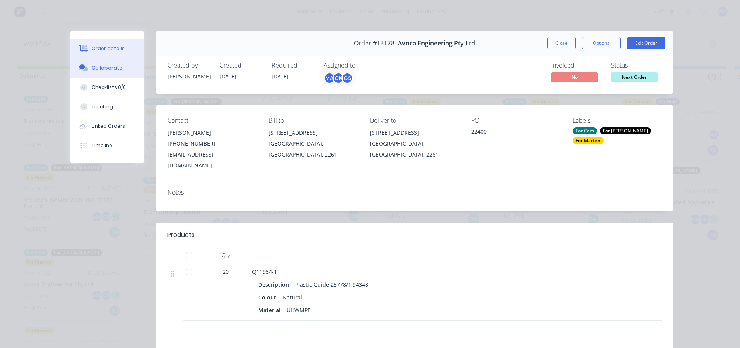
click at [117, 75] on button "Collaborate" at bounding box center [107, 67] width 74 height 19
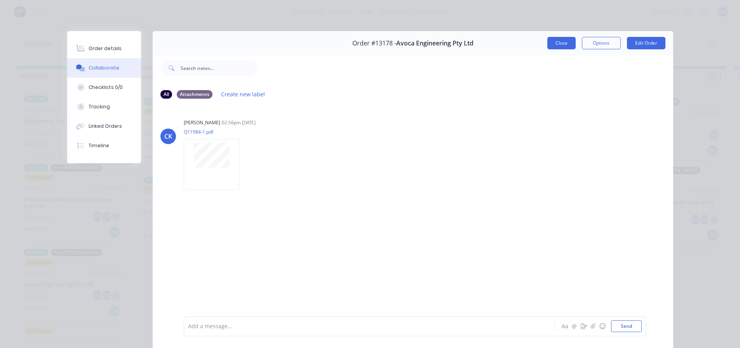
click at [559, 49] on button "Close" at bounding box center [561, 43] width 28 height 12
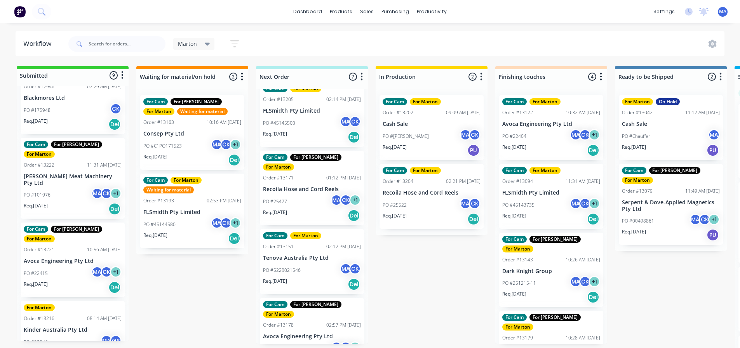
scroll to position [78, 0]
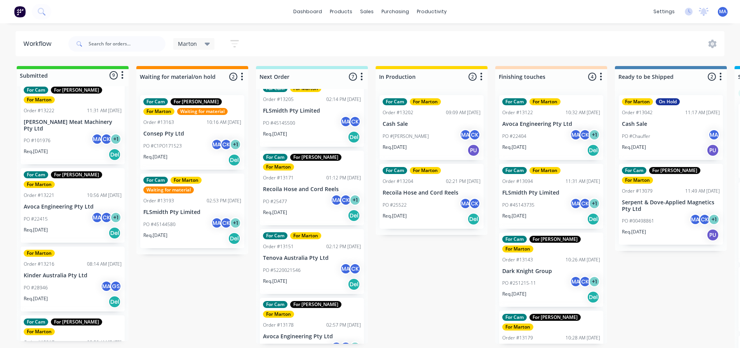
click at [79, 280] on div "PO #28946 MA GS" at bounding box center [73, 287] width 98 height 15
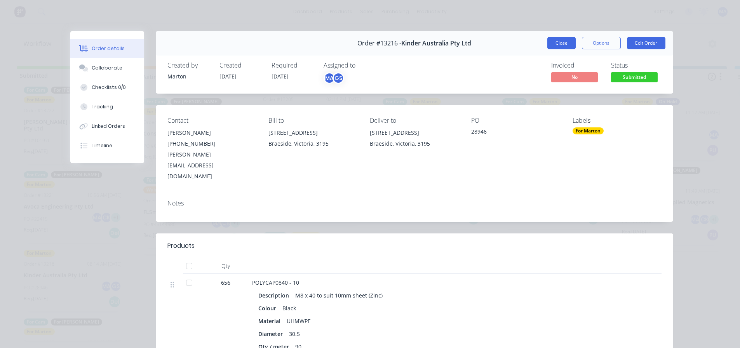
click at [554, 45] on button "Close" at bounding box center [561, 43] width 28 height 12
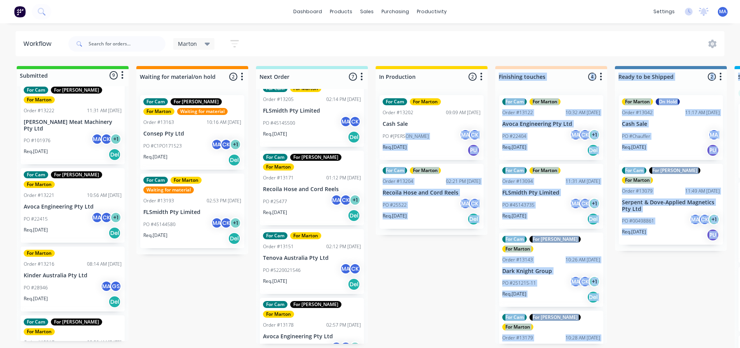
drag, startPoint x: 50, startPoint y: 253, endPoint x: 407, endPoint y: 131, distance: 377.3
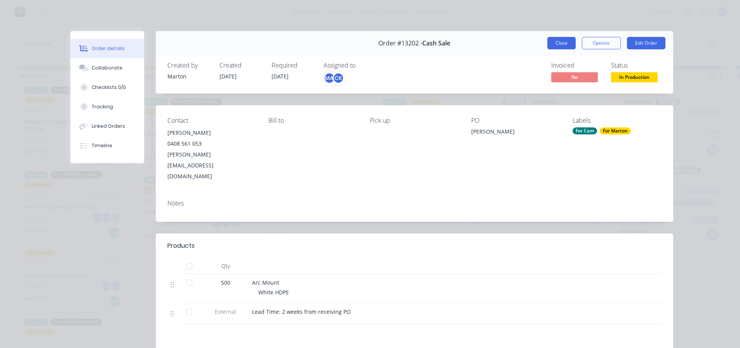
click at [551, 40] on button "Close" at bounding box center [561, 43] width 28 height 12
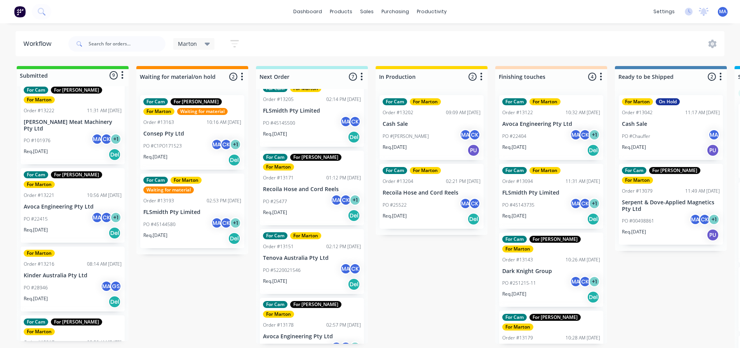
click at [191, 277] on div "Submitted 9 Status colour #32CD32 hex #32CD32 Save Cancel Summaries Total order…" at bounding box center [529, 209] width 1070 height 286
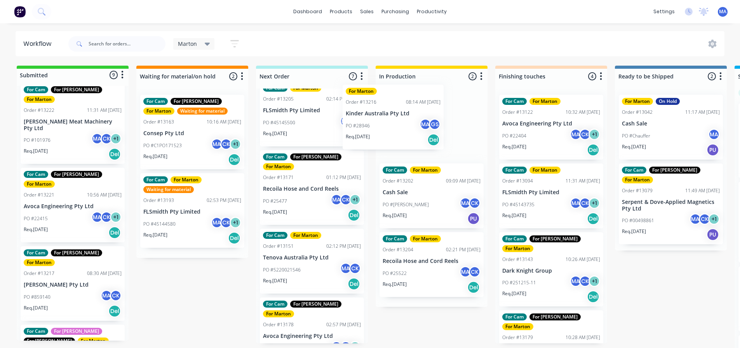
scroll to position [228, 0]
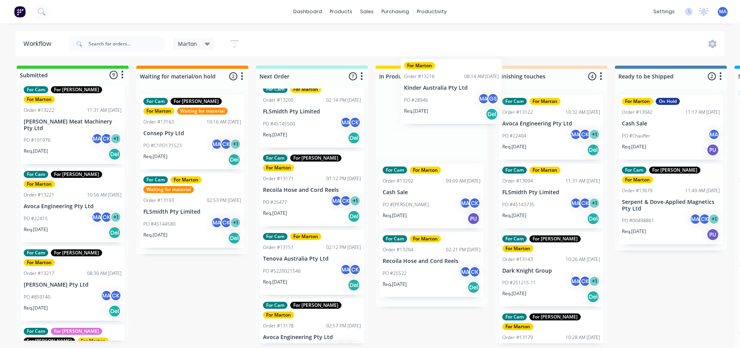
drag, startPoint x: 60, startPoint y: 265, endPoint x: 432, endPoint y: 115, distance: 401.7
click at [432, 115] on div "Submitted 9 Status colour #32CD32 hex #32CD32 Save Cancel Summaries Total order…" at bounding box center [529, 209] width 1070 height 286
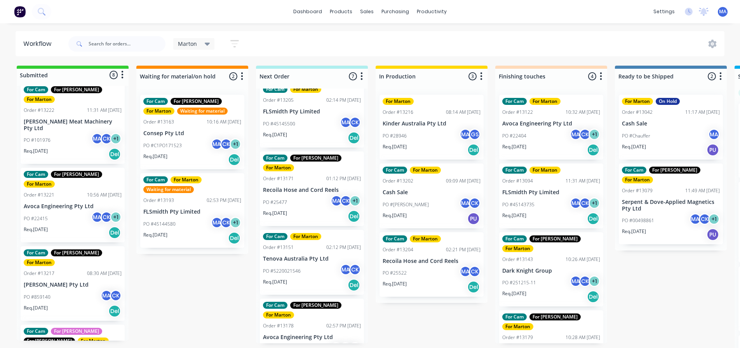
click at [71, 290] on div "PO #859140 MA CK" at bounding box center [73, 297] width 98 height 15
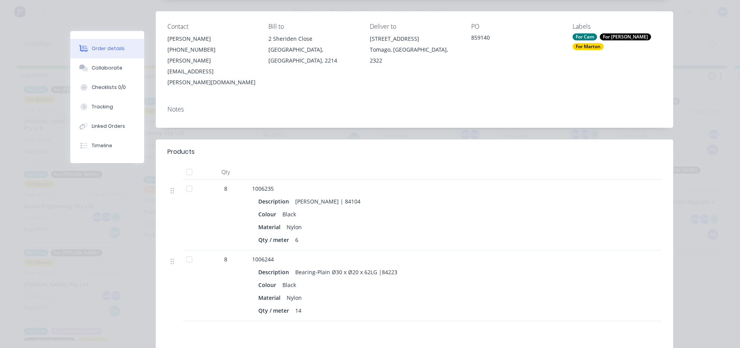
scroll to position [78, 0]
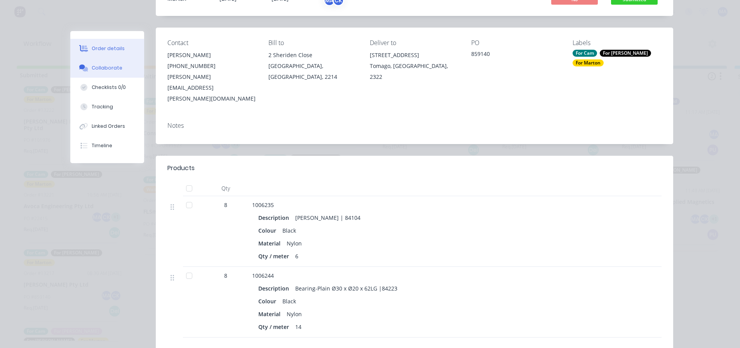
click at [123, 68] on button "Collaborate" at bounding box center [107, 67] width 74 height 19
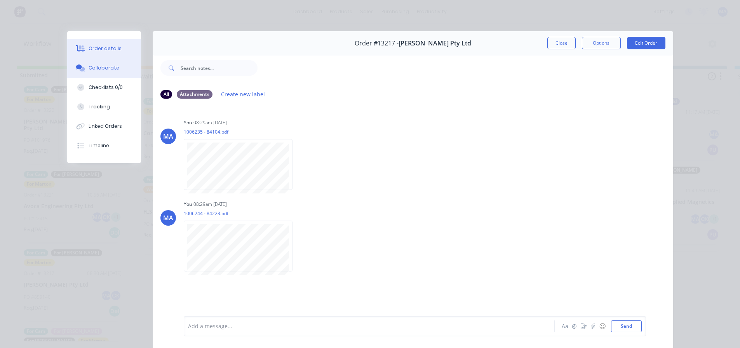
click at [125, 55] on button "Order details" at bounding box center [104, 48] width 74 height 19
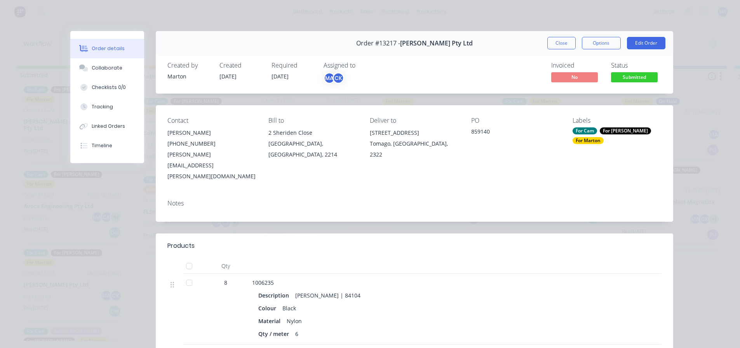
click at [551, 44] on button "Close" at bounding box center [561, 43] width 28 height 12
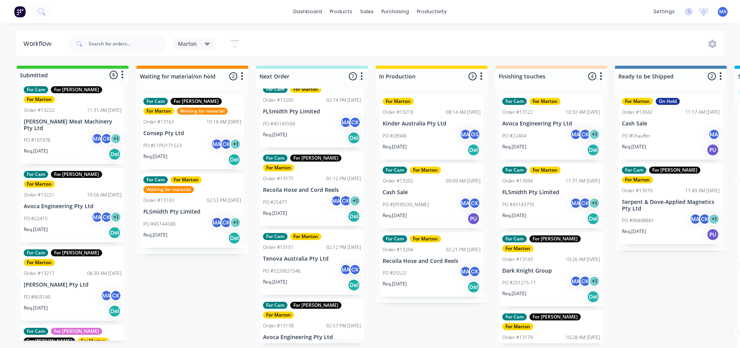
scroll to position [1, 0]
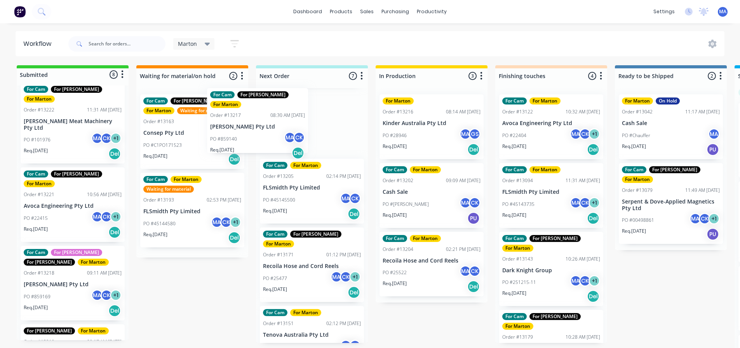
drag, startPoint x: 80, startPoint y: 269, endPoint x: 269, endPoint y: 127, distance: 236.1
click at [270, 127] on div "Submitted 8 Status colour #32CD32 hex #32CD32 Save Cancel Summaries Total order…" at bounding box center [529, 208] width 1070 height 286
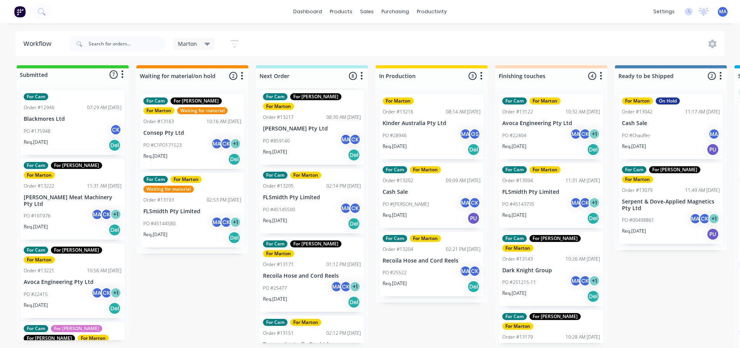
scroll to position [0, 0]
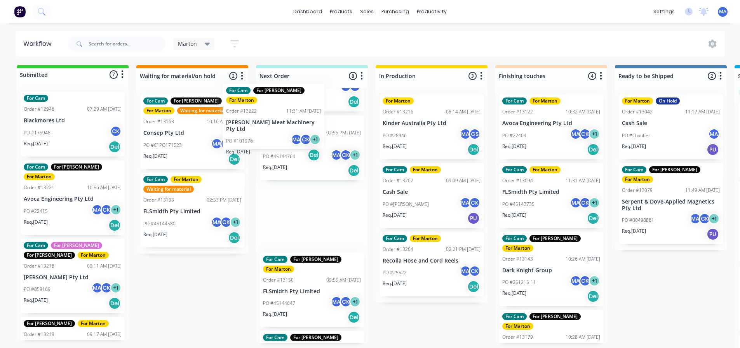
drag, startPoint x: 66, startPoint y: 195, endPoint x: 271, endPoint y: 117, distance: 218.9
click at [271, 117] on div "Submitted 7 Status colour #32CD32 hex #32CD32 Save Cancel Summaries Total order…" at bounding box center [529, 208] width 1070 height 286
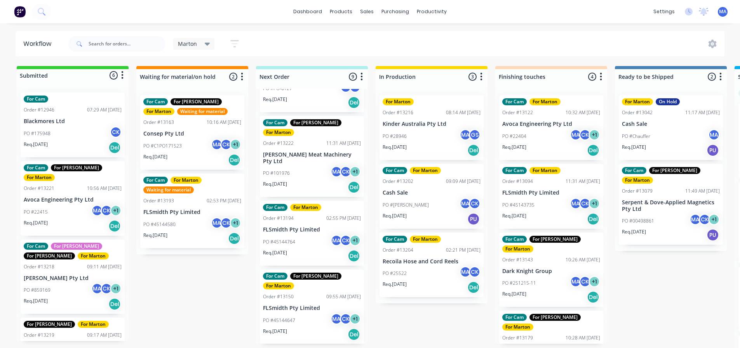
click at [54, 205] on div "PO #22415 MA CK + 1" at bounding box center [73, 212] width 98 height 15
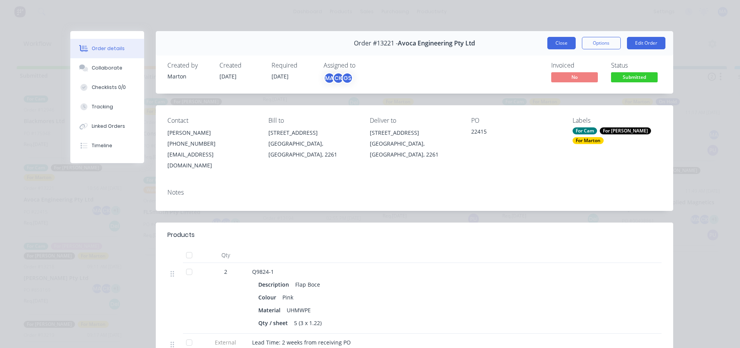
click at [555, 40] on button "Close" at bounding box center [561, 43] width 28 height 12
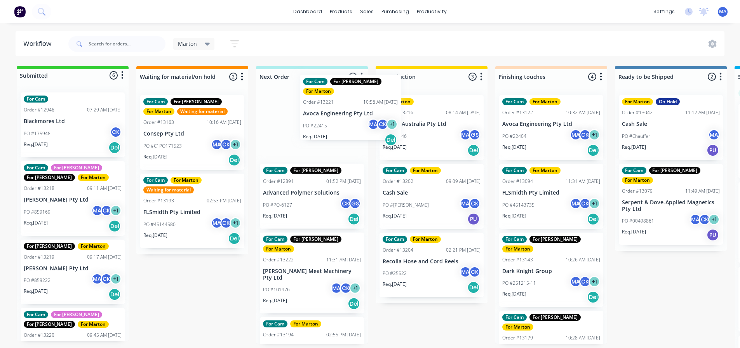
drag, startPoint x: 64, startPoint y: 209, endPoint x: 253, endPoint y: 144, distance: 199.9
click at [344, 123] on div "Submitted 6 Status colour #32CD32 hex #32CD32 Save Cancel Summaries Total order…" at bounding box center [529, 209] width 1070 height 286
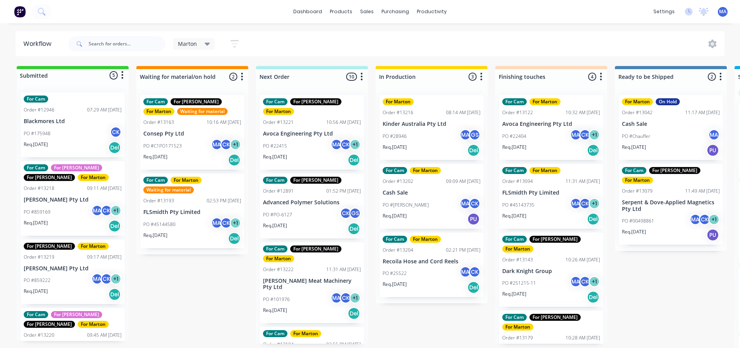
click at [72, 214] on div "PO #859169 MA CK + 1" at bounding box center [73, 212] width 98 height 15
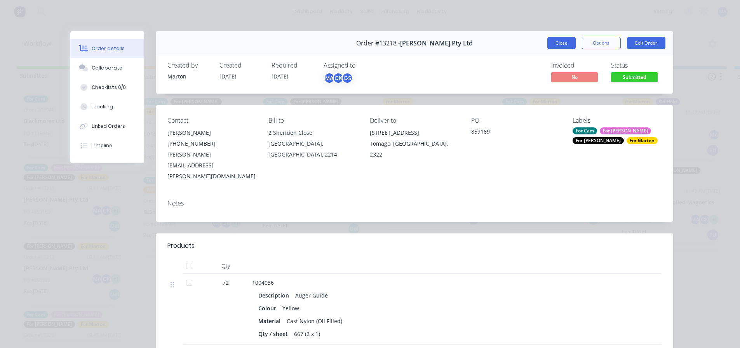
click at [568, 47] on button "Close" at bounding box center [561, 43] width 28 height 12
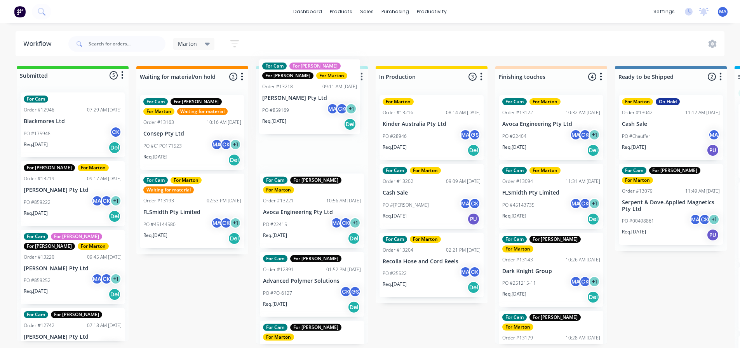
drag, startPoint x: 83, startPoint y: 215, endPoint x: 317, endPoint y: 123, distance: 250.9
click at [317, 123] on div "Submitted 5 Status colour #32CD32 hex #32CD32 Save Cancel Summaries Total order…" at bounding box center [529, 209] width 1070 height 286
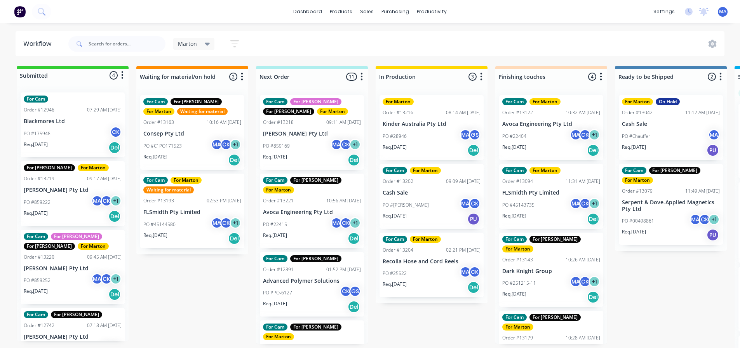
click at [67, 198] on div "PO #859222 MA CK + 1" at bounding box center [73, 202] width 98 height 15
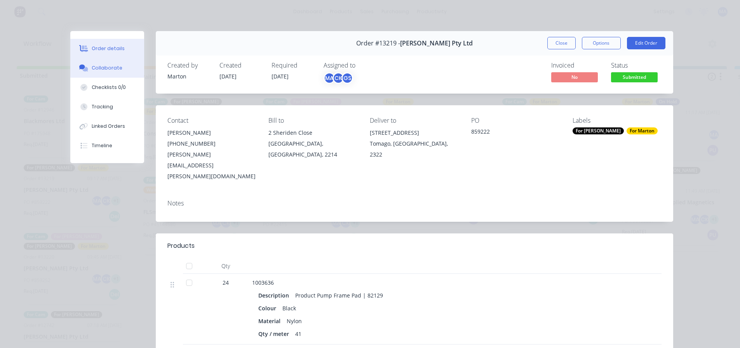
click at [131, 71] on button "Collaborate" at bounding box center [107, 67] width 74 height 19
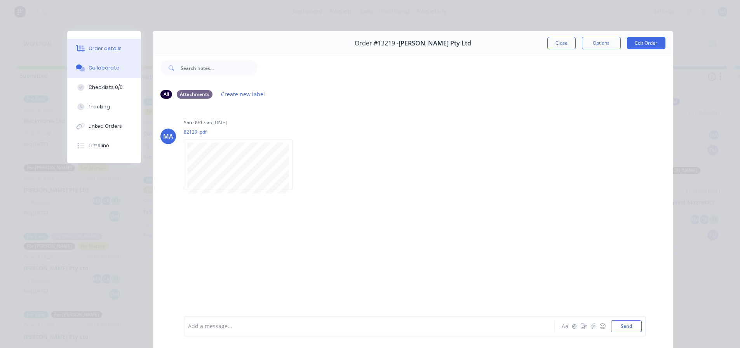
click at [118, 47] on button "Order details" at bounding box center [104, 48] width 74 height 19
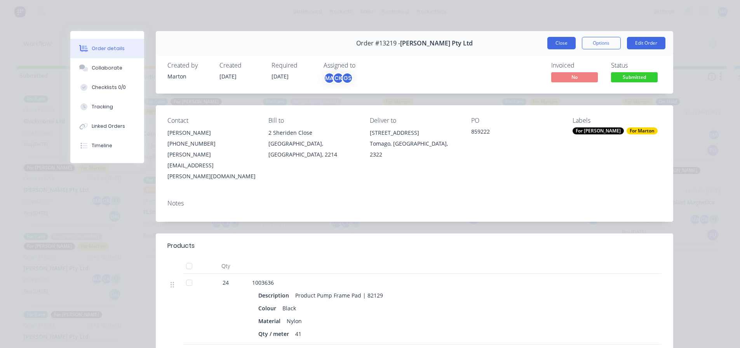
click at [564, 42] on button "Close" at bounding box center [561, 43] width 28 height 12
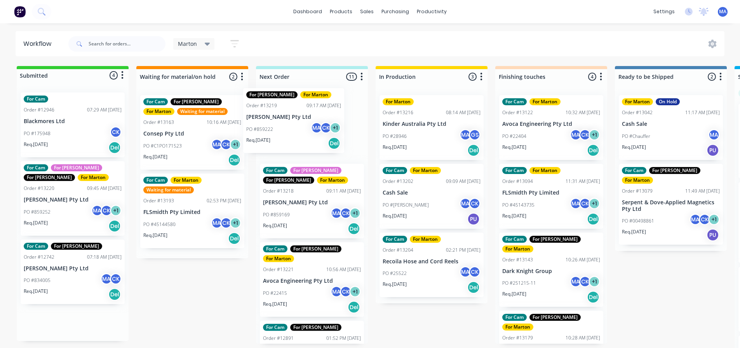
drag, startPoint x: 79, startPoint y: 200, endPoint x: 306, endPoint y: 126, distance: 238.4
click at [306, 126] on div "Submitted 4 Status colour #32CD32 hex #32CD32 Save Cancel Summaries Total order…" at bounding box center [529, 209] width 1070 height 286
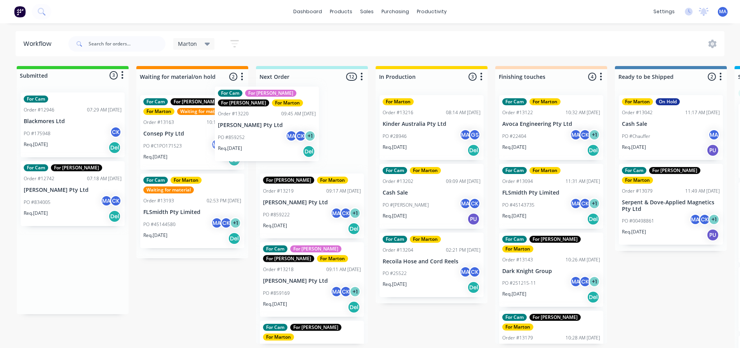
drag, startPoint x: 73, startPoint y: 212, endPoint x: 273, endPoint y: 136, distance: 213.1
click at [273, 136] on div "Submitted 3 Status colour #32CD32 hex #32CD32 Save Cancel Summaries Total order…" at bounding box center [529, 209] width 1070 height 286
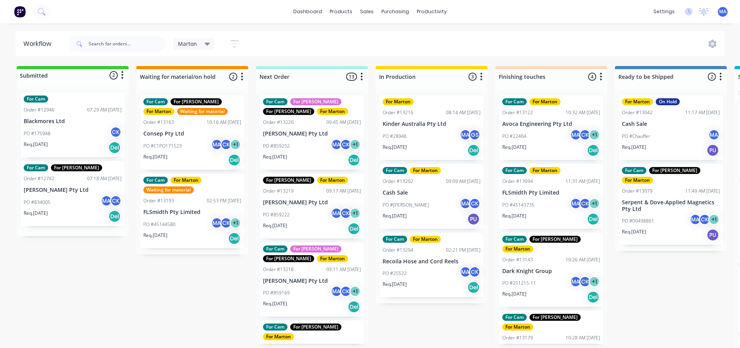
click at [70, 212] on div "Req. [DATE] Del" at bounding box center [73, 216] width 98 height 13
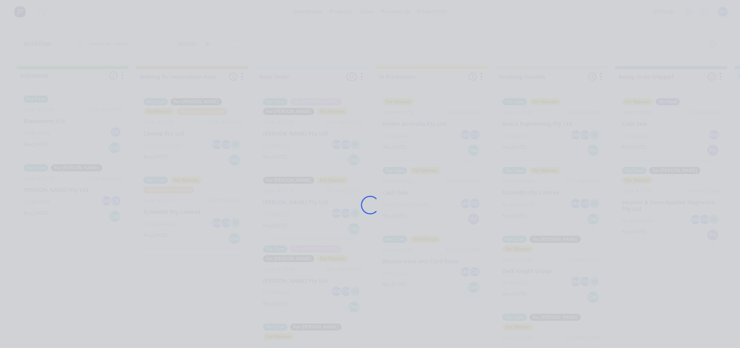
click at [70, 212] on div "Loading..." at bounding box center [369, 205] width 621 height 348
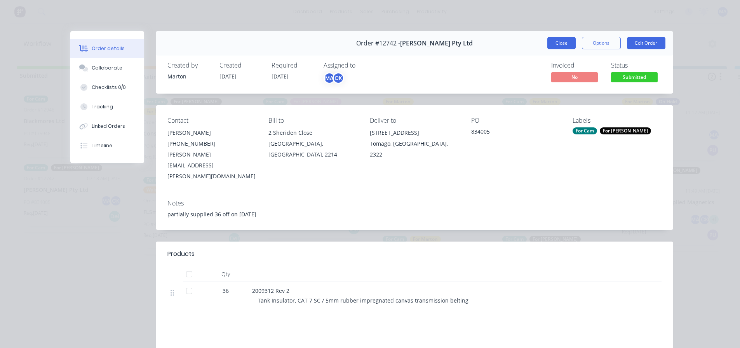
click at [556, 43] on button "Close" at bounding box center [561, 43] width 28 height 12
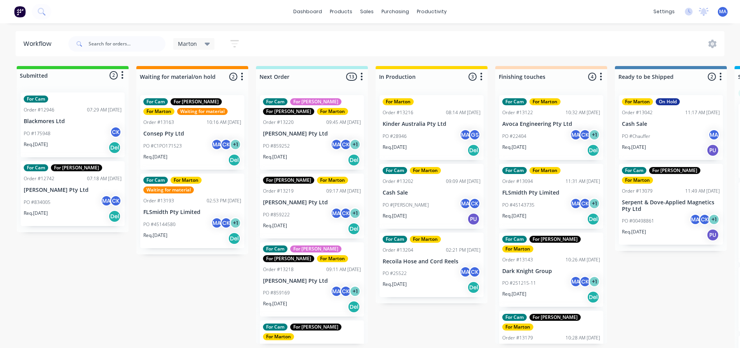
click at [76, 134] on div "PO #175948 CK" at bounding box center [73, 133] width 98 height 15
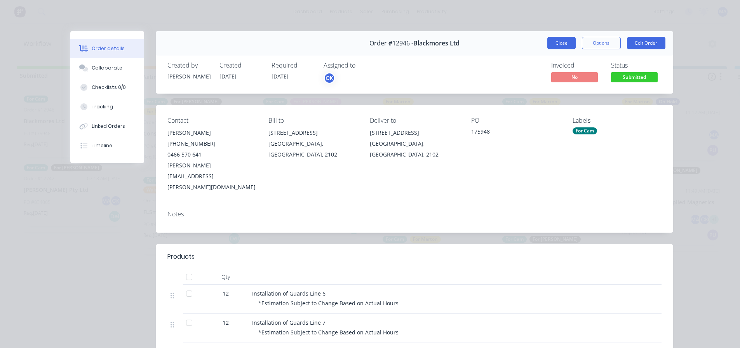
click at [563, 44] on button "Close" at bounding box center [561, 43] width 28 height 12
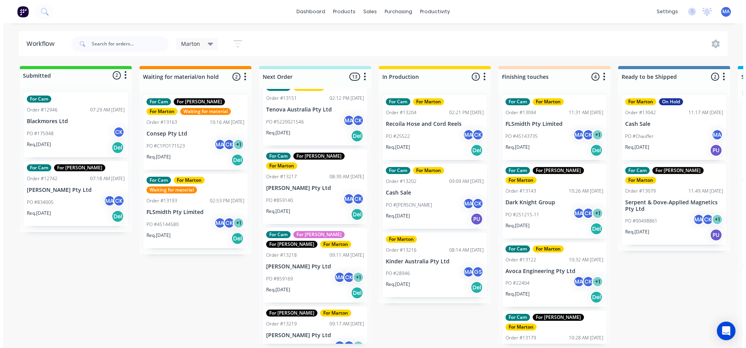
scroll to position [544, 0]
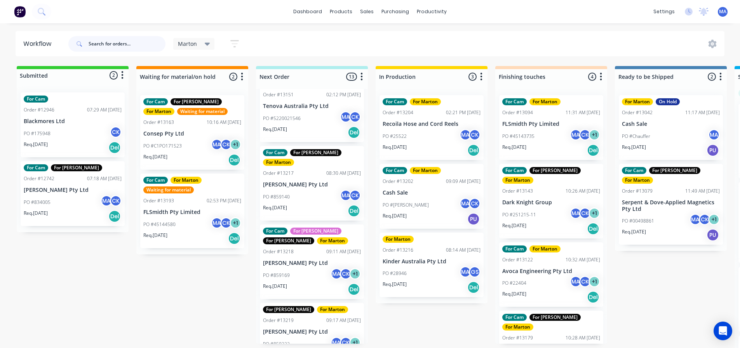
click at [118, 45] on input "text" at bounding box center [127, 44] width 77 height 16
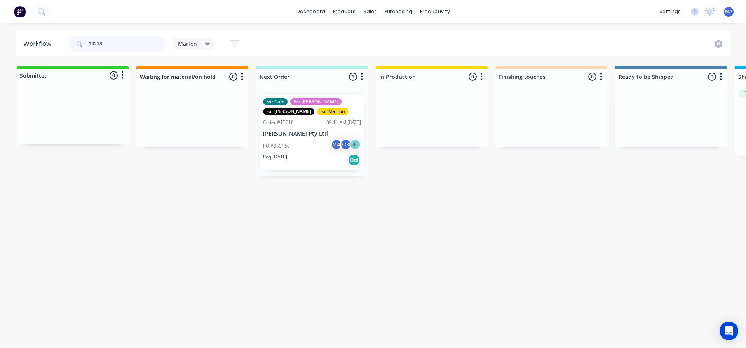
type input "13218"
click at [305, 131] on p "[PERSON_NAME] Pty Ltd" at bounding box center [312, 133] width 98 height 7
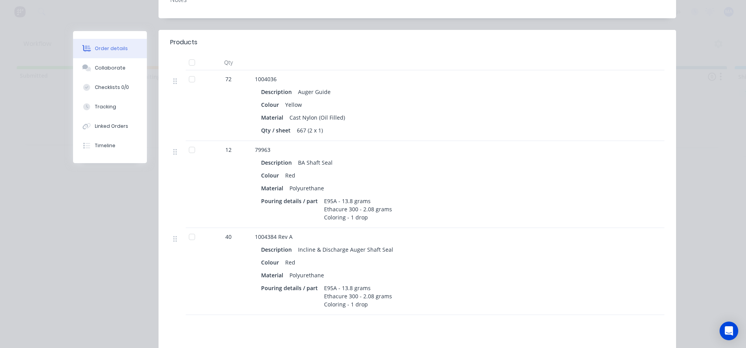
scroll to position [233, 0]
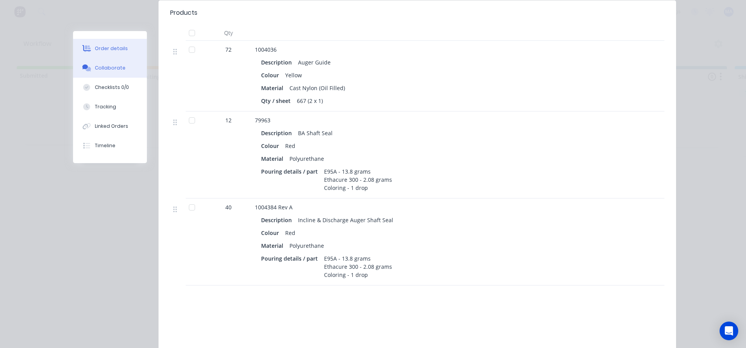
click at [125, 70] on button "Collaborate" at bounding box center [110, 67] width 74 height 19
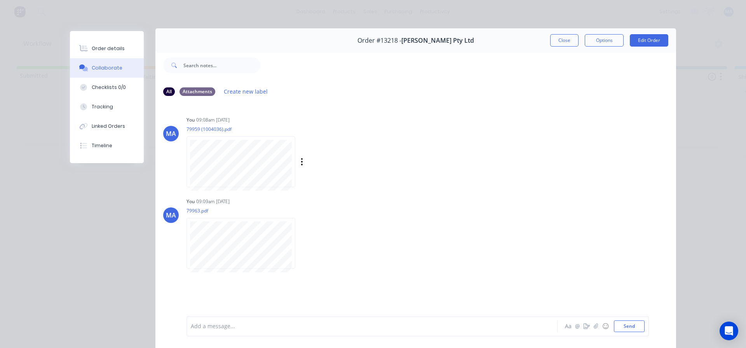
scroll to position [0, 0]
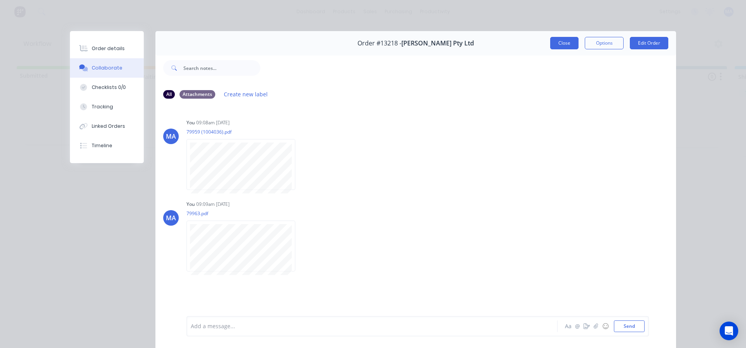
click at [558, 43] on button "Close" at bounding box center [564, 43] width 28 height 12
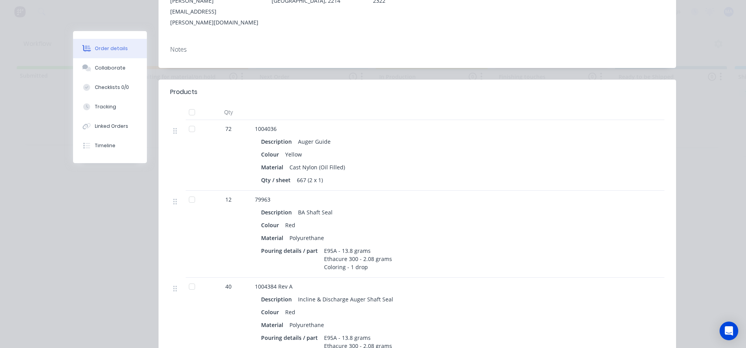
scroll to position [155, 0]
drag, startPoint x: 252, startPoint y: 262, endPoint x: 274, endPoint y: 264, distance: 22.3
click at [274, 276] on div "1004384 Rev A Description Incline & Discharge Auger Shaft Seal Colour Red Mater…" at bounding box center [407, 319] width 311 height 87
copy span "1004384"
click at [101, 61] on button "Collaborate" at bounding box center [110, 67] width 74 height 19
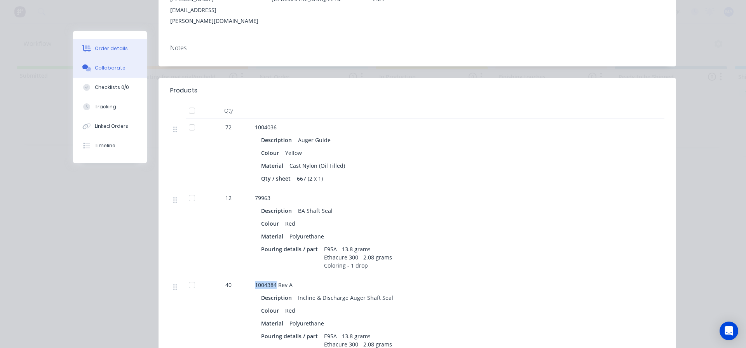
scroll to position [0, 0]
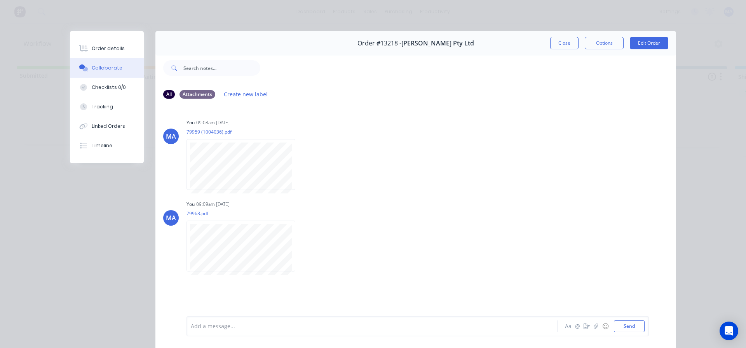
click at [566, 45] on button "Close" at bounding box center [564, 43] width 28 height 12
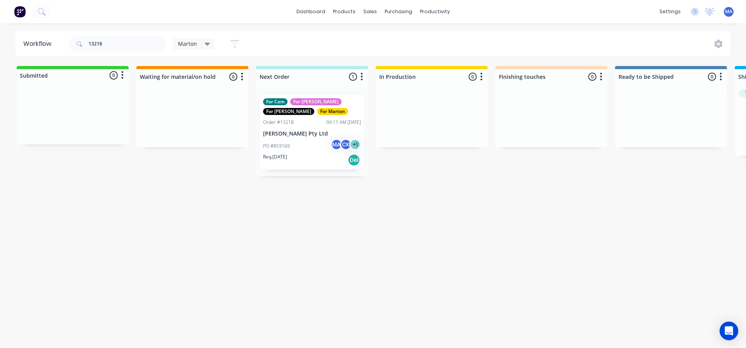
click at [313, 136] on p "[PERSON_NAME] Pty Ltd" at bounding box center [312, 133] width 98 height 7
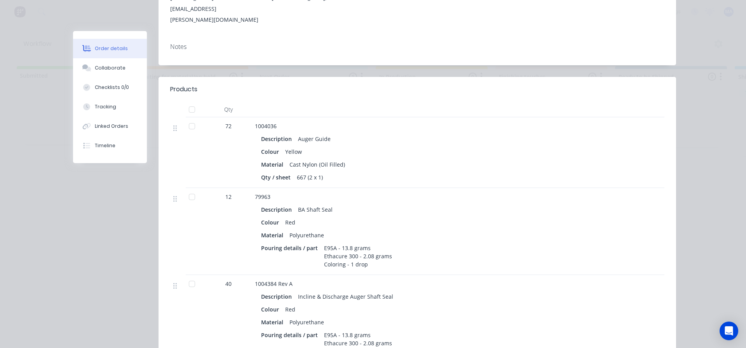
scroll to position [155, 0]
drag, startPoint x: 109, startPoint y: 68, endPoint x: 118, endPoint y: 73, distance: 11.1
click at [109, 68] on div "Collaborate" at bounding box center [110, 67] width 31 height 7
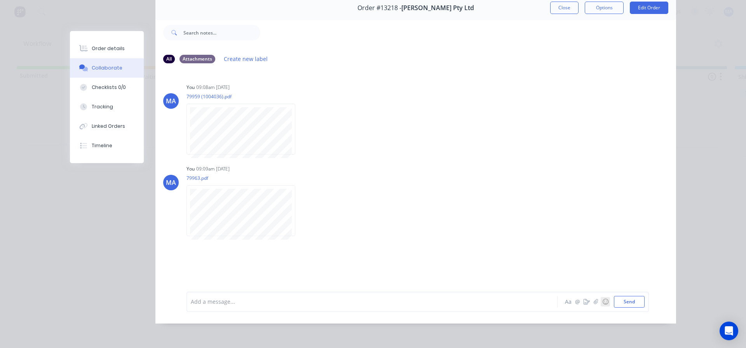
scroll to position [41, 0]
click at [593, 301] on icon "button" at bounding box center [595, 301] width 4 height 5
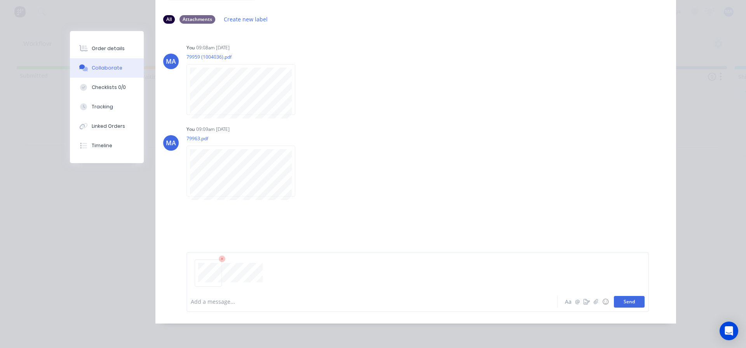
click at [621, 301] on button "Send" at bounding box center [629, 302] width 31 height 12
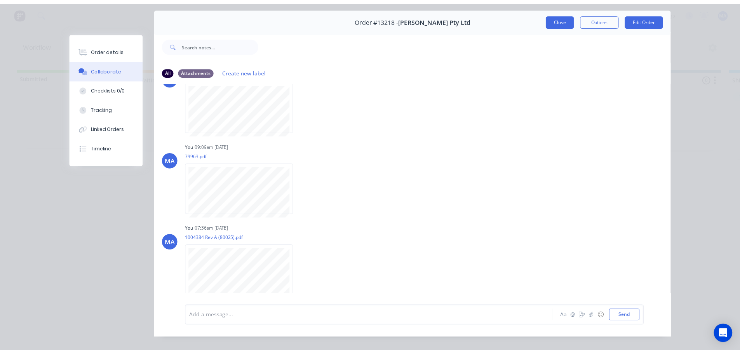
scroll to position [0, 0]
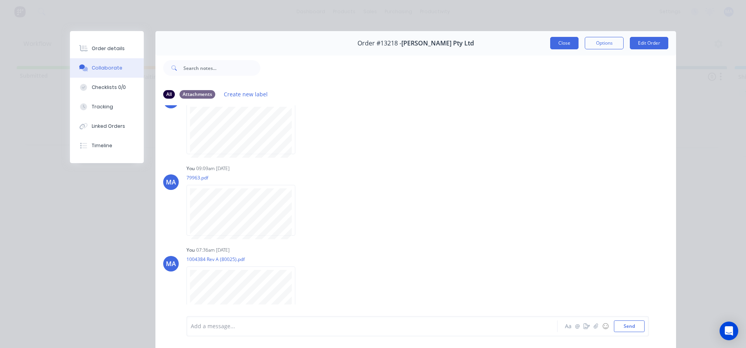
click at [567, 40] on button "Close" at bounding box center [564, 43] width 28 height 12
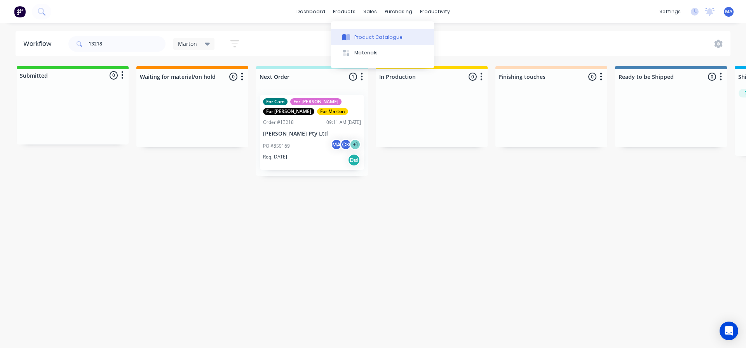
click at [348, 32] on button "Product Catalogue" at bounding box center [382, 37] width 103 height 16
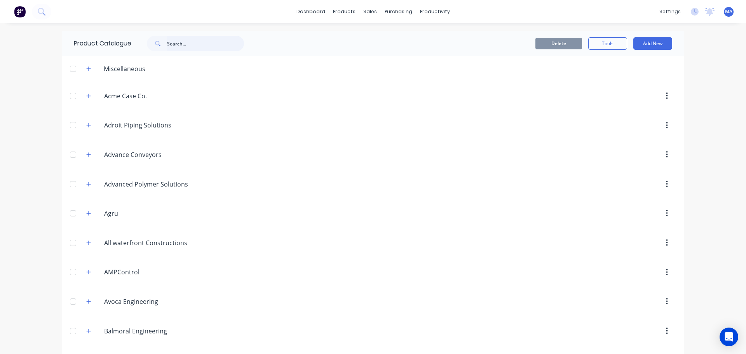
click at [185, 40] on input "text" at bounding box center [205, 44] width 77 height 16
type input "8"
paste input "80025"
type input "8"
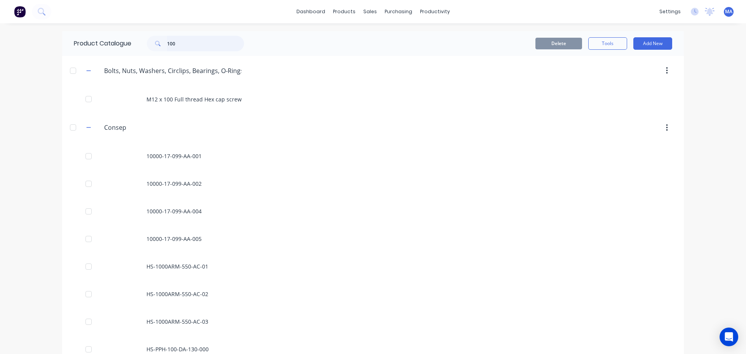
click at [195, 41] on input "100" at bounding box center [205, 44] width 77 height 16
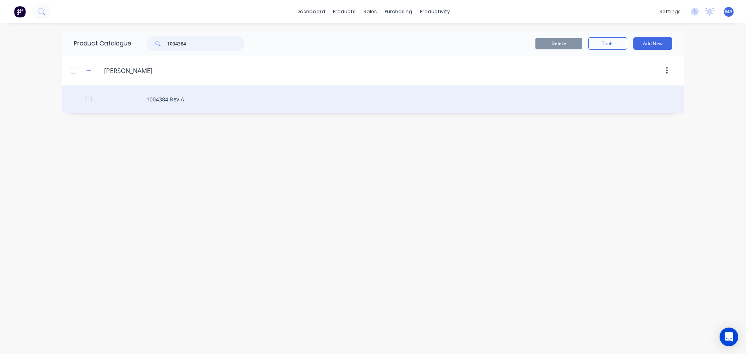
type input "1004384"
click at [205, 91] on div "1004384 Rev A" at bounding box center [372, 99] width 621 height 28
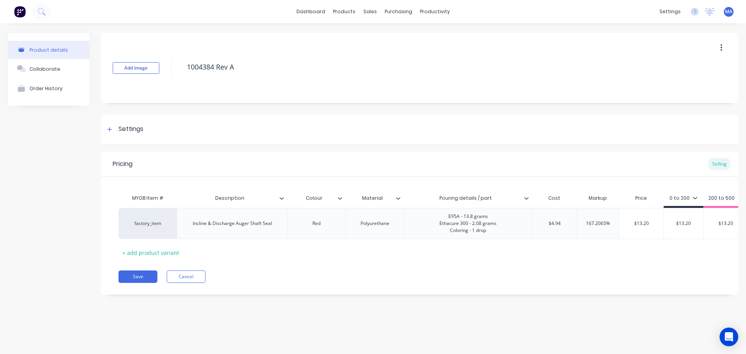
type textarea "x"
click at [278, 225] on div "Incline & Discharge Auger Shaft Seal" at bounding box center [232, 223] width 110 height 31
click at [273, 226] on div "Incline & Discharge Auger Shaft Seal" at bounding box center [232, 223] width 92 height 10
type textarea "x"
click at [290, 151] on div "Add image 1004384 Rev A Settings Product Options I buy this item I sell this it…" at bounding box center [419, 169] width 637 height 273
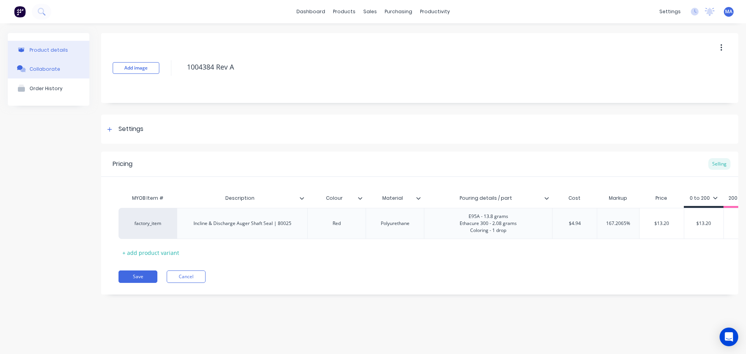
click at [52, 71] on div "Collaborate" at bounding box center [45, 69] width 31 height 6
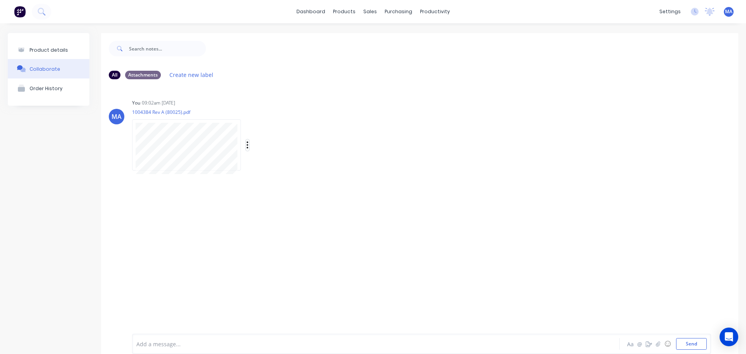
click at [247, 145] on icon "button" at bounding box center [248, 144] width 2 height 7
click at [275, 164] on button "Auto-attach to new orders" at bounding box center [298, 166] width 87 height 18
click at [373, 162] on label at bounding box center [373, 162] width 0 height 0
click at [357, 167] on input "checkbox" at bounding box center [358, 165] width 6 height 7
checkbox input "true"
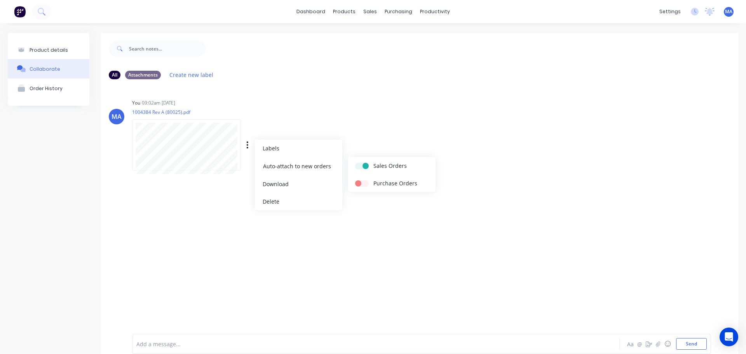
click at [362, 119] on div "You 09:02am 08/08/25 1004384 Rev A (80025).pdf Labels Auto-attach to new orders…" at bounding box center [253, 132] width 243 height 70
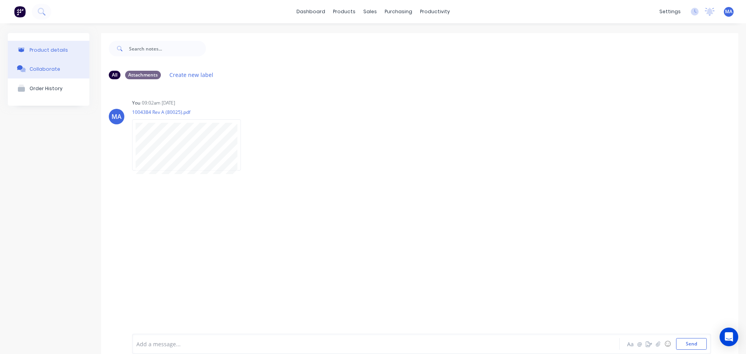
click at [67, 52] on button "Product details" at bounding box center [49, 50] width 82 height 18
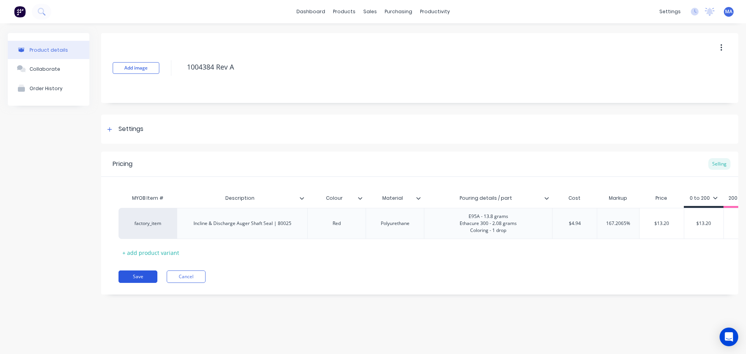
click at [130, 276] on button "Save" at bounding box center [137, 276] width 39 height 12
type textarea "x"
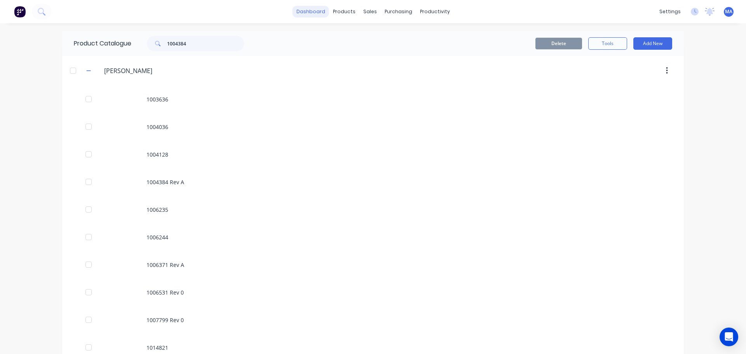
click at [315, 14] on link "dashboard" at bounding box center [310, 12] width 37 height 12
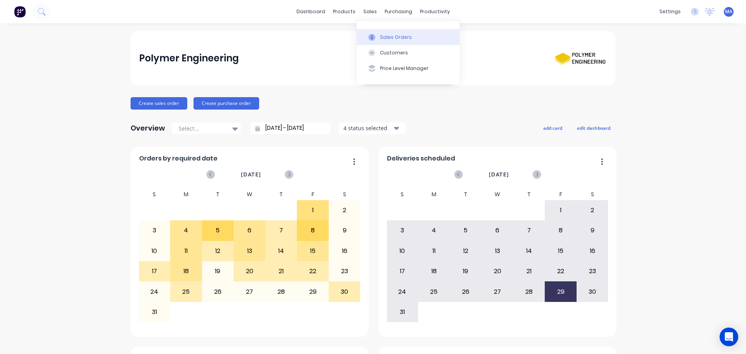
drag, startPoint x: 379, startPoint y: 36, endPoint x: 372, endPoint y: 36, distance: 7.0
click at [380, 36] on div "Sales Orders" at bounding box center [396, 37] width 32 height 7
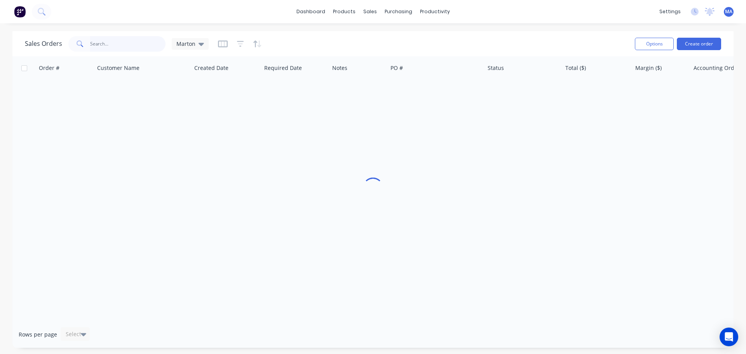
click at [151, 41] on input "text" at bounding box center [128, 44] width 76 height 16
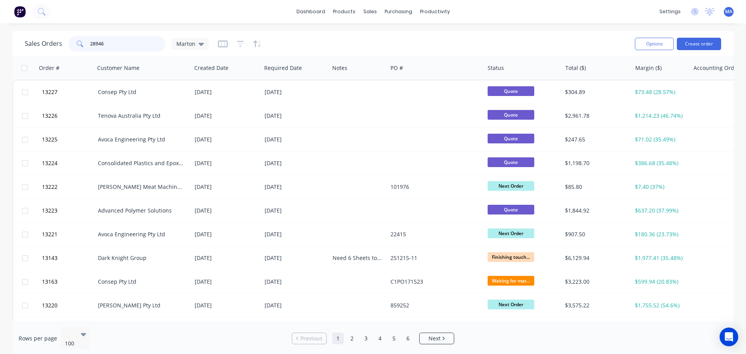
type input "28946"
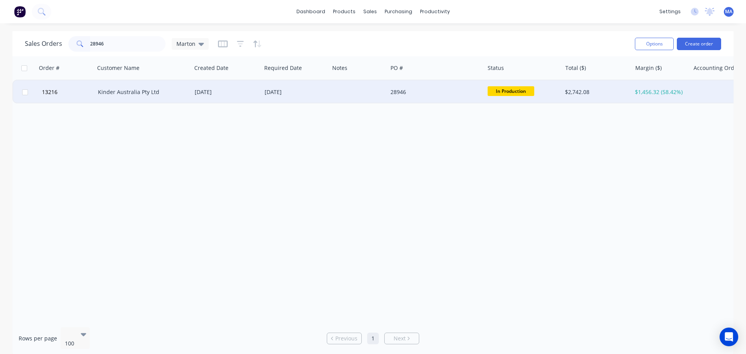
click at [171, 88] on div "Kinder Australia Pty Ltd" at bounding box center [143, 91] width 97 height 23
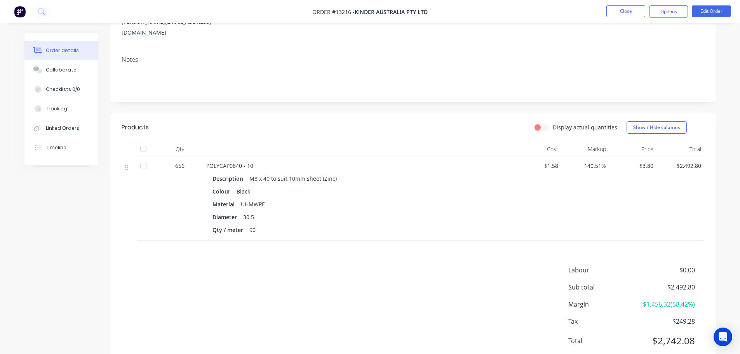
scroll to position [117, 0]
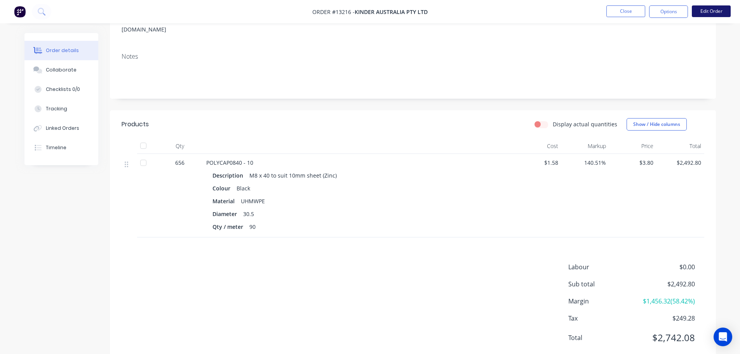
click at [709, 15] on button "Edit Order" at bounding box center [711, 11] width 39 height 12
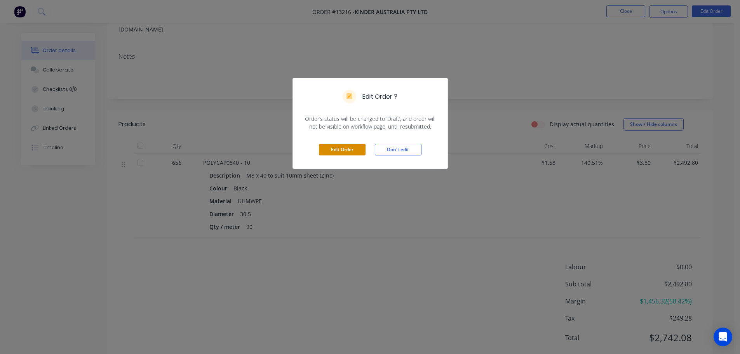
click at [359, 144] on button "Edit Order" at bounding box center [342, 150] width 47 height 12
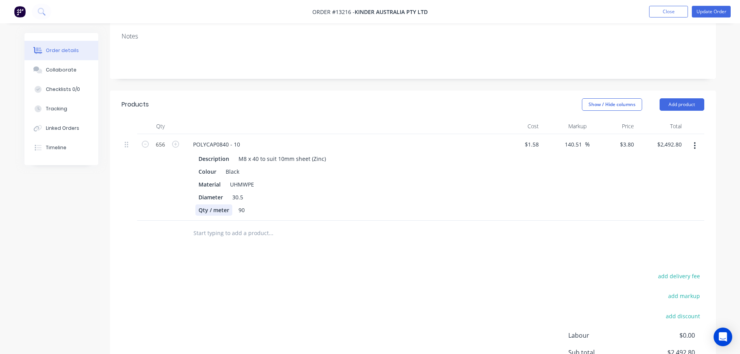
scroll to position [155, 0]
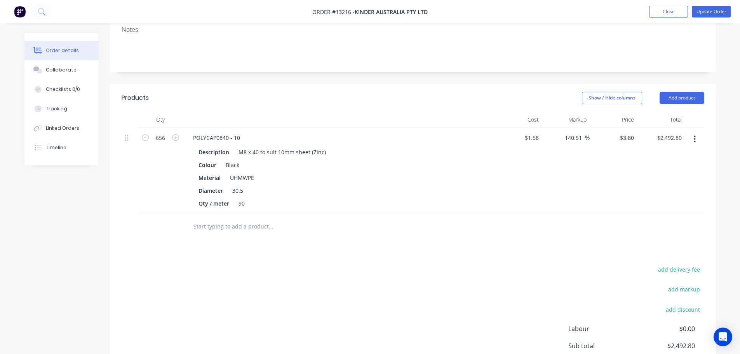
click at [696, 135] on icon "button" at bounding box center [695, 139] width 2 height 9
click at [671, 154] on div "Edit" at bounding box center [667, 159] width 60 height 11
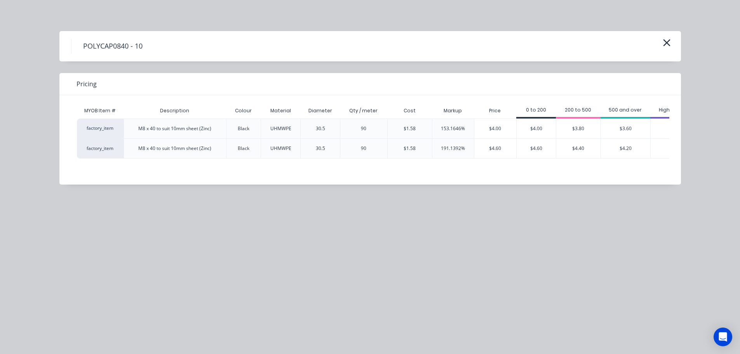
click at [210, 149] on div "M8 x 40 to suit 10mm sheet (Zinc)" at bounding box center [174, 148] width 73 height 7
click at [210, 148] on div "M8 x 40 to suit 10mm sheet (Zinc)" at bounding box center [174, 148] width 73 height 7
click at [671, 43] on button "button" at bounding box center [666, 43] width 13 height 12
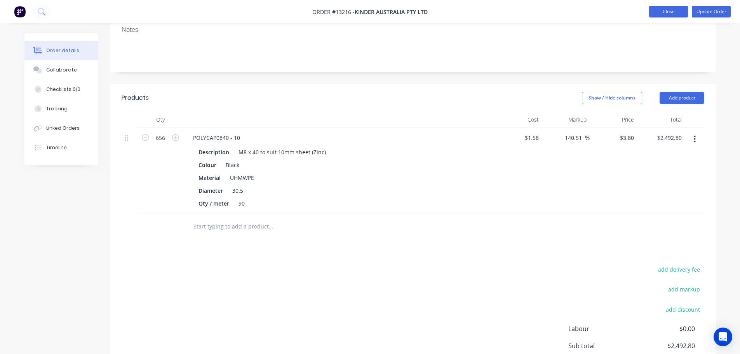
click at [666, 10] on button "Close" at bounding box center [668, 12] width 39 height 12
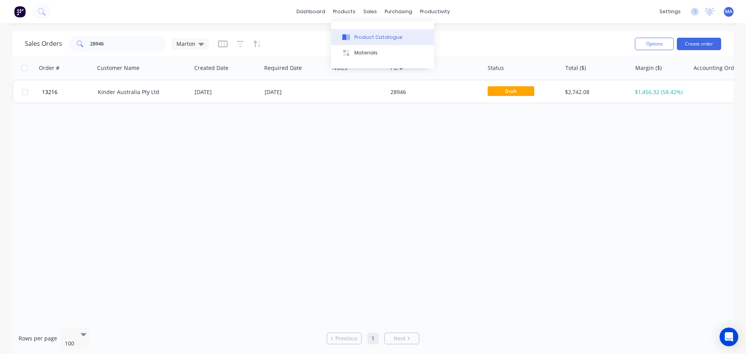
click at [356, 40] on div "Product Catalogue" at bounding box center [378, 37] width 48 height 7
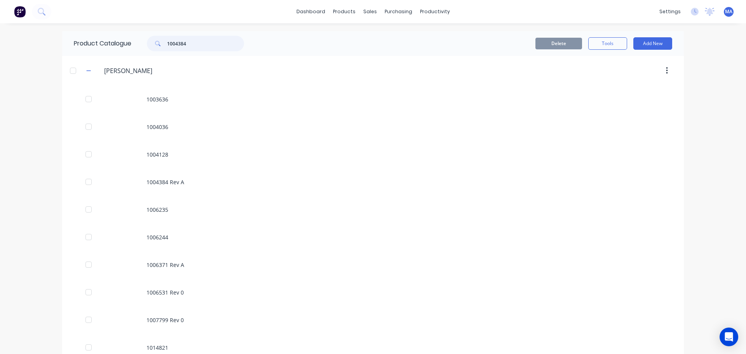
click at [191, 42] on input "1004384" at bounding box center [205, 44] width 77 height 16
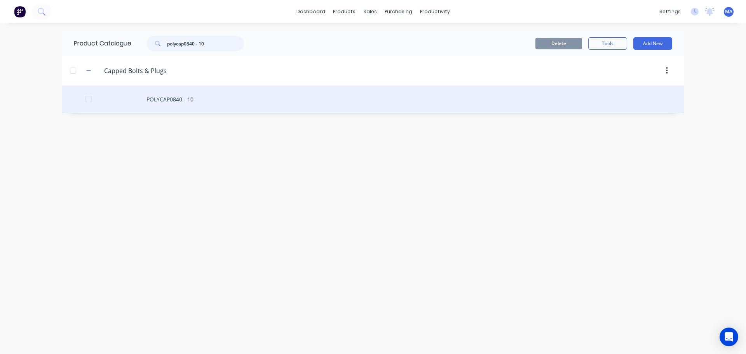
type input "polycap0840 - 10"
click at [199, 96] on div "POLYCAP0840 - 10" at bounding box center [372, 99] width 621 height 28
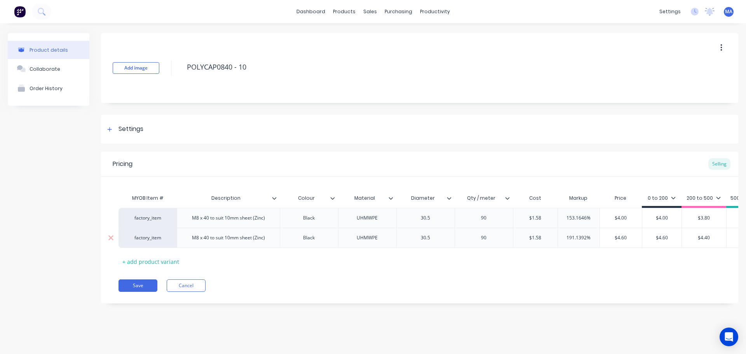
click at [262, 240] on div "M8 x 40 to suit 10mm sheet (Zinc)" at bounding box center [228, 238] width 85 height 10
click at [125, 292] on button "Save" at bounding box center [137, 285] width 39 height 12
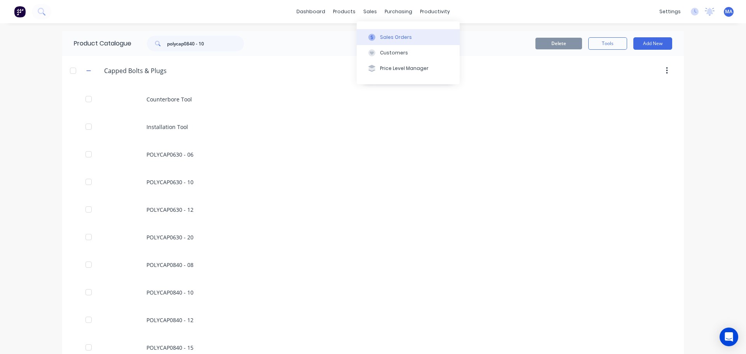
click at [377, 37] on div at bounding box center [372, 37] width 12 height 7
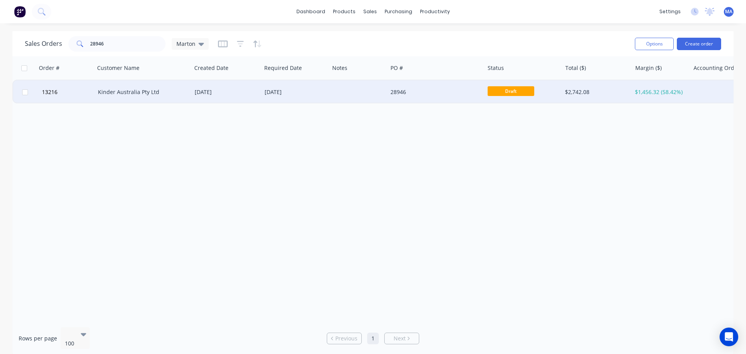
click at [131, 92] on div "Kinder Australia Pty Ltd" at bounding box center [141, 92] width 86 height 8
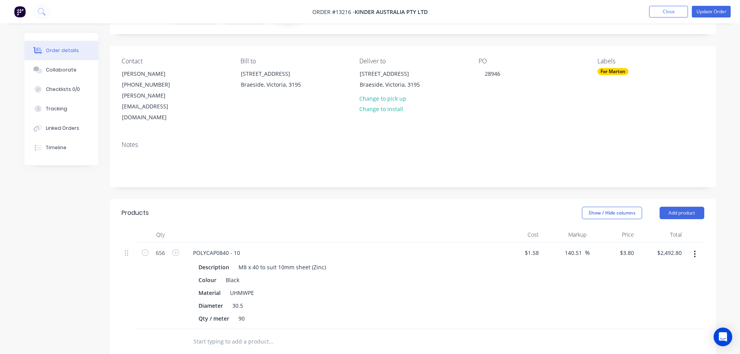
scroll to position [117, 0]
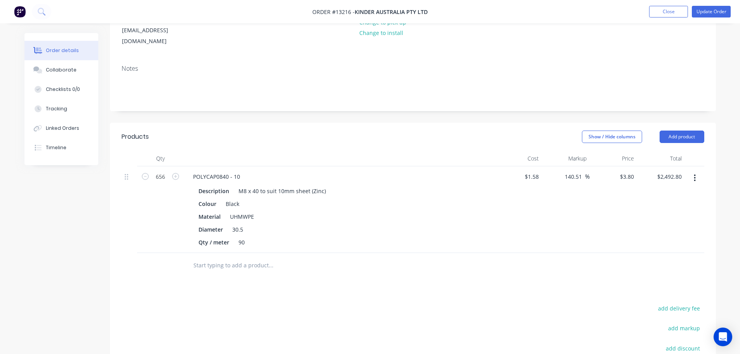
click at [695, 174] on icon "button" at bounding box center [695, 178] width 2 height 9
click at [678, 193] on div "Edit" at bounding box center [667, 198] width 60 height 11
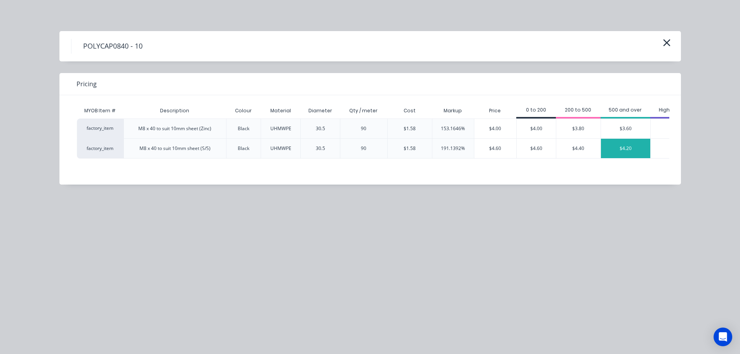
click at [619, 153] on div "$4.20" at bounding box center [625, 148] width 49 height 19
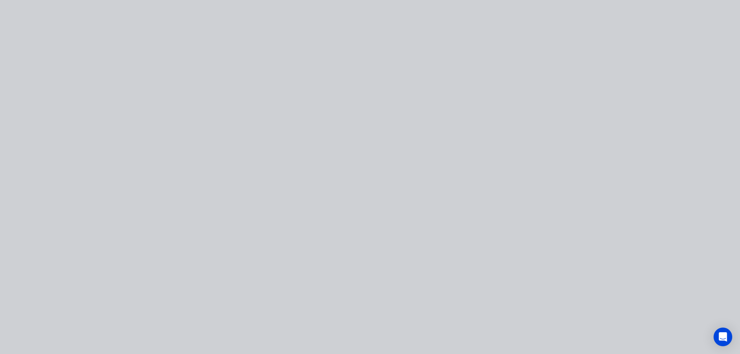
type input "165.82"
type input "$4.20"
type input "$2,755.20"
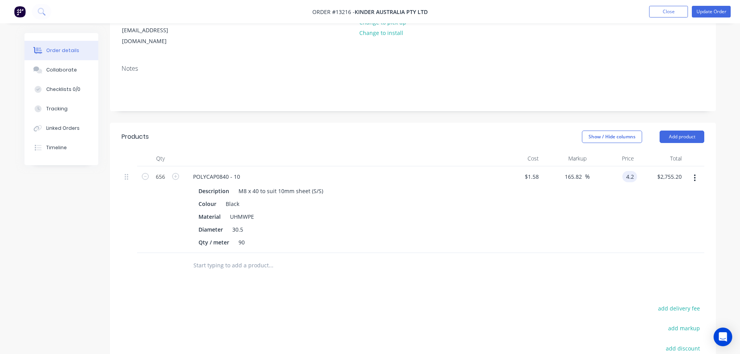
click at [626, 171] on input "4.2" at bounding box center [631, 176] width 12 height 11
type input "3.8"
type input "140.51"
type input "$3.80"
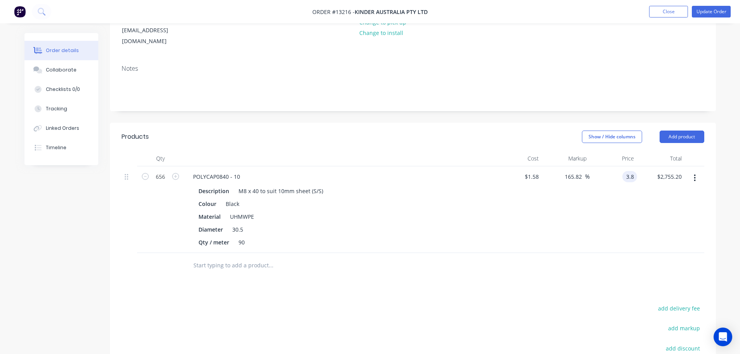
type input "$2,492.80"
click at [597, 199] on div "$3.80 3.8" at bounding box center [613, 209] width 48 height 87
click at [712, 13] on button "Update Order" at bounding box center [711, 12] width 39 height 12
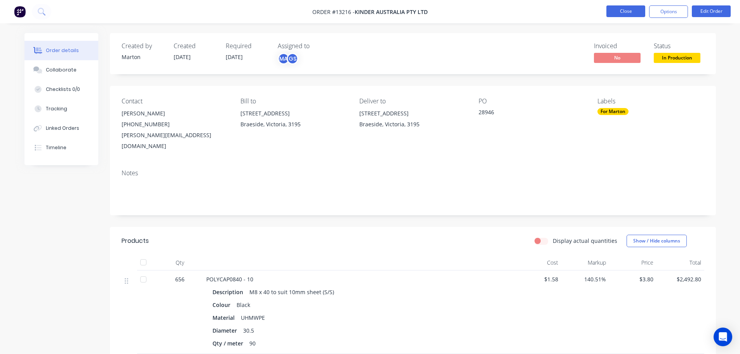
click at [628, 12] on button "Close" at bounding box center [625, 11] width 39 height 12
